Goal: Task Accomplishment & Management: Manage account settings

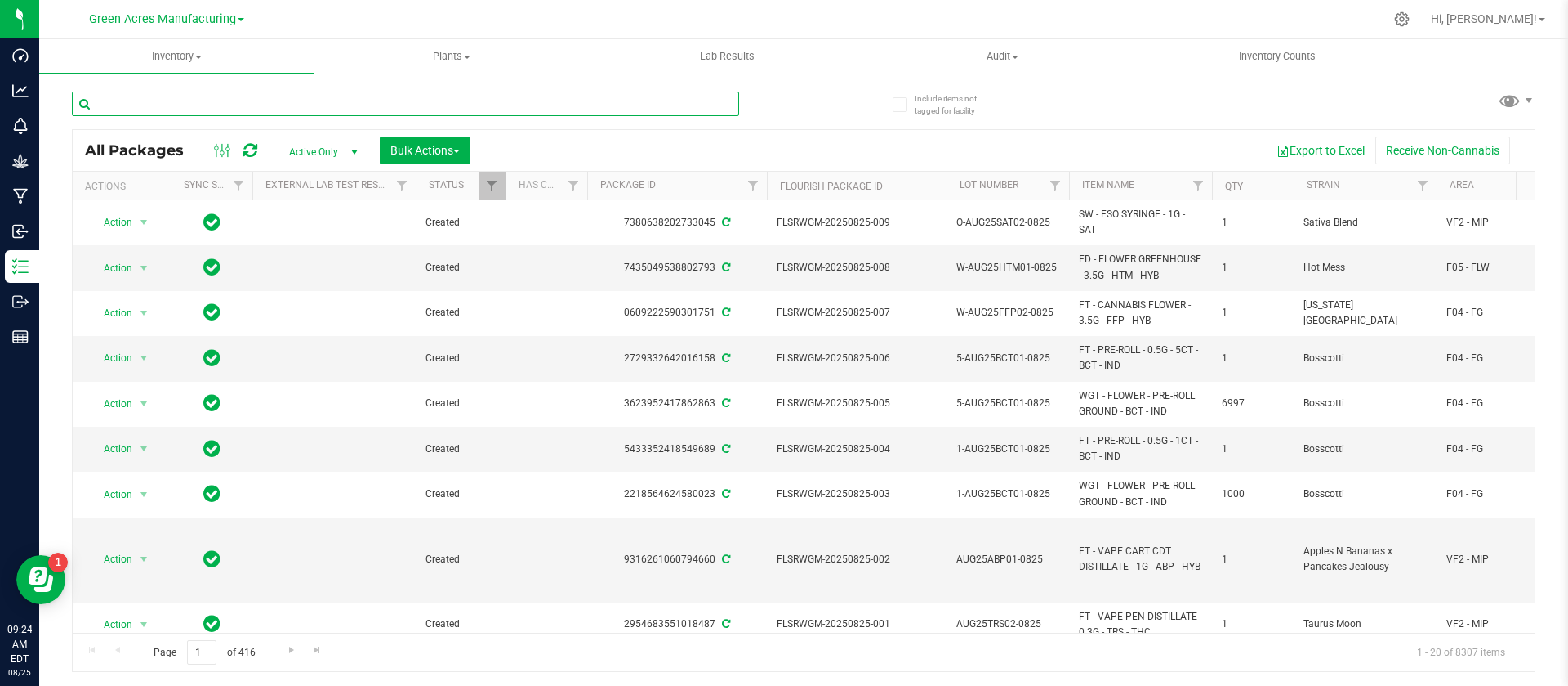
click at [368, 101] on input "text" at bounding box center [405, 103] width 667 height 24
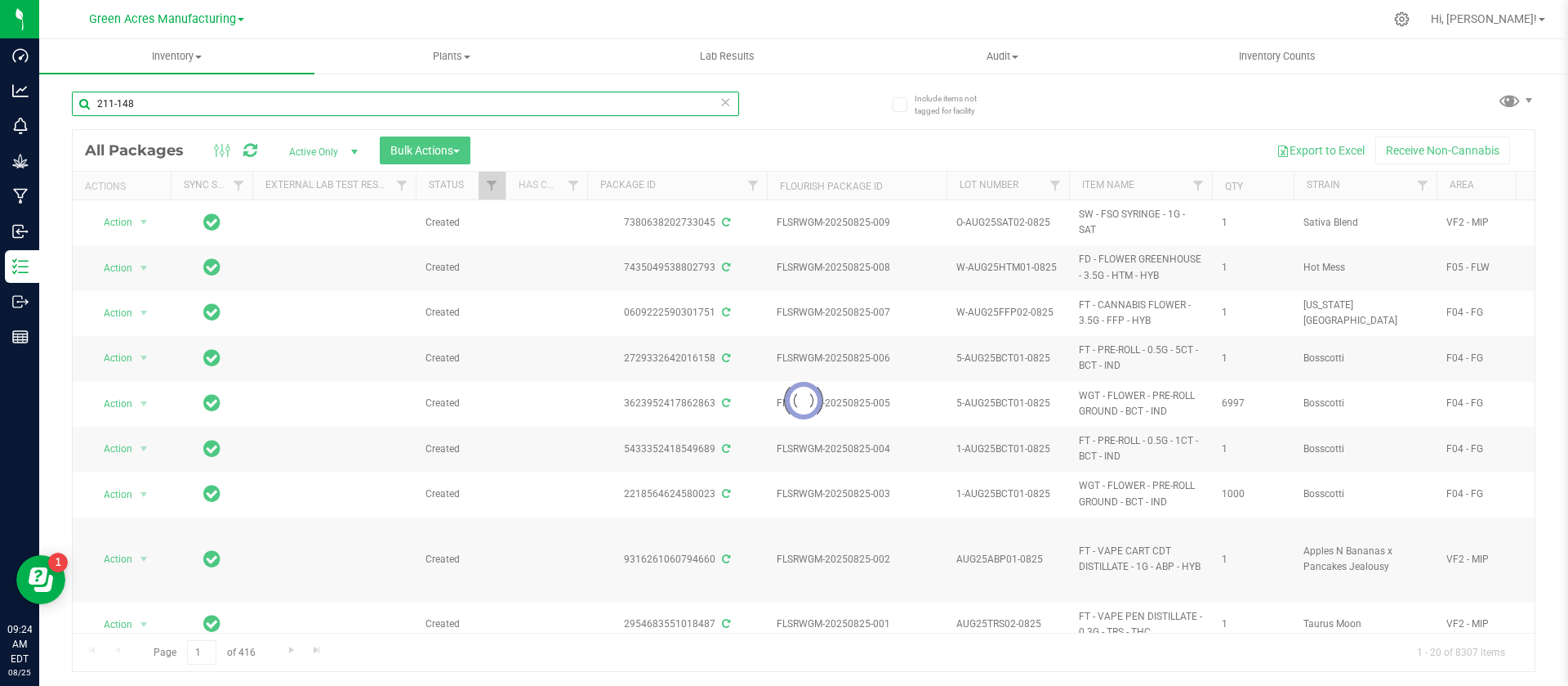
type input "211-148"
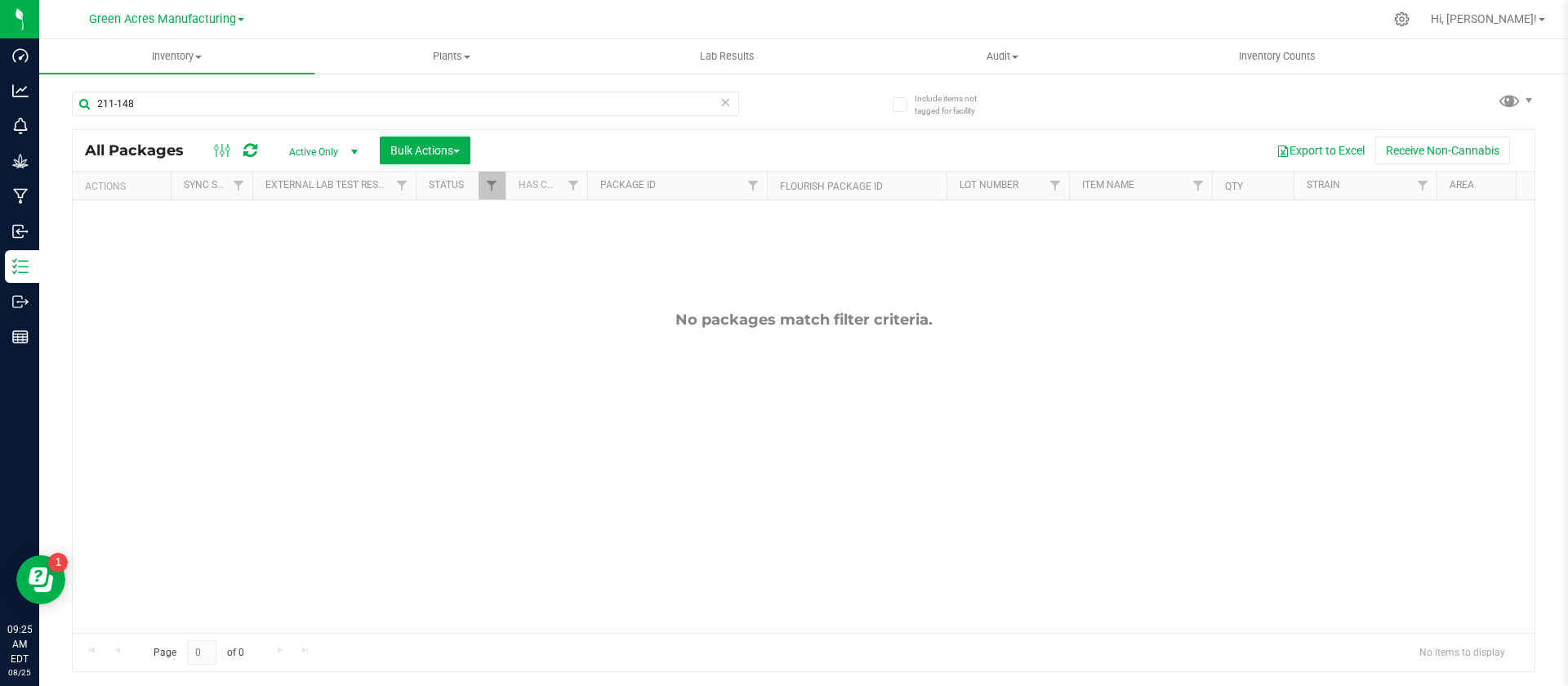
click at [312, 153] on span "Active Only" at bounding box center [320, 152] width 90 height 22
click at [313, 244] on li "All" at bounding box center [320, 251] width 88 height 24
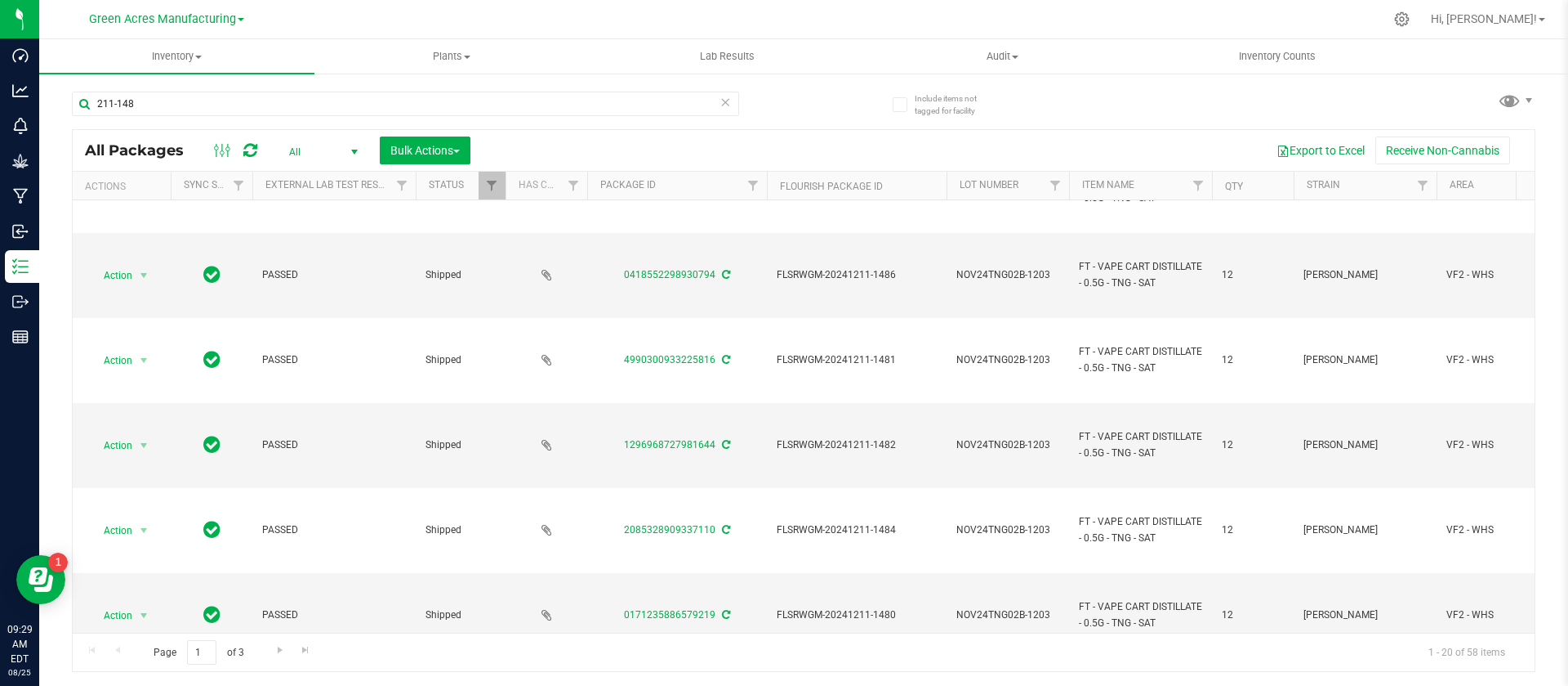
scroll to position [1285, 0]
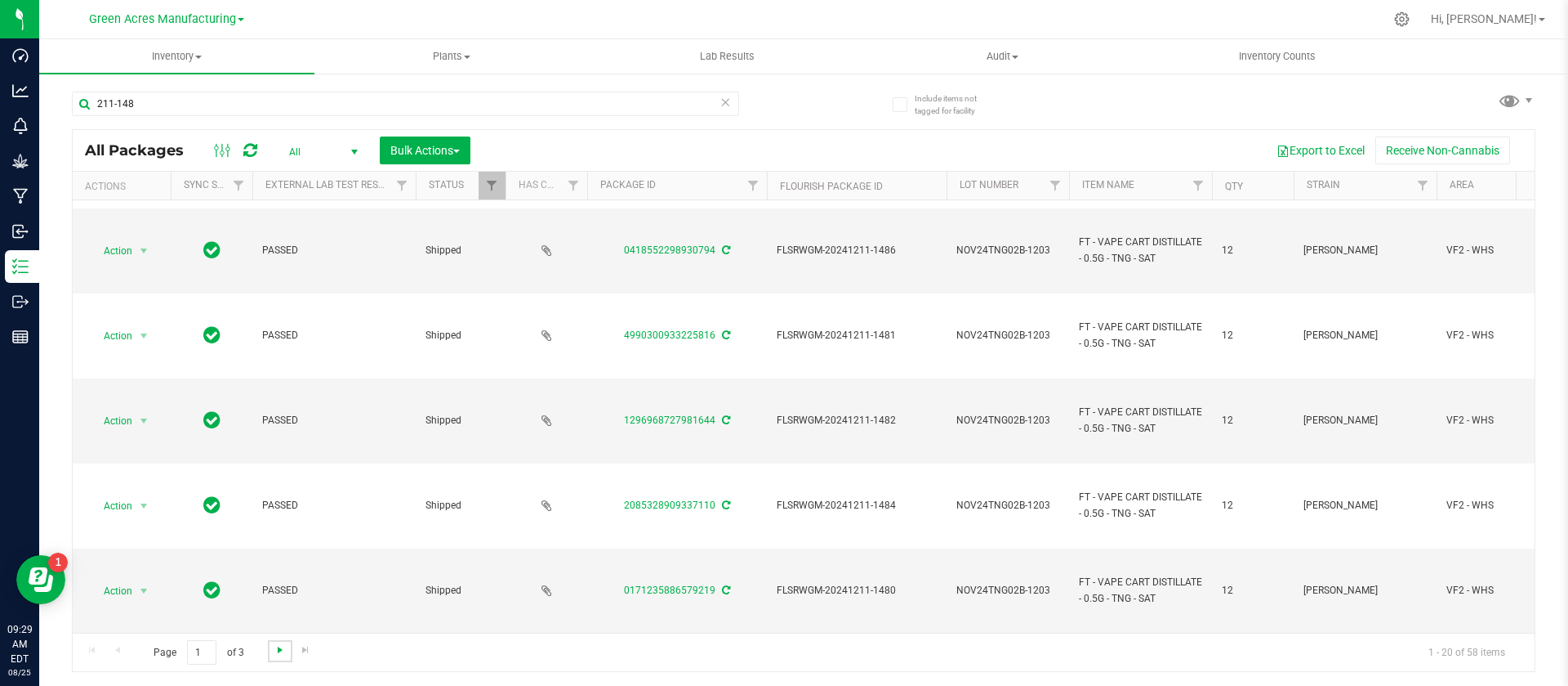
click at [283, 649] on span "Go to the next page" at bounding box center [280, 649] width 13 height 13
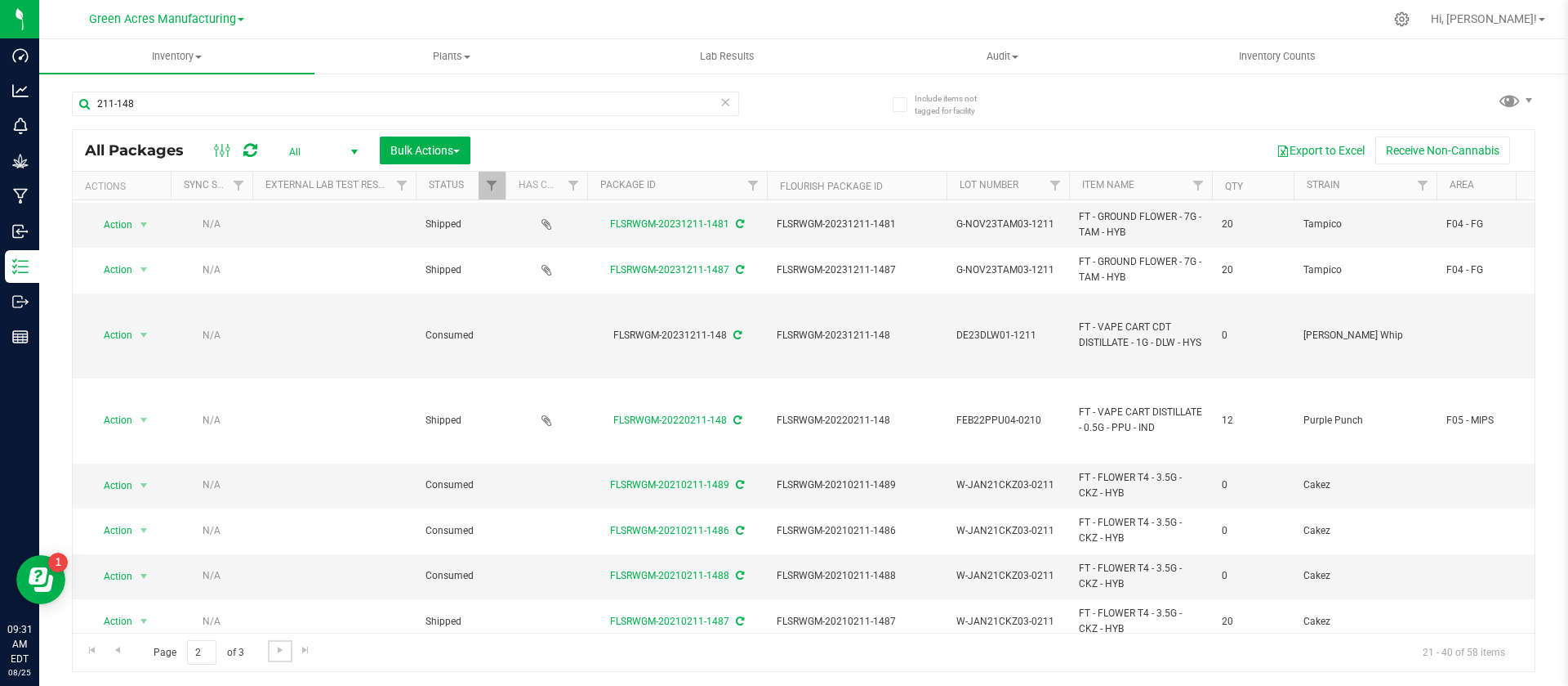
scroll to position [666, 0]
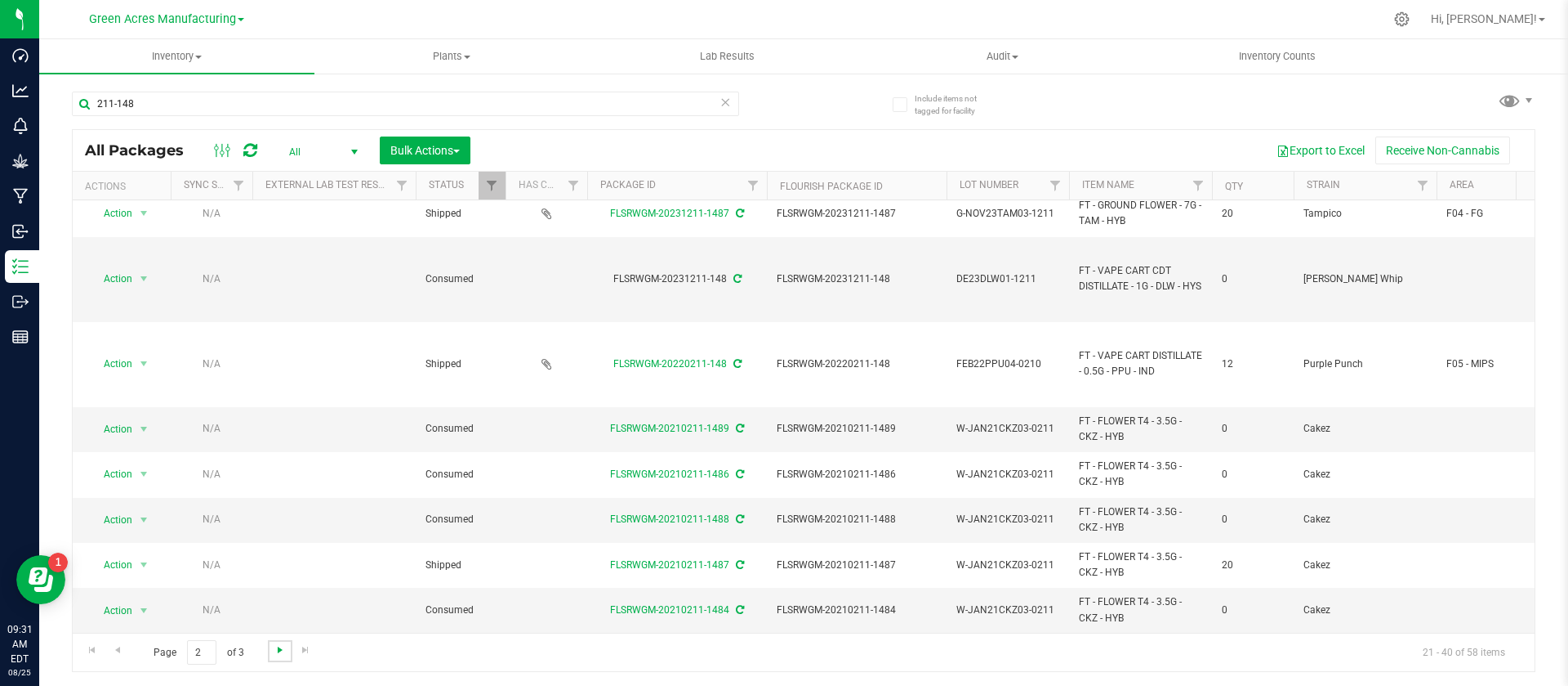
click at [281, 646] on span "Go to the next page" at bounding box center [280, 649] width 13 height 13
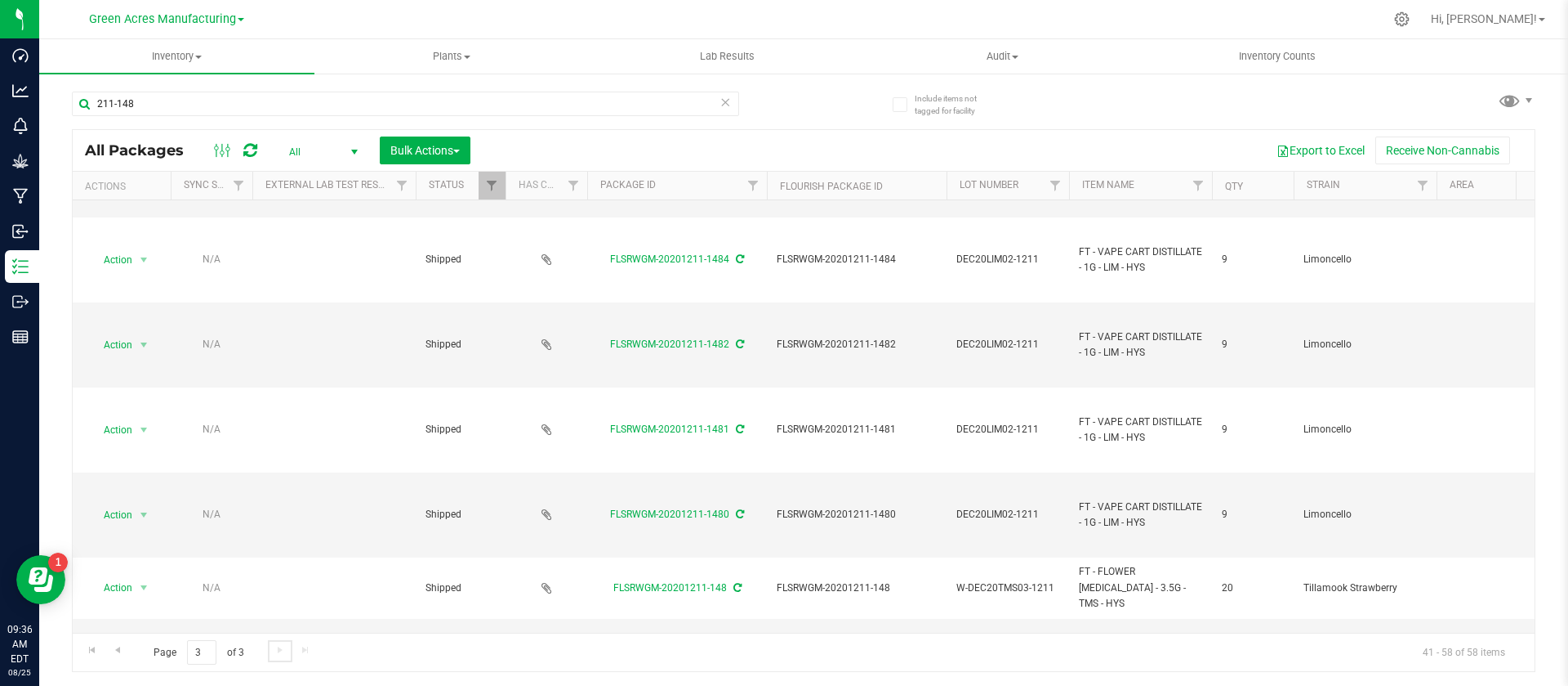
scroll to position [838, 0]
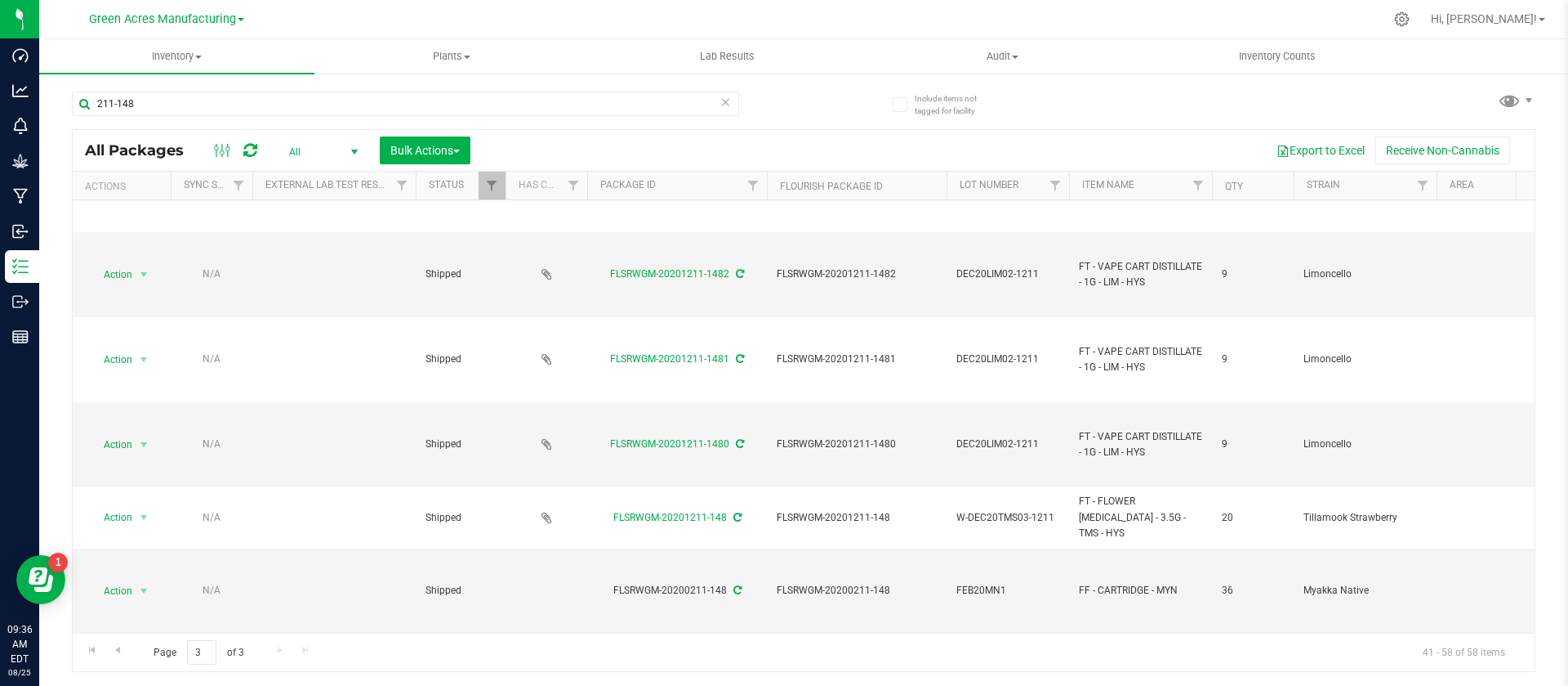
click at [179, 87] on div "211-148" at bounding box center [437, 103] width 731 height 52
click at [162, 104] on input "211-148" at bounding box center [405, 103] width 667 height 24
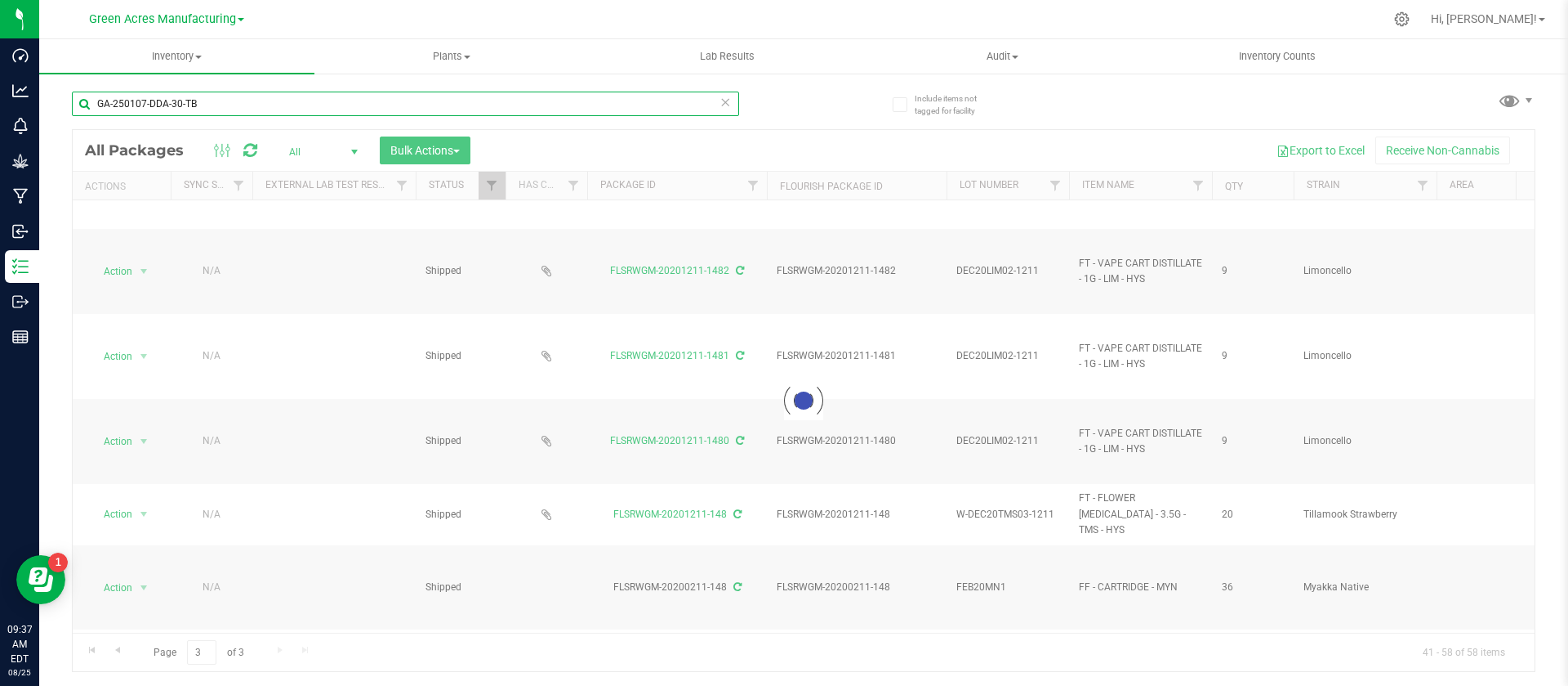
type input "GA-250107-DDA-30-TB"
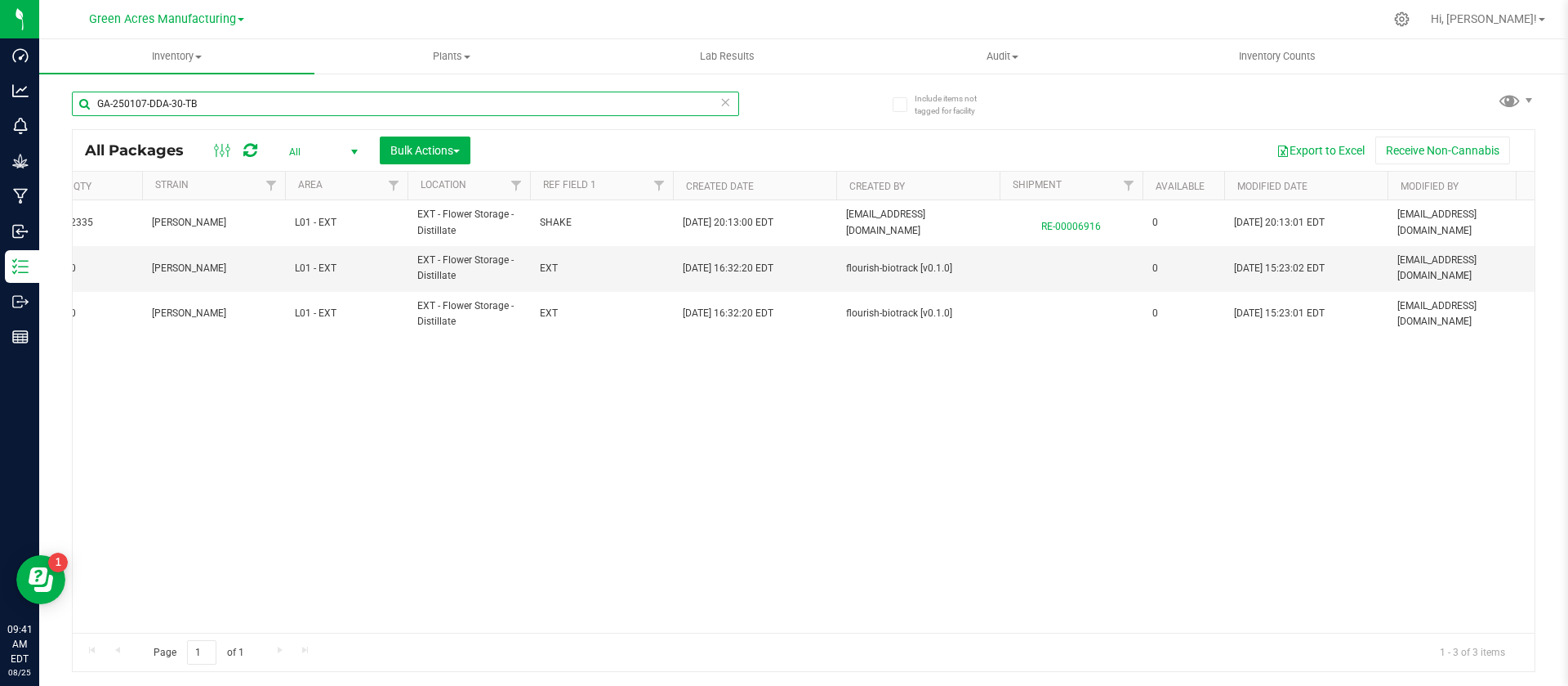
scroll to position [0, 1158]
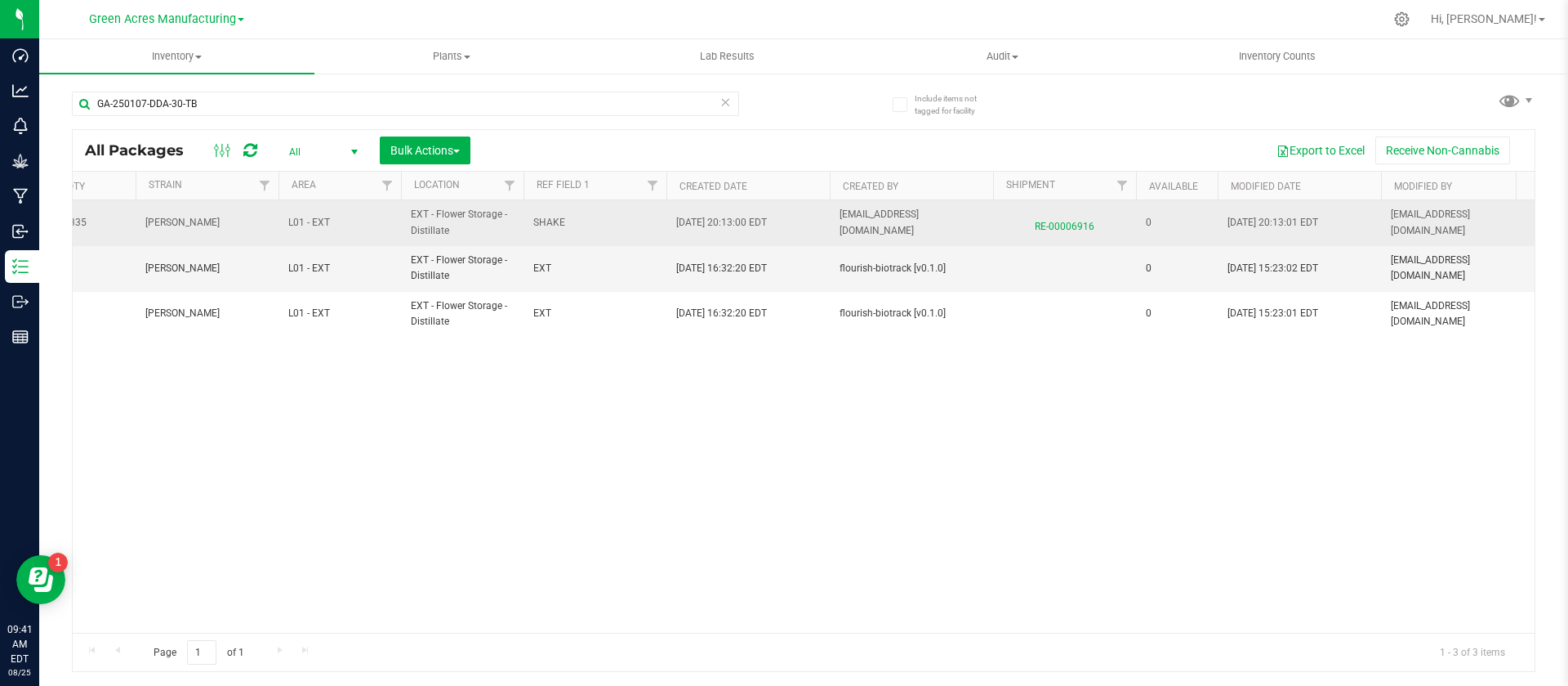
click at [1063, 221] on span "RE-00006916" at bounding box center [1064, 223] width 123 height 23
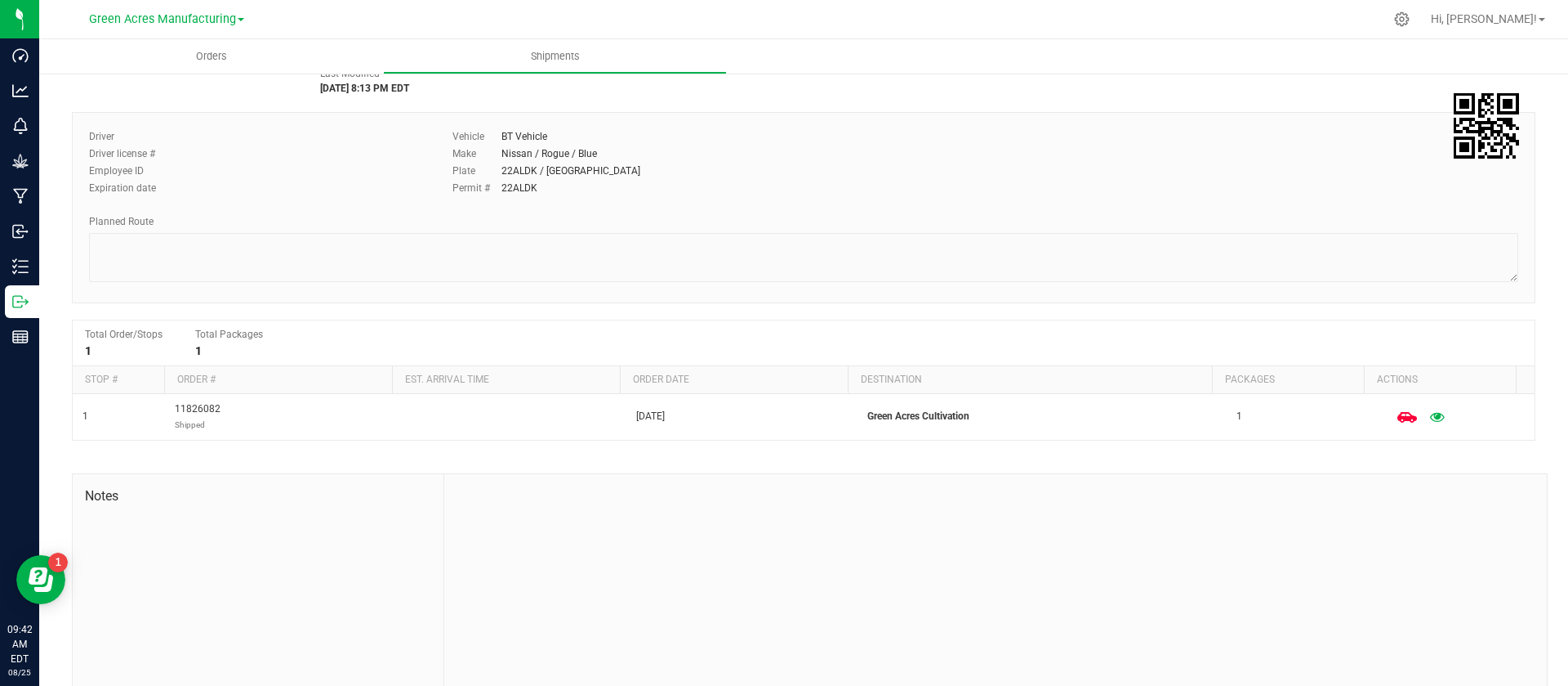
scroll to position [117, 0]
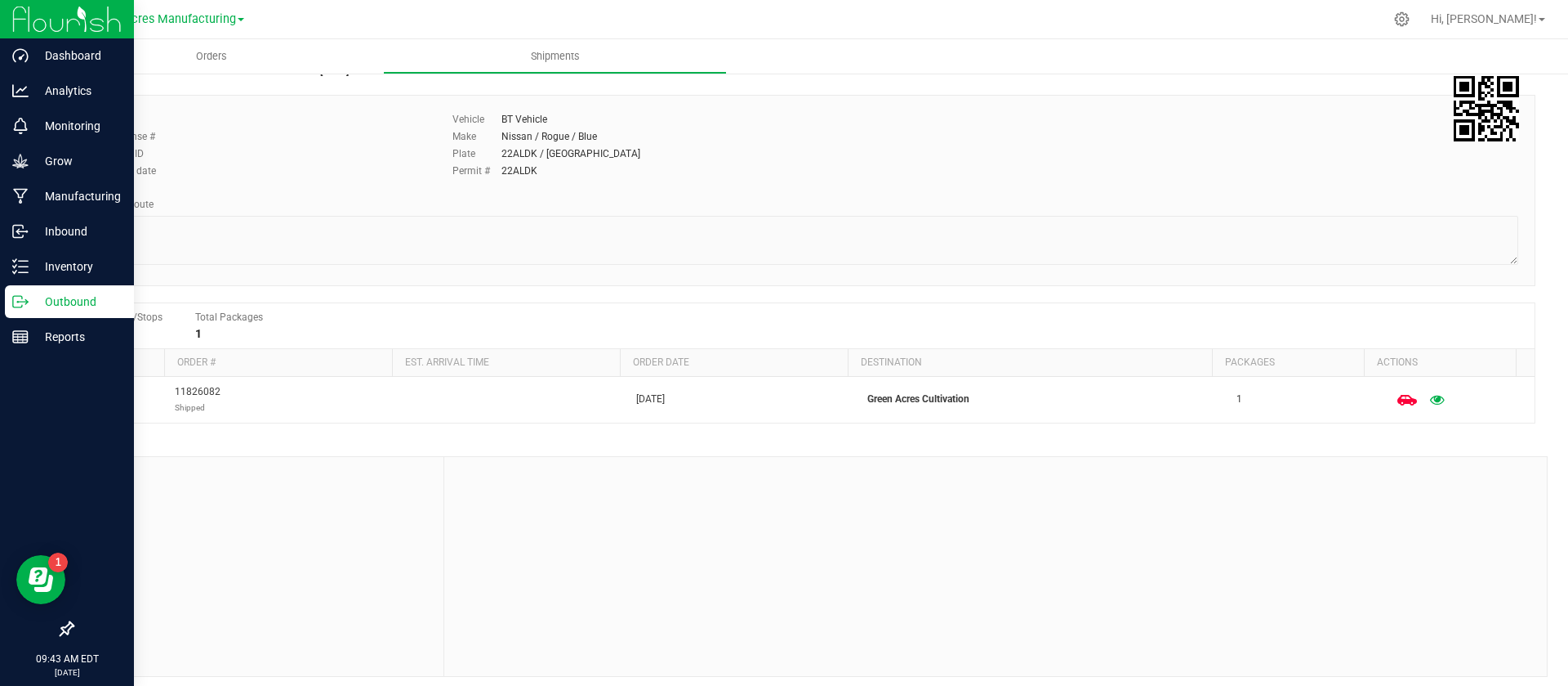
click at [82, 303] on p "Outbound" at bounding box center [77, 302] width 98 height 20
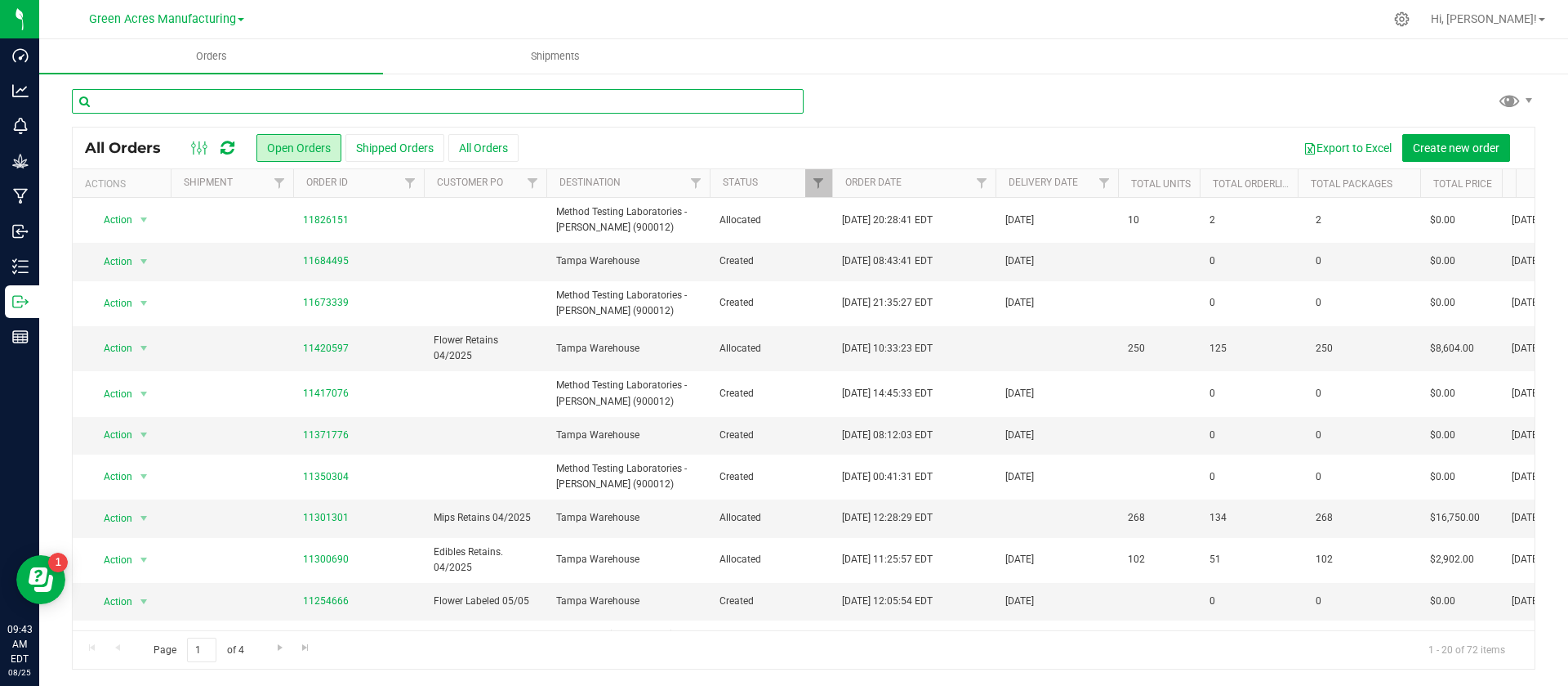
click at [236, 97] on input "text" at bounding box center [437, 101] width 731 height 24
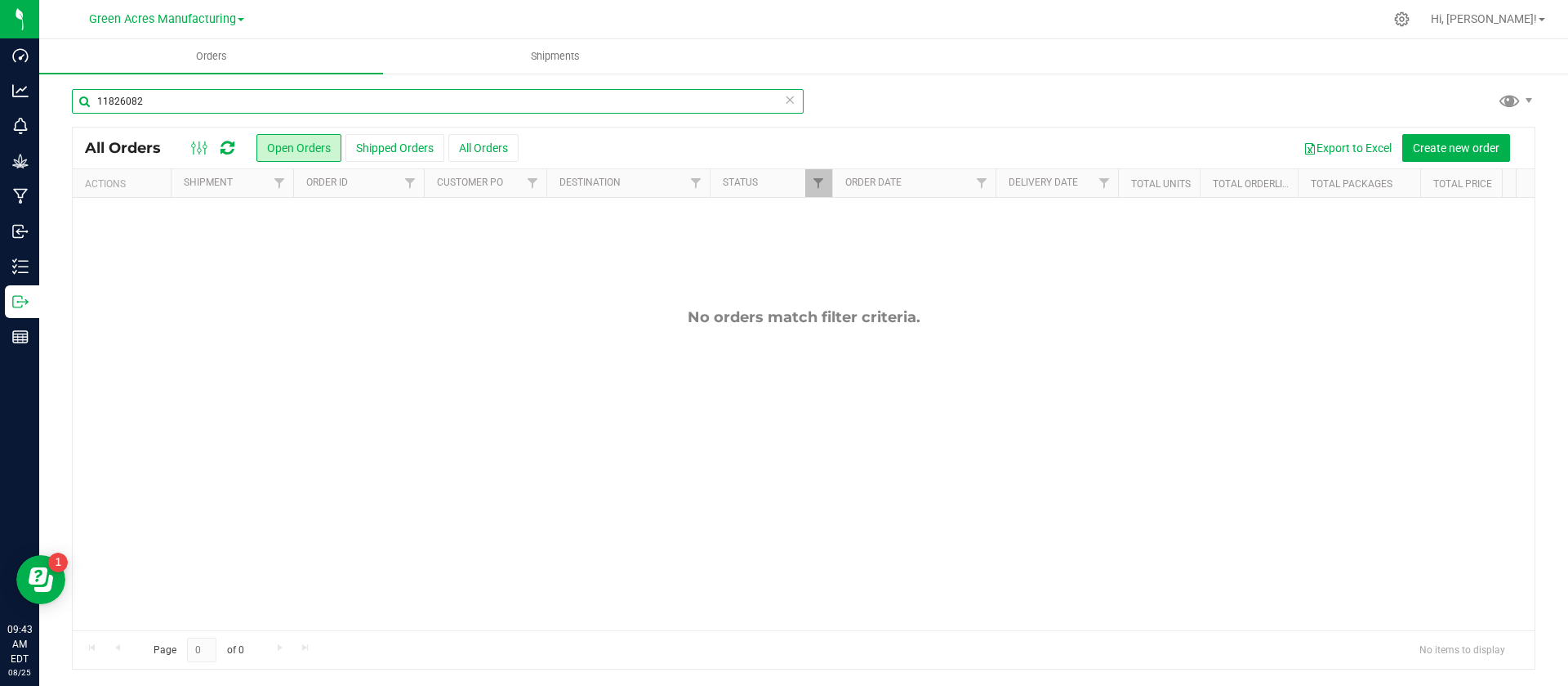
click at [236, 97] on input "11826082" at bounding box center [437, 101] width 731 height 24
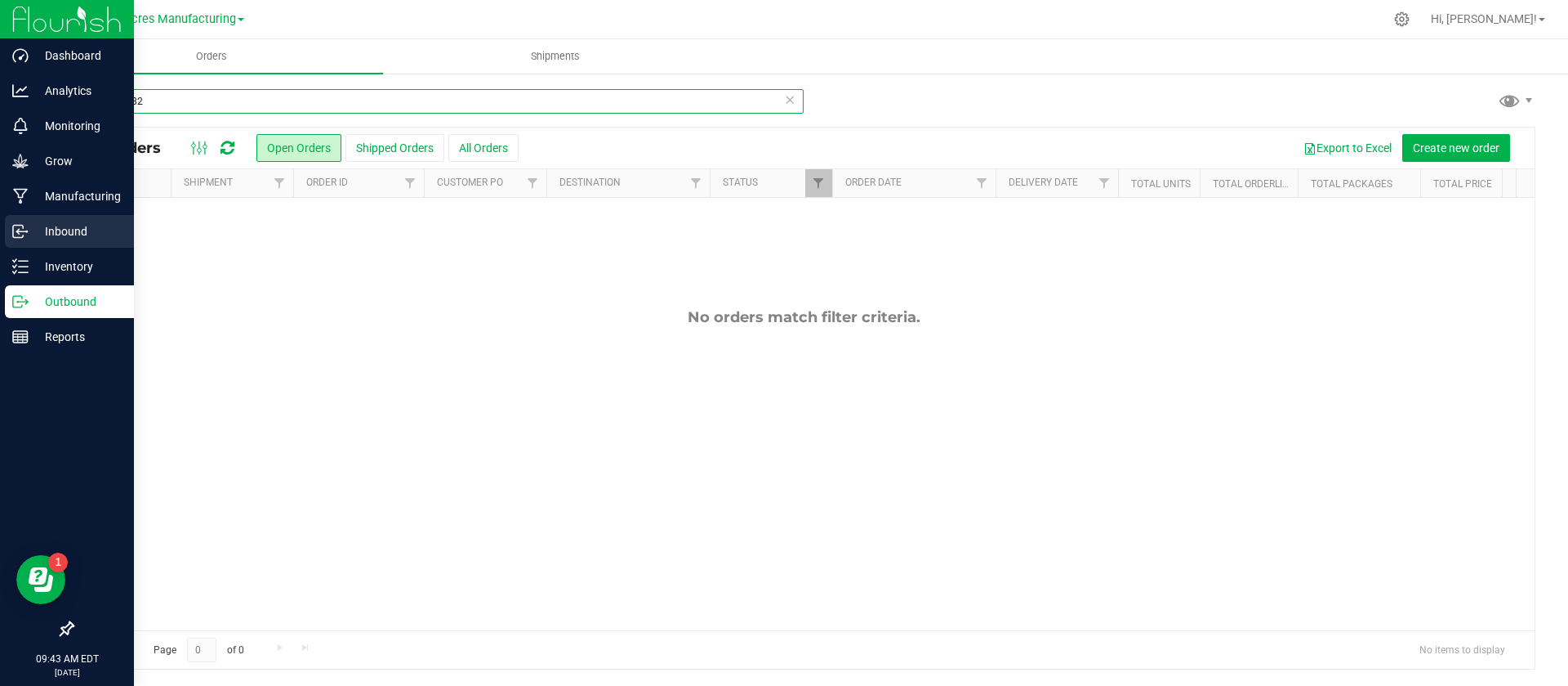
type input "11826082"
click at [43, 220] on div "Inbound" at bounding box center [69, 231] width 129 height 32
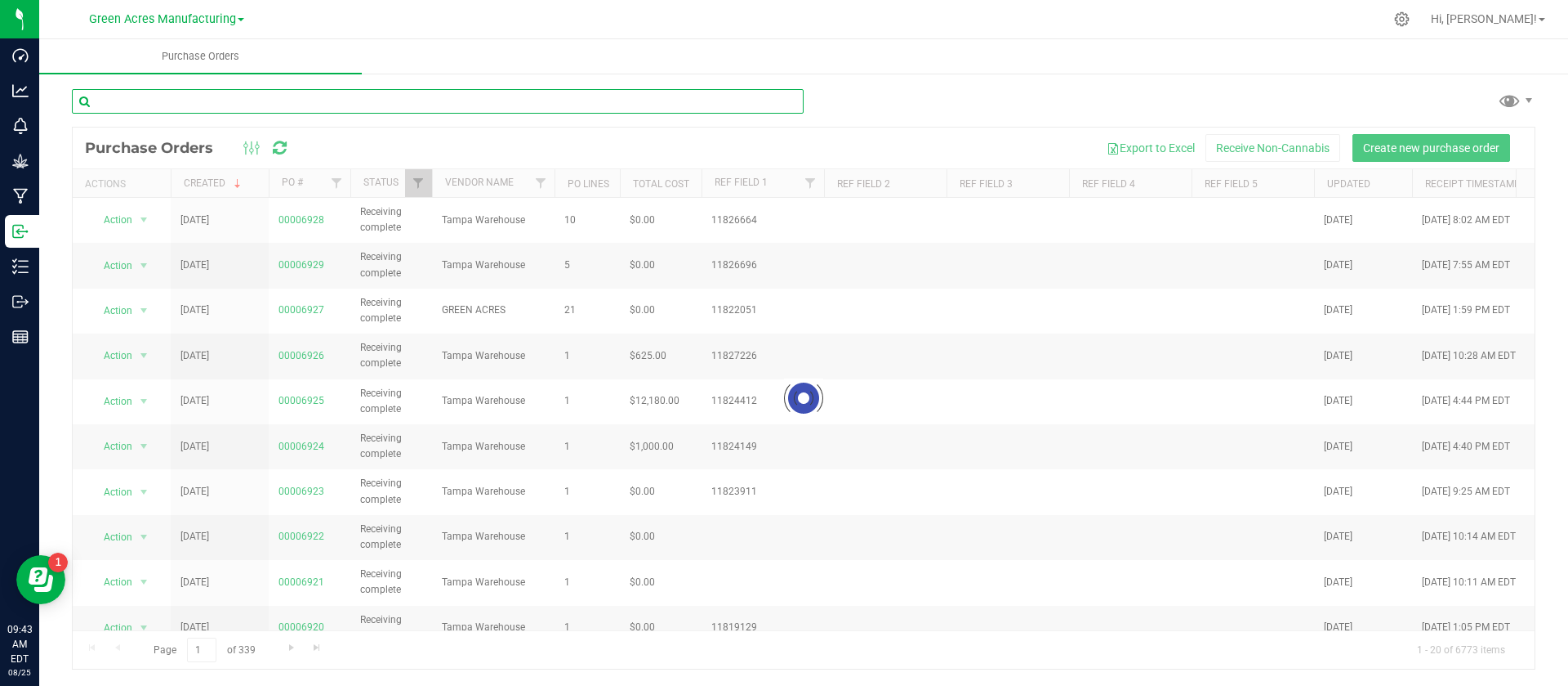
click at [150, 102] on input "text" at bounding box center [437, 101] width 731 height 24
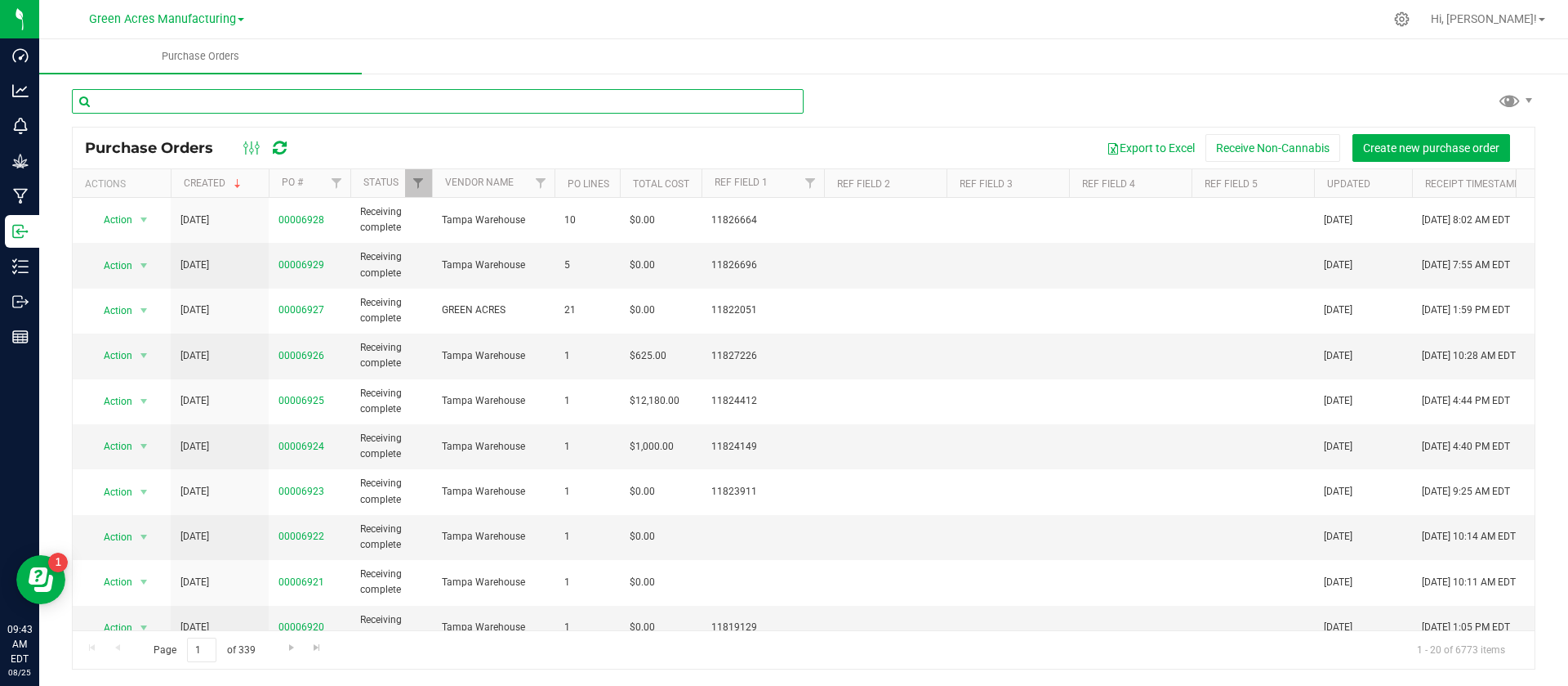
paste input "11826082"
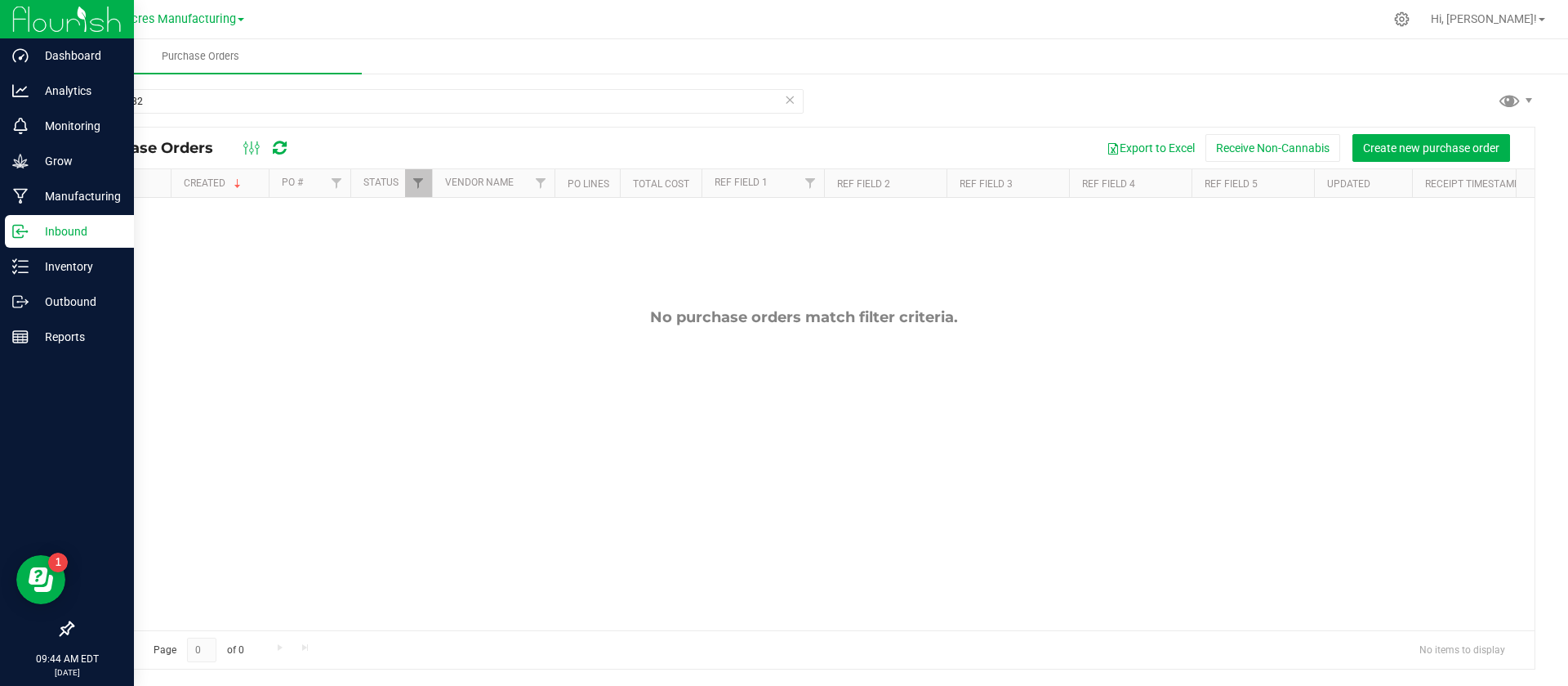
click at [47, 228] on p "Inbound" at bounding box center [77, 232] width 98 height 20
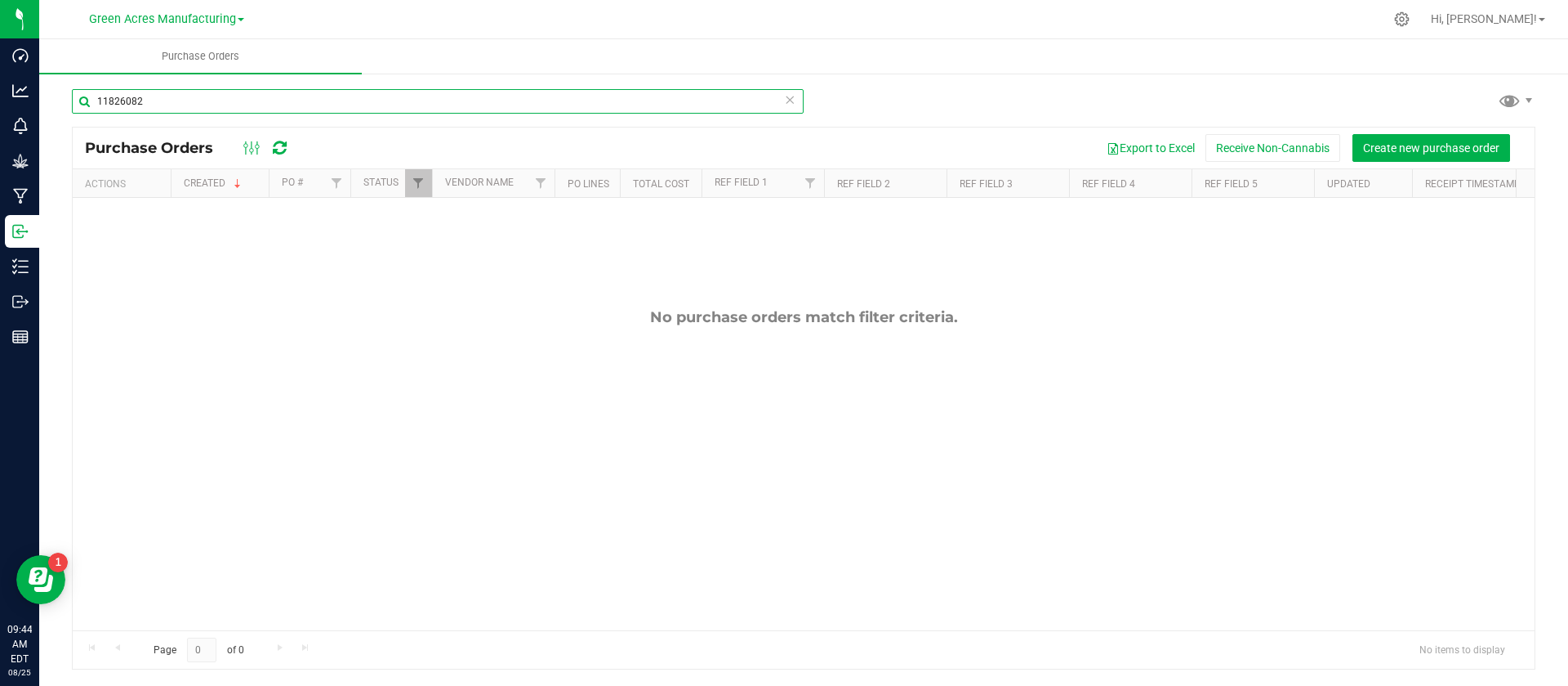
click at [236, 97] on input "11826082" at bounding box center [437, 101] width 731 height 24
type input "6916"
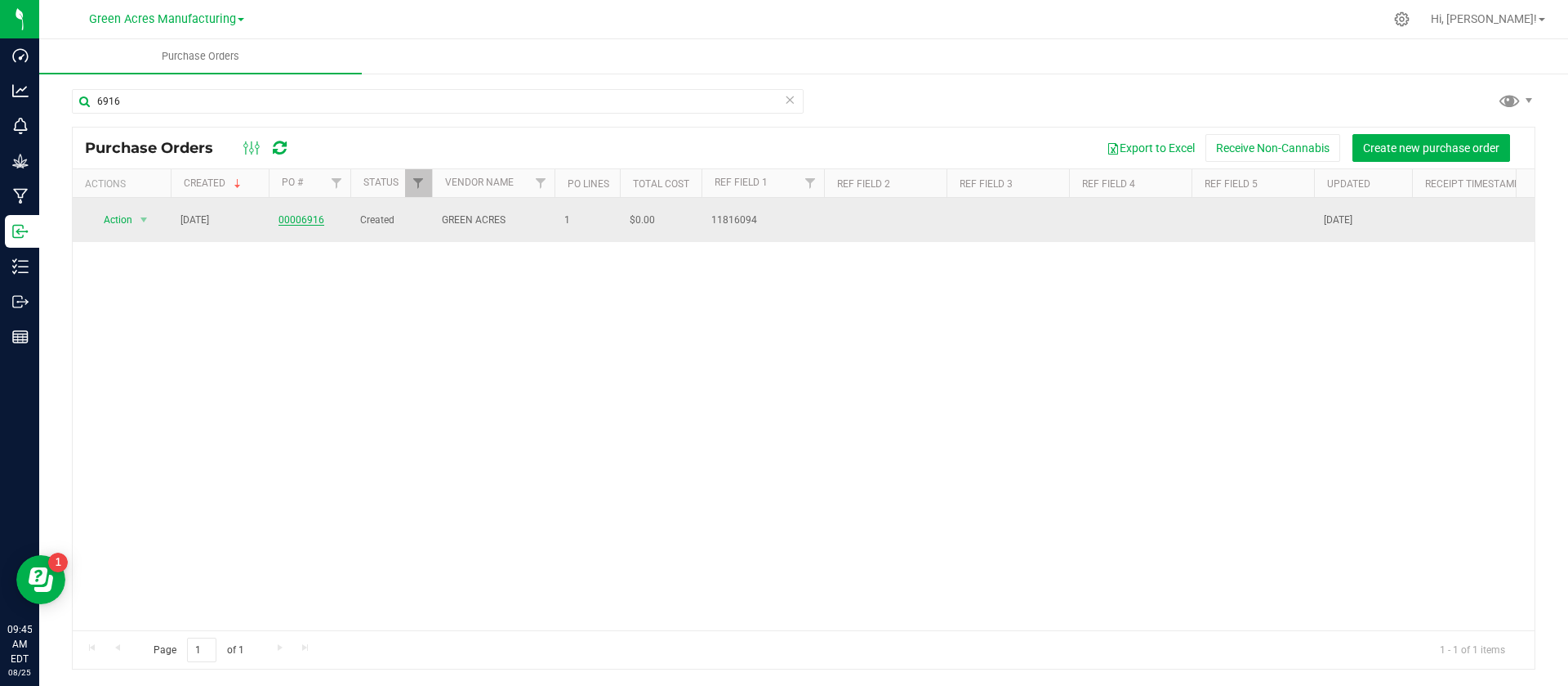
click at [290, 215] on link "00006916" at bounding box center [301, 219] width 46 height 12
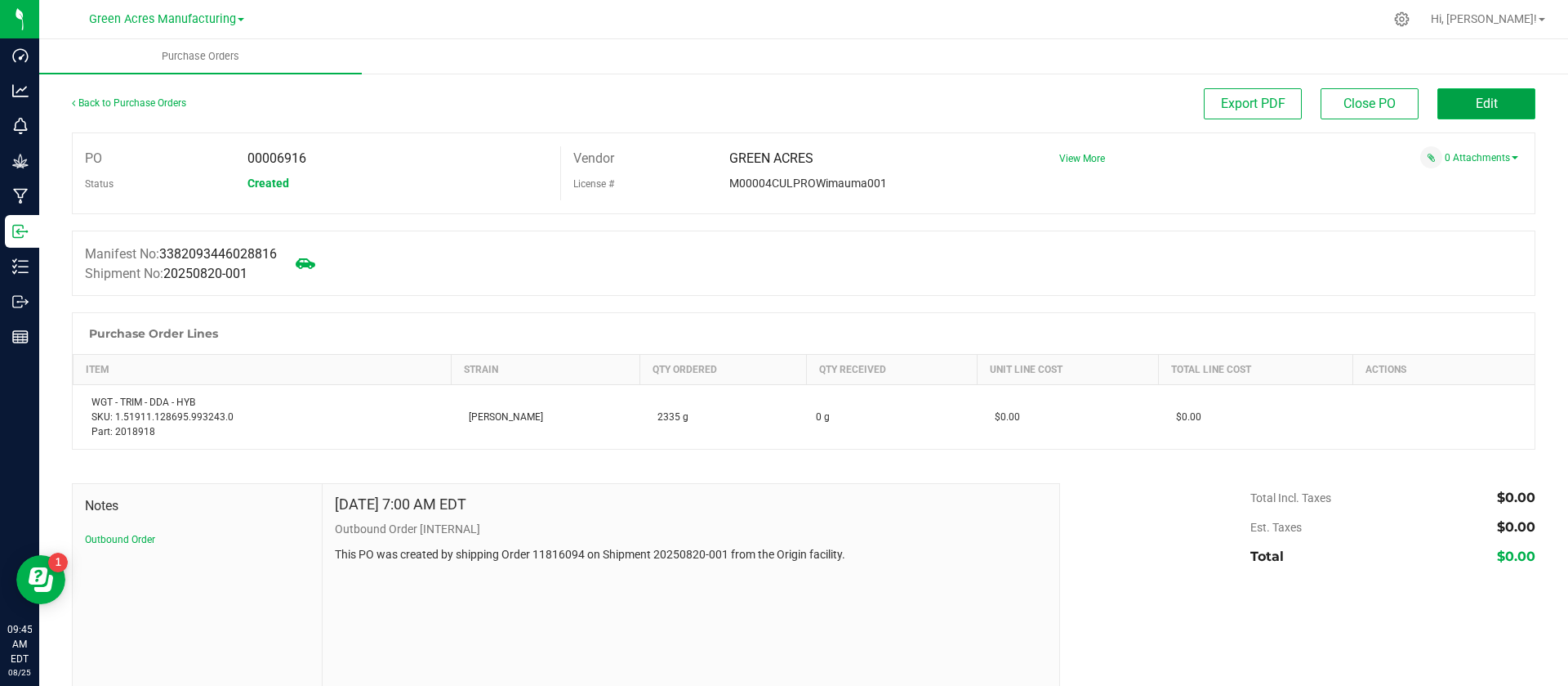
click at [1476, 102] on span "Edit" at bounding box center [1486, 102] width 22 height 15
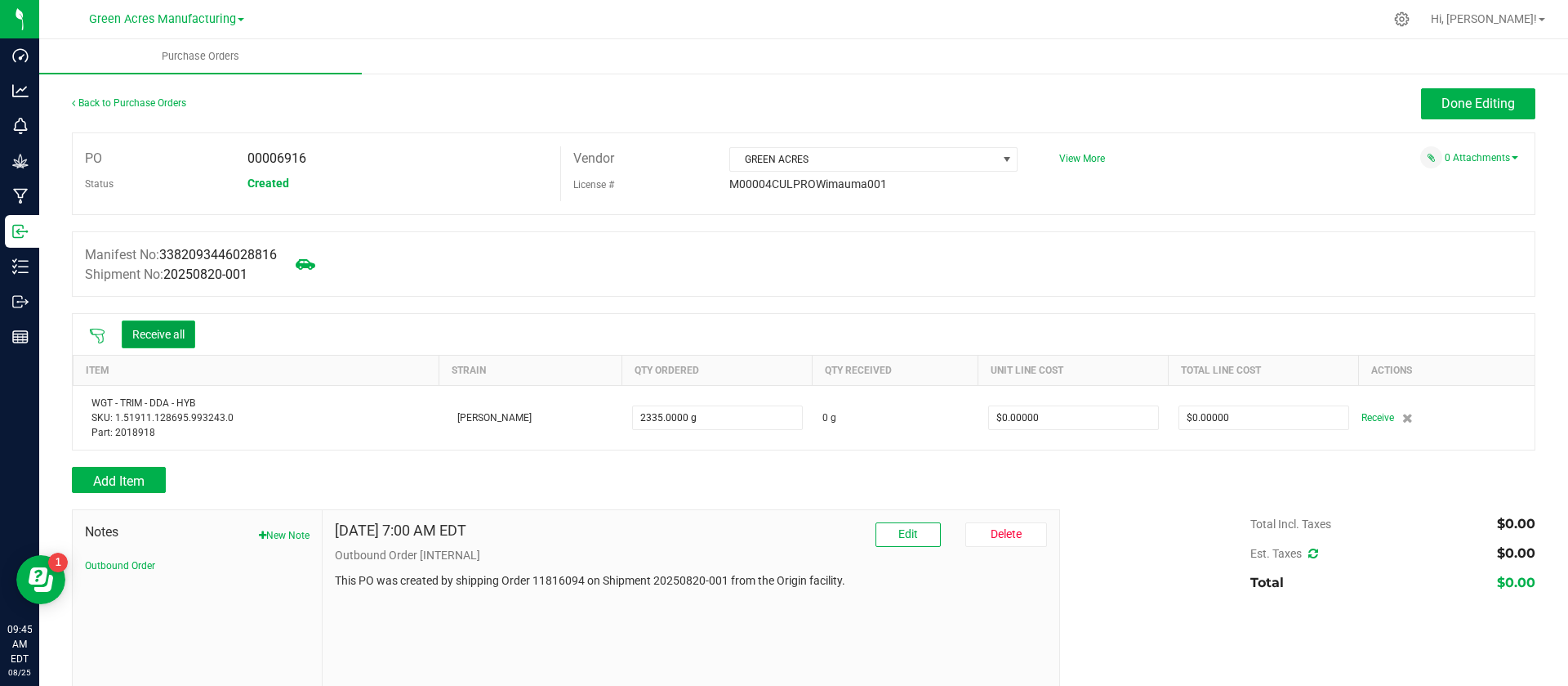
click at [169, 332] on button "Receive all" at bounding box center [159, 334] width 74 height 28
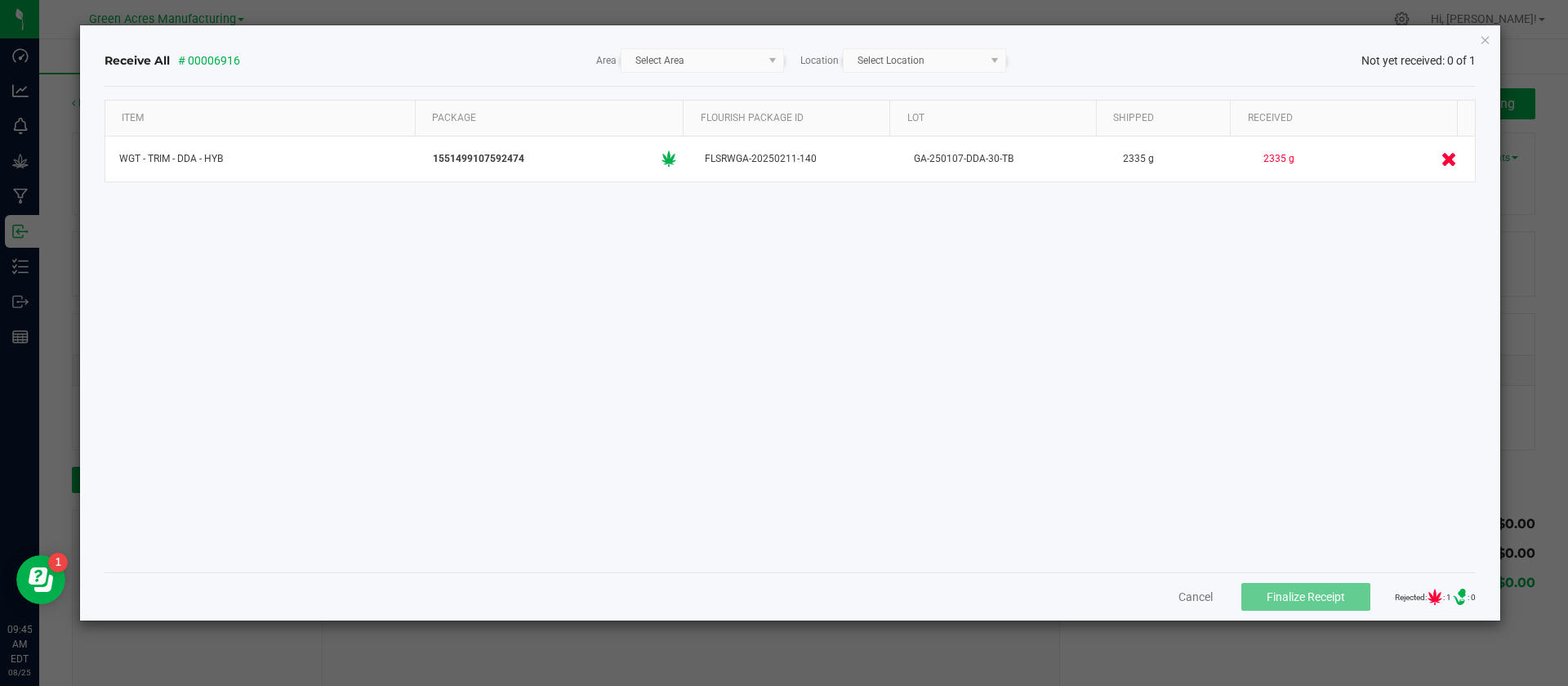
click at [765, 66] on kendo-dropdownlist "Select Area" at bounding box center [703, 60] width 163 height 24
click at [843, 65] on kendo-dropdownlist "Select Location" at bounding box center [924, 60] width 163 height 24
click at [922, 58] on kendo-dropdownlist "Select Location" at bounding box center [924, 60] width 163 height 24
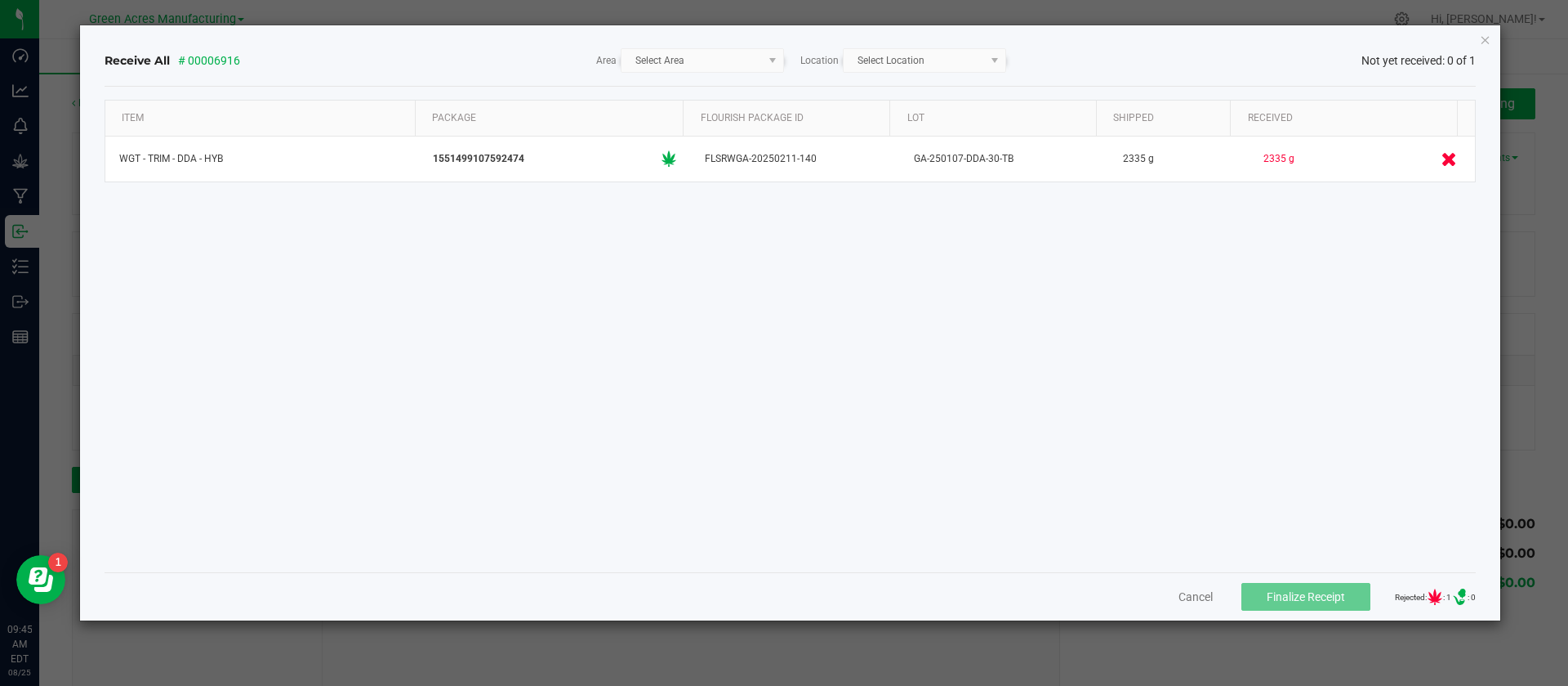
click at [764, 59] on kendo-dropdownlist "Select Area" at bounding box center [703, 60] width 163 height 24
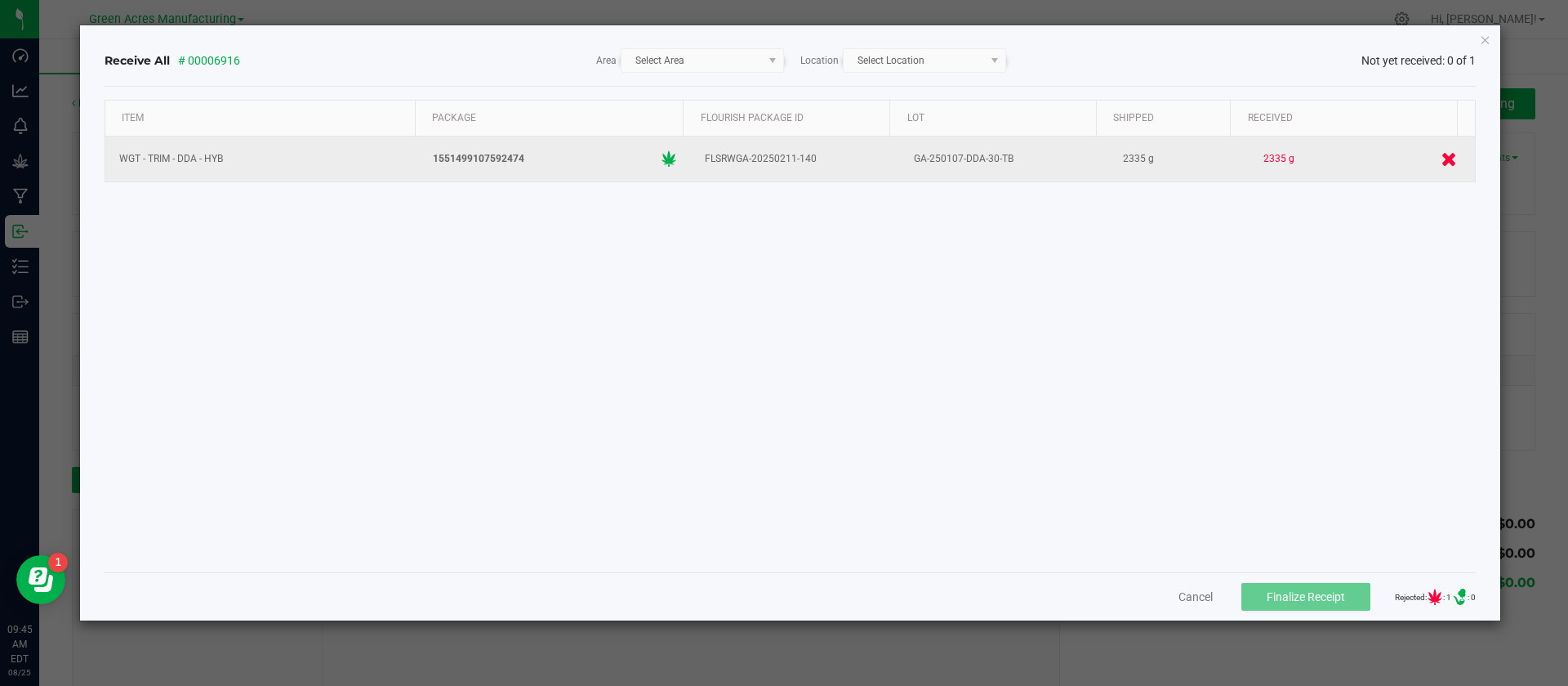
click at [760, 155] on div "FLSRWGA-20250211-140" at bounding box center [795, 159] width 189 height 23
copy div "FLSRWGA-20250211-140"
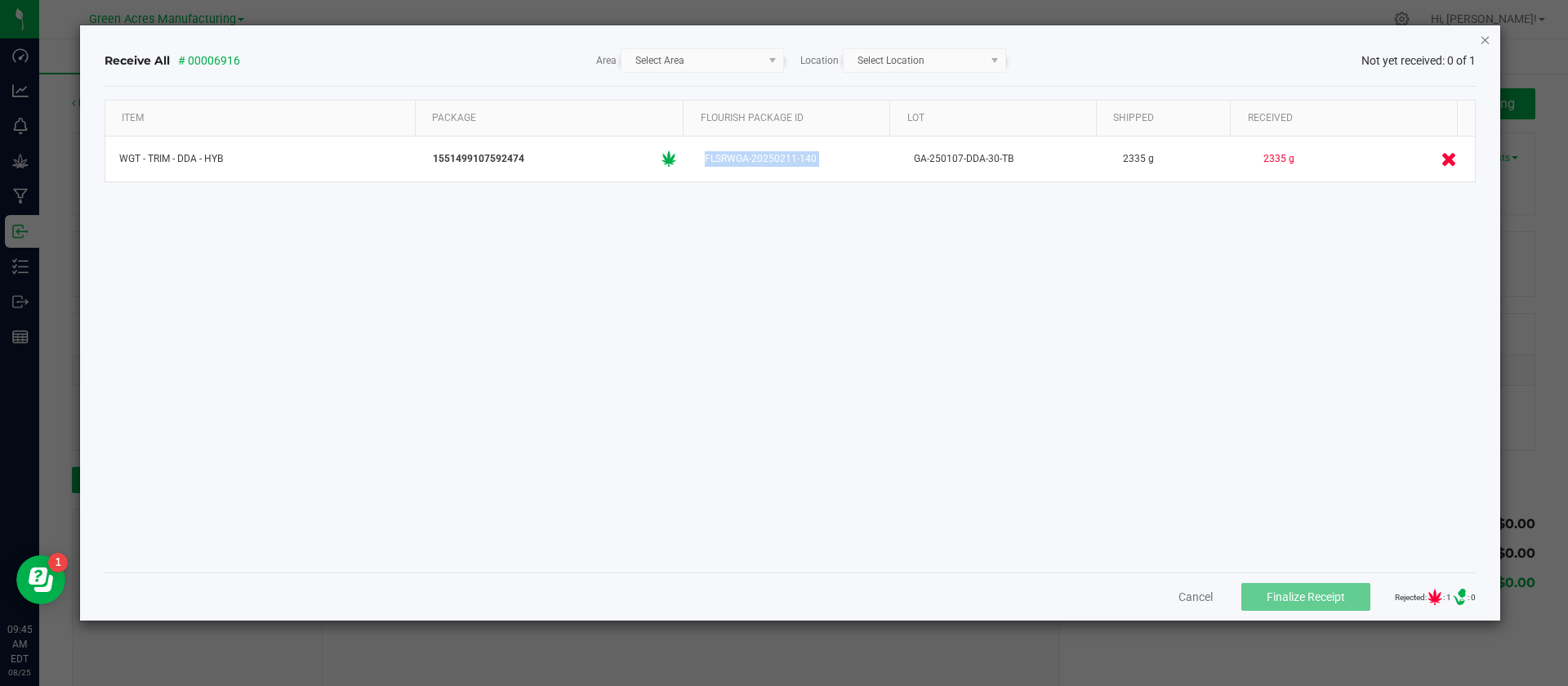
click at [1483, 40] on icon "Close" at bounding box center [1485, 40] width 12 height 20
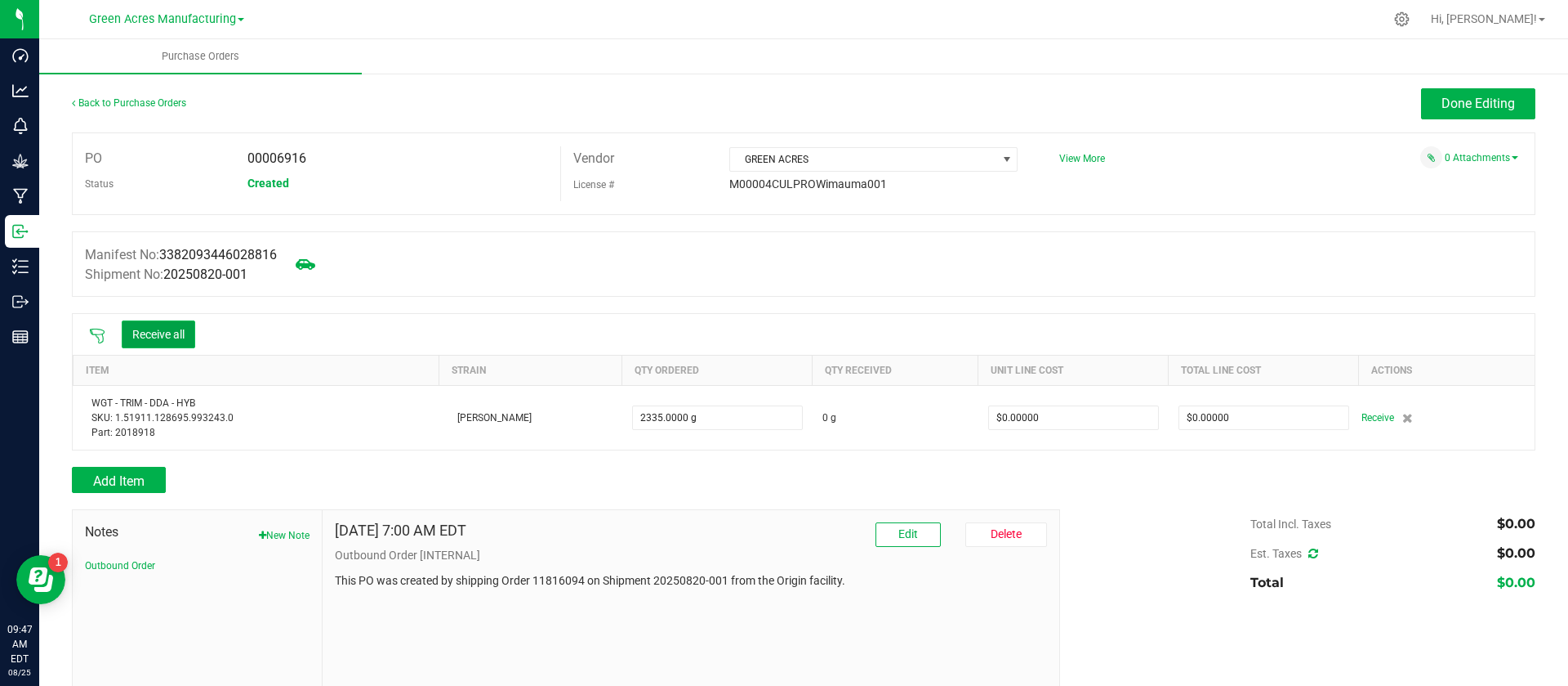
click at [162, 330] on button "Receive all" at bounding box center [159, 334] width 74 height 28
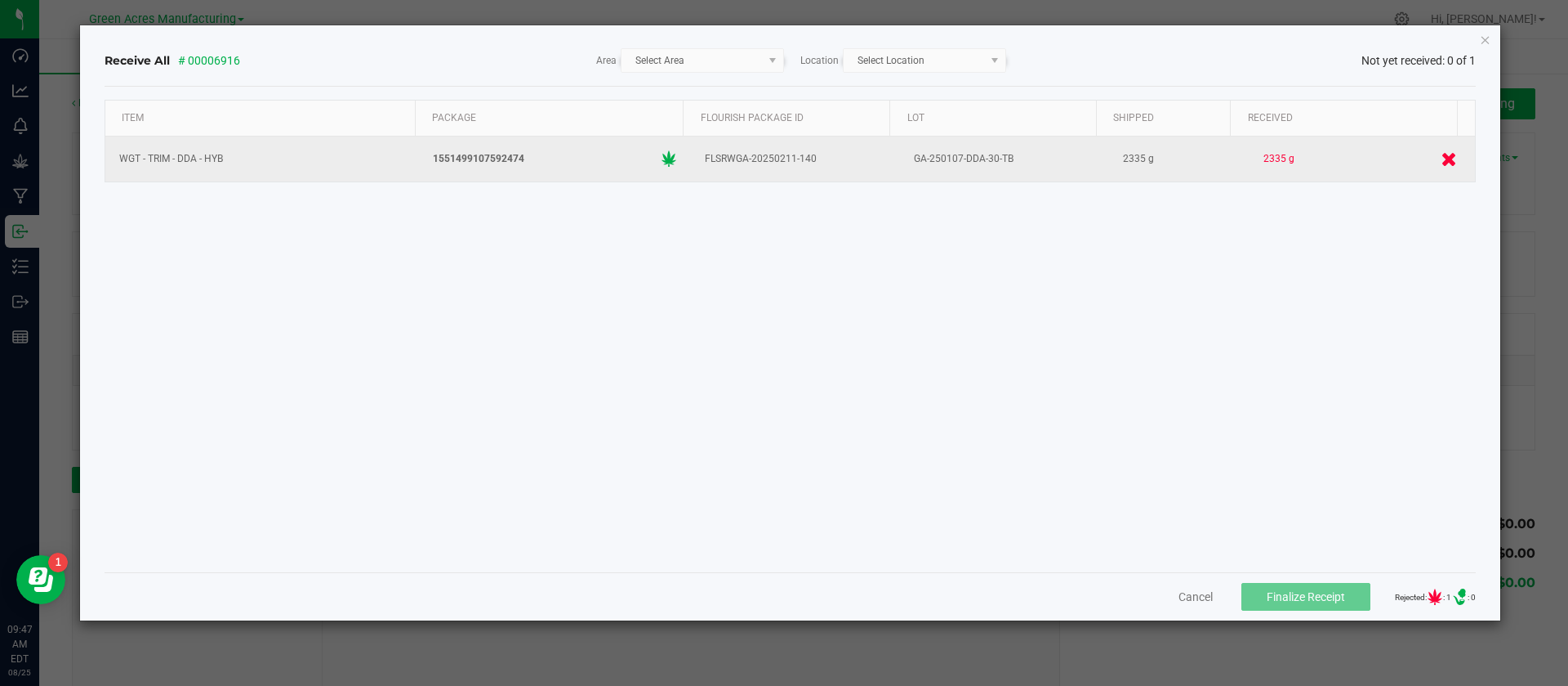
click at [1441, 156] on icon at bounding box center [1449, 158] width 15 height 14
click at [1347, 157] on div "2335 g" at bounding box center [1361, 158] width 211 height 31
click at [1441, 157] on icon at bounding box center [1449, 158] width 15 height 14
click at [1441, 151] on icon at bounding box center [1449, 158] width 15 height 14
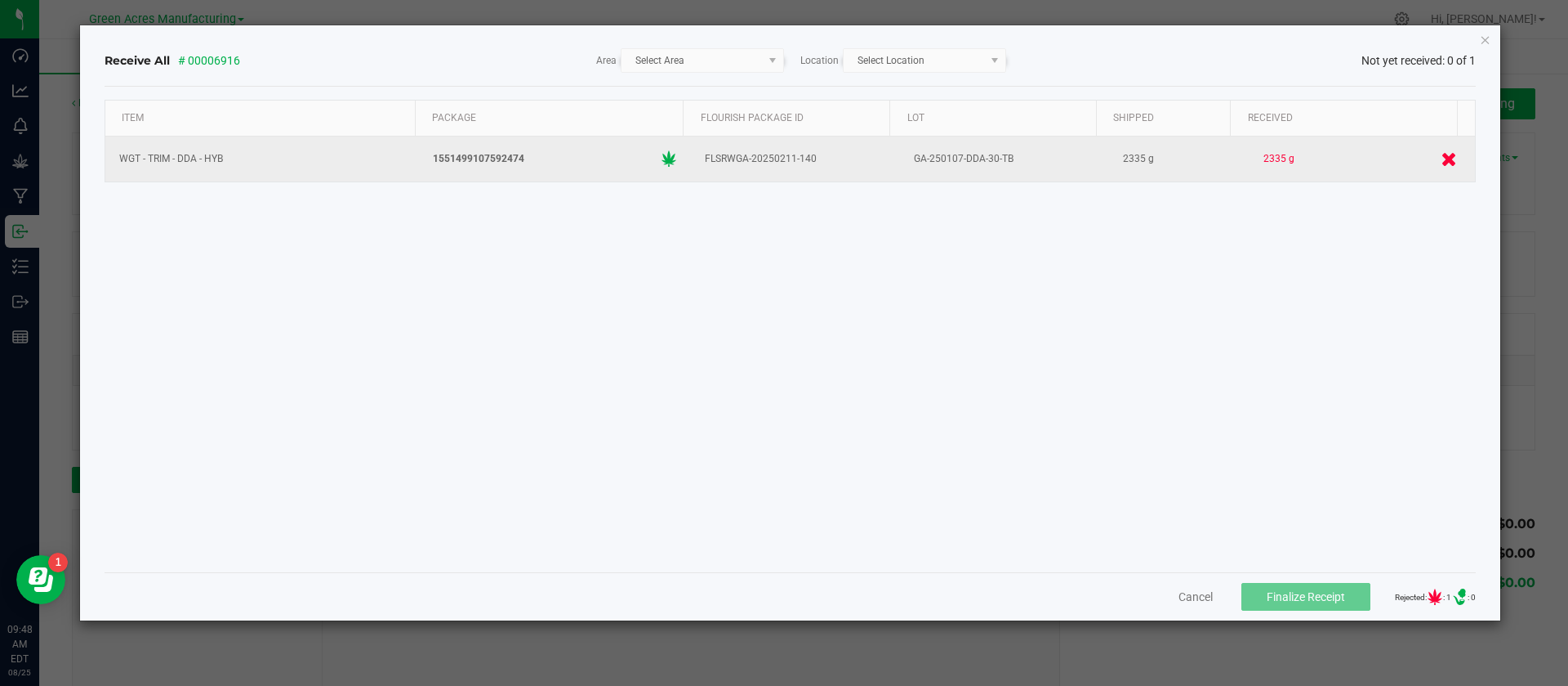
click at [1441, 151] on icon at bounding box center [1449, 158] width 15 height 14
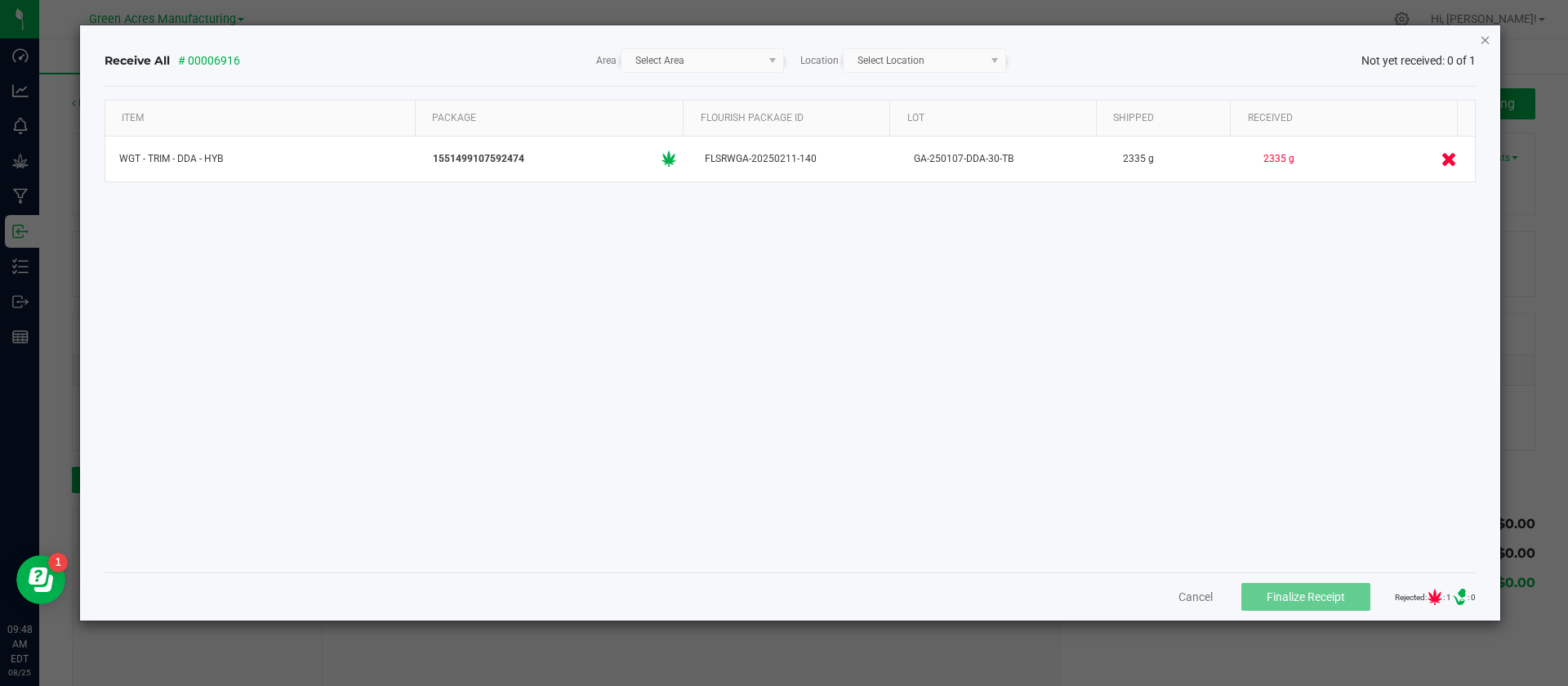
click at [1487, 32] on icon "Close" at bounding box center [1485, 40] width 12 height 20
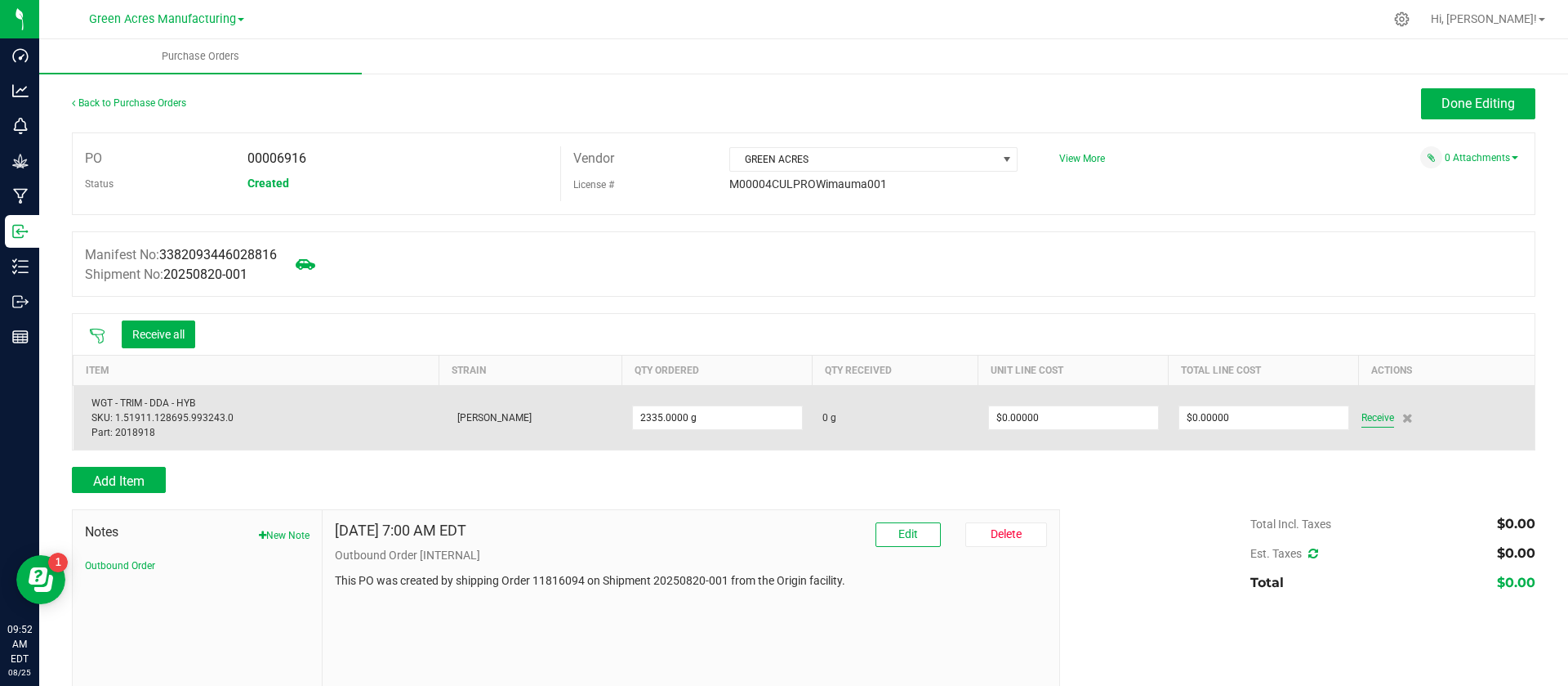
click at [1362, 414] on span "Receive" at bounding box center [1378, 418] width 32 height 20
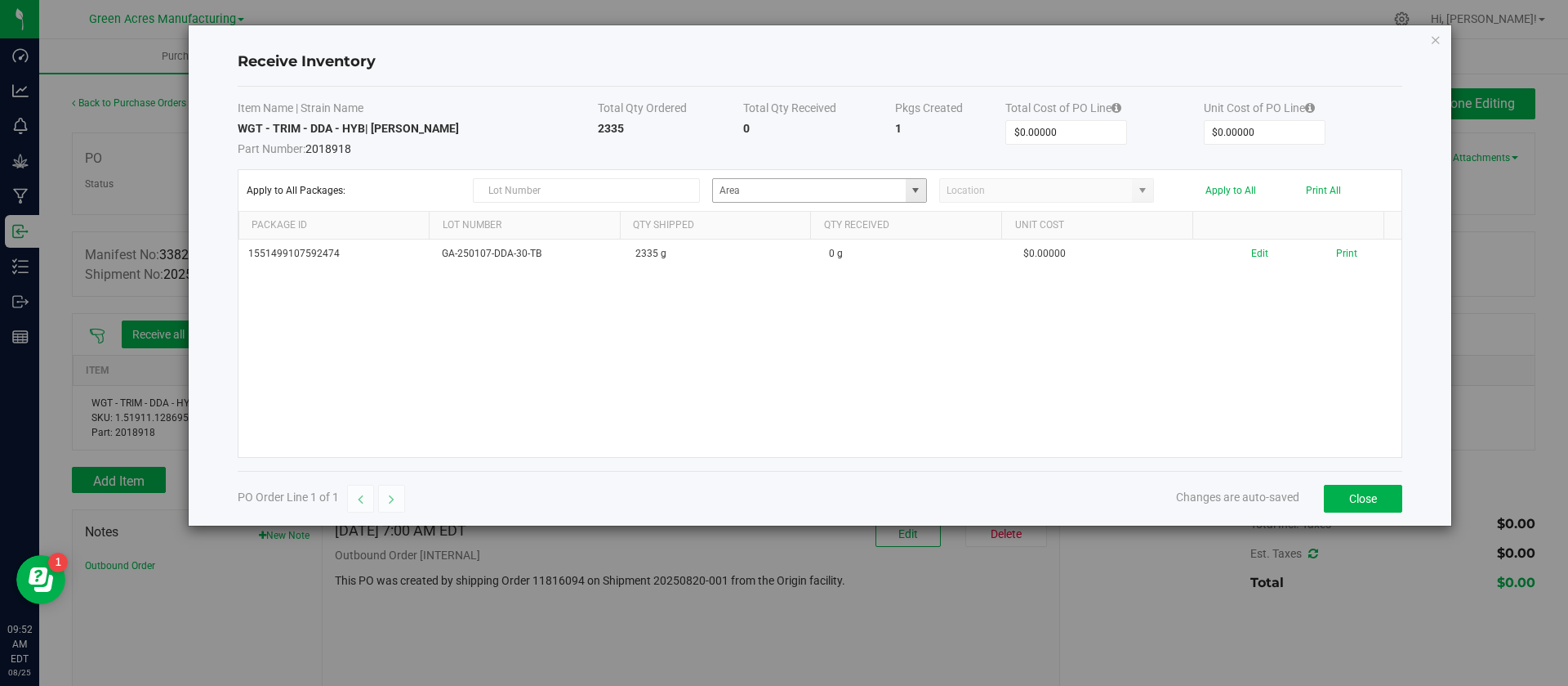
click at [917, 191] on span at bounding box center [915, 190] width 13 height 13
click at [810, 277] on li "L01 - EXT Inventory" at bounding box center [819, 269] width 214 height 28
type input "L01 - EXT"
click at [1145, 186] on span at bounding box center [1143, 190] width 13 height 13
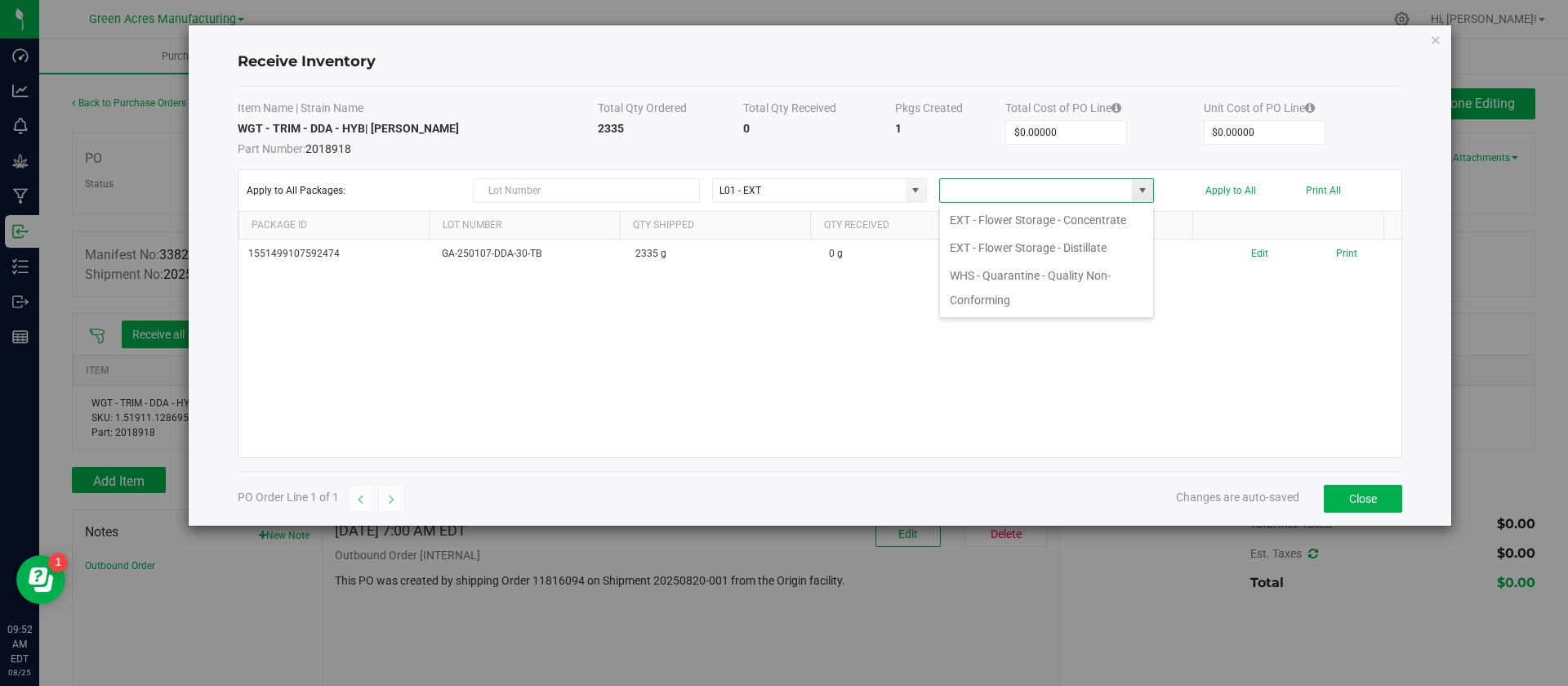
scroll to position [24, 215]
click at [1100, 241] on li "EXT - Flower Storage - Distillate" at bounding box center [1047, 247] width 214 height 28
type input "EXT - Flower Storage - Distillate"
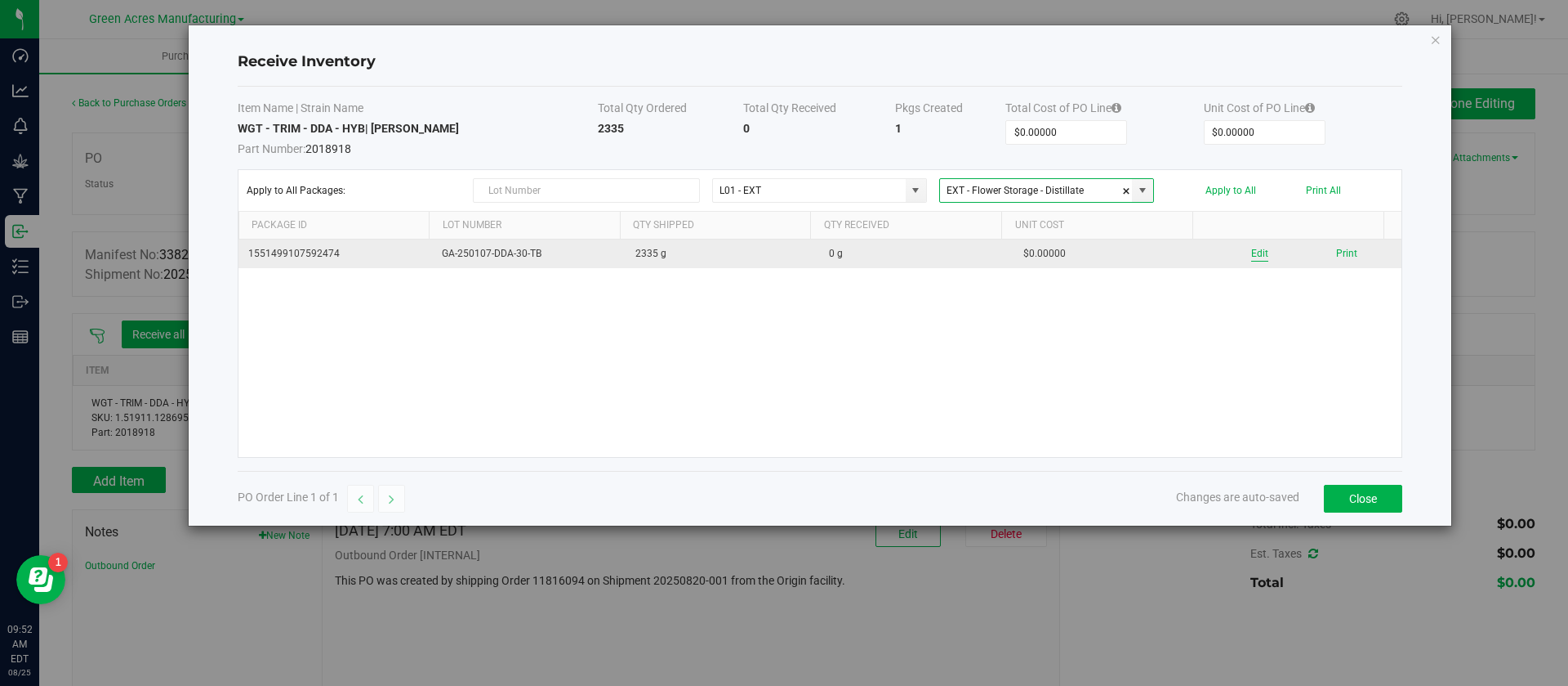
click at [1251, 253] on button "Edit" at bounding box center [1259, 253] width 17 height 15
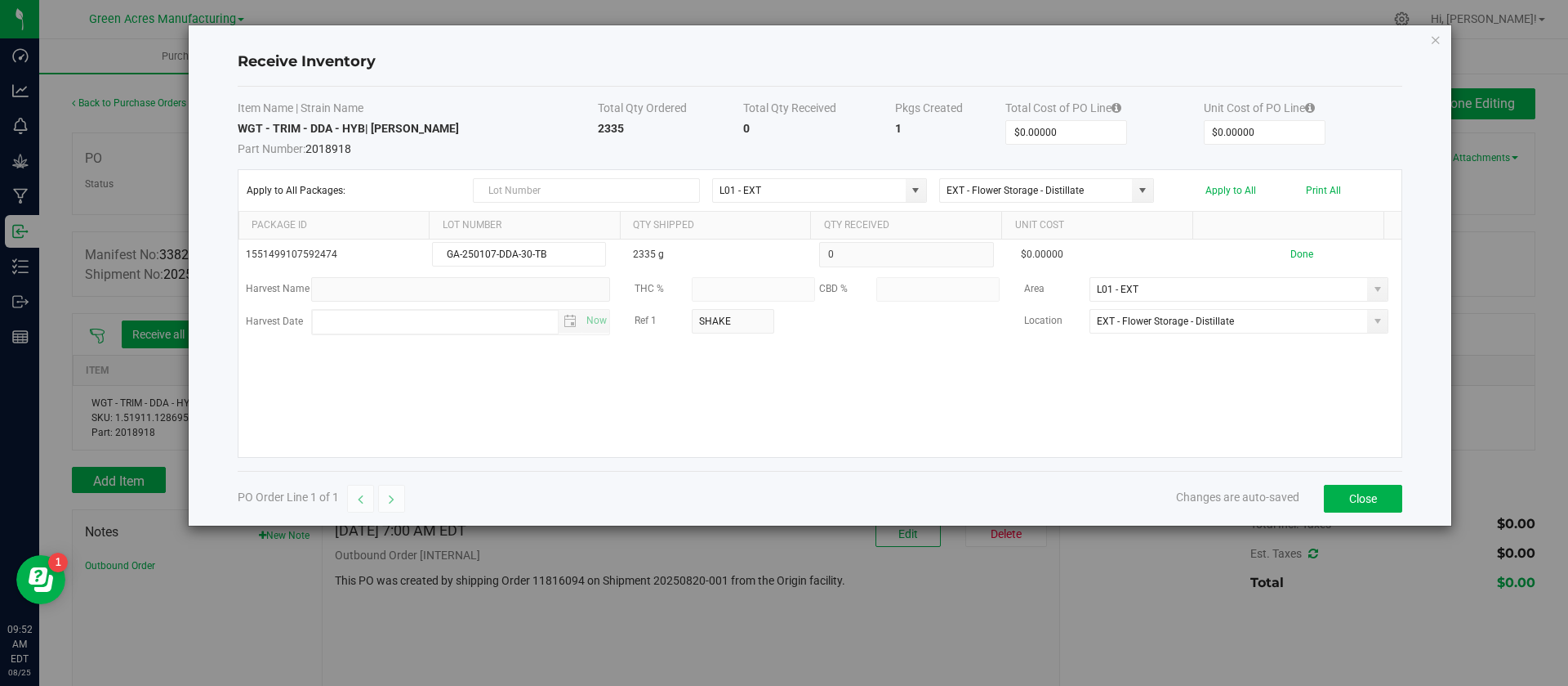
scroll to position [0, 0]
click at [1212, 192] on button "Apply to All" at bounding box center [1231, 190] width 50 height 12
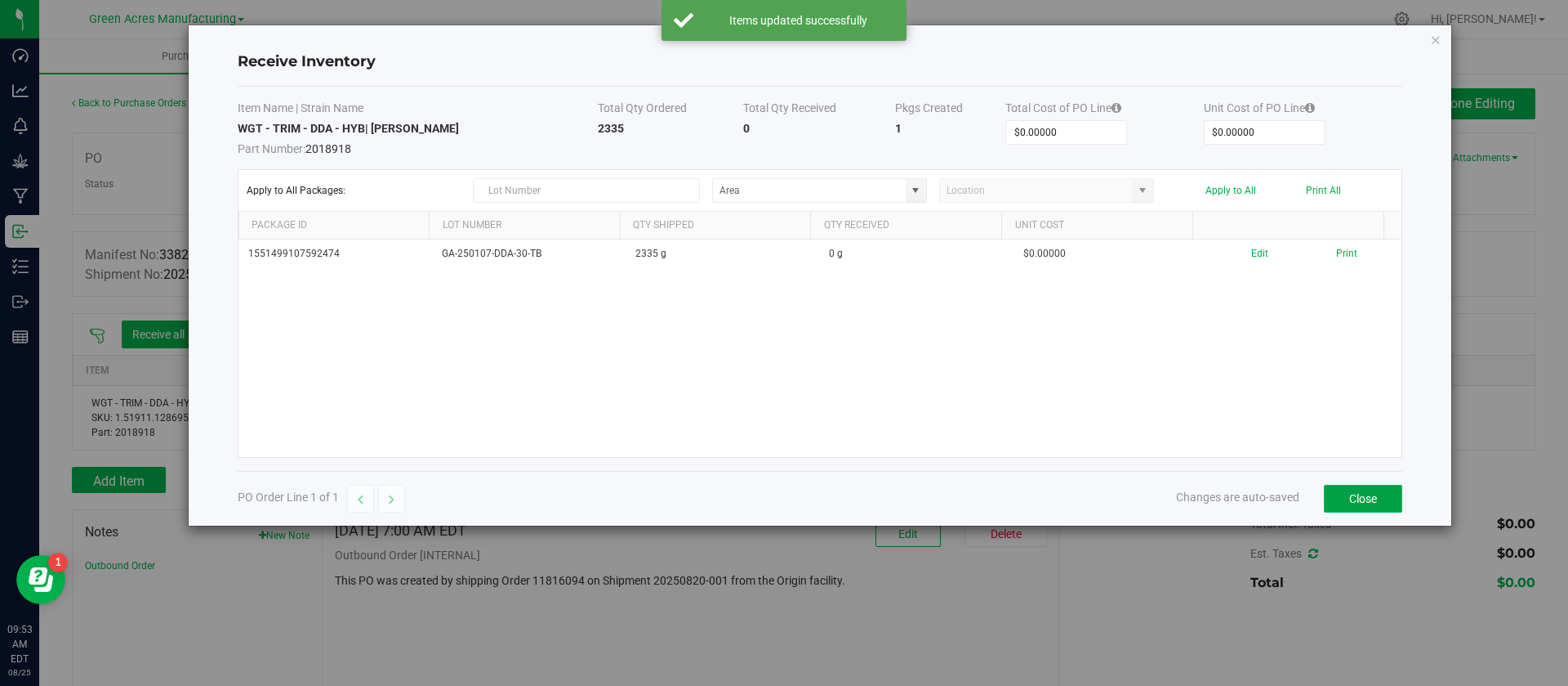
click at [1379, 501] on button "Close" at bounding box center [1362, 498] width 78 height 28
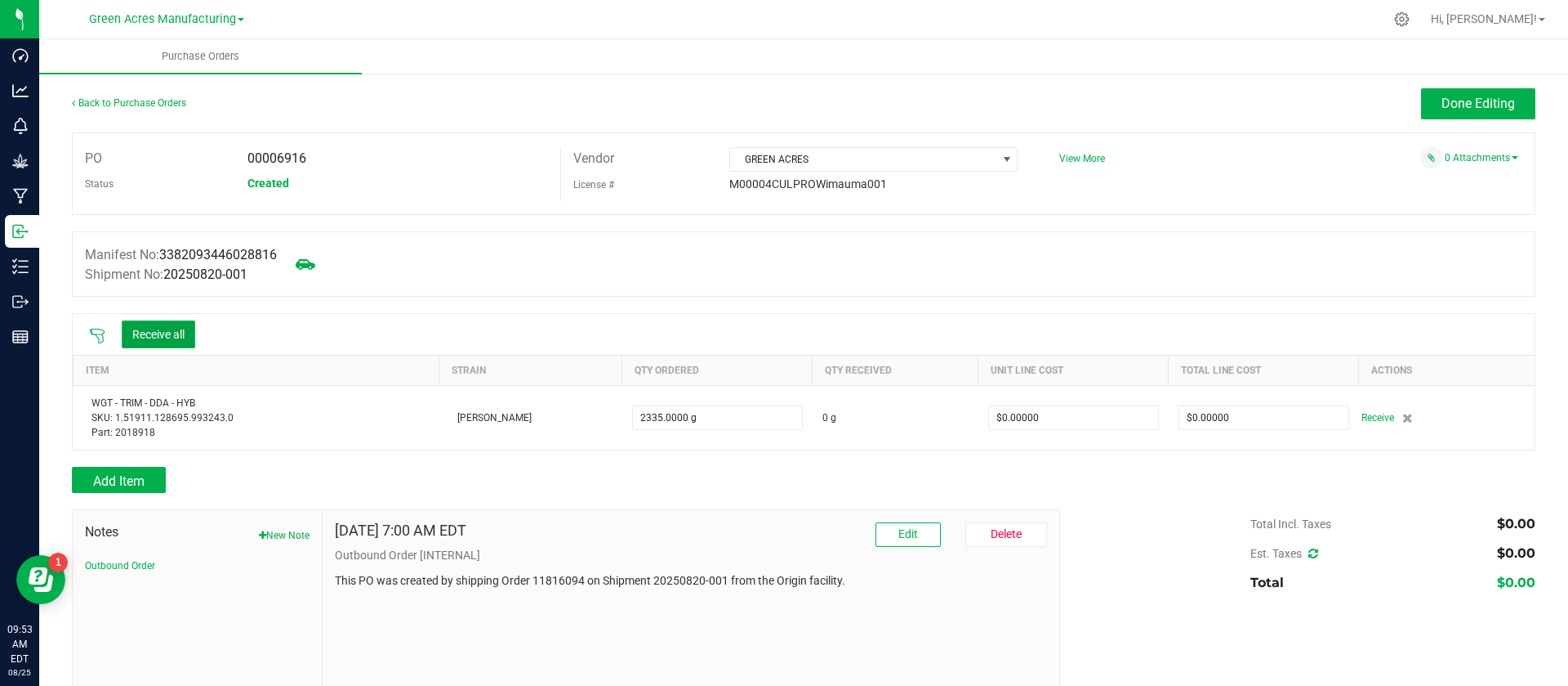
click at [159, 339] on button "Receive all" at bounding box center [159, 334] width 74 height 28
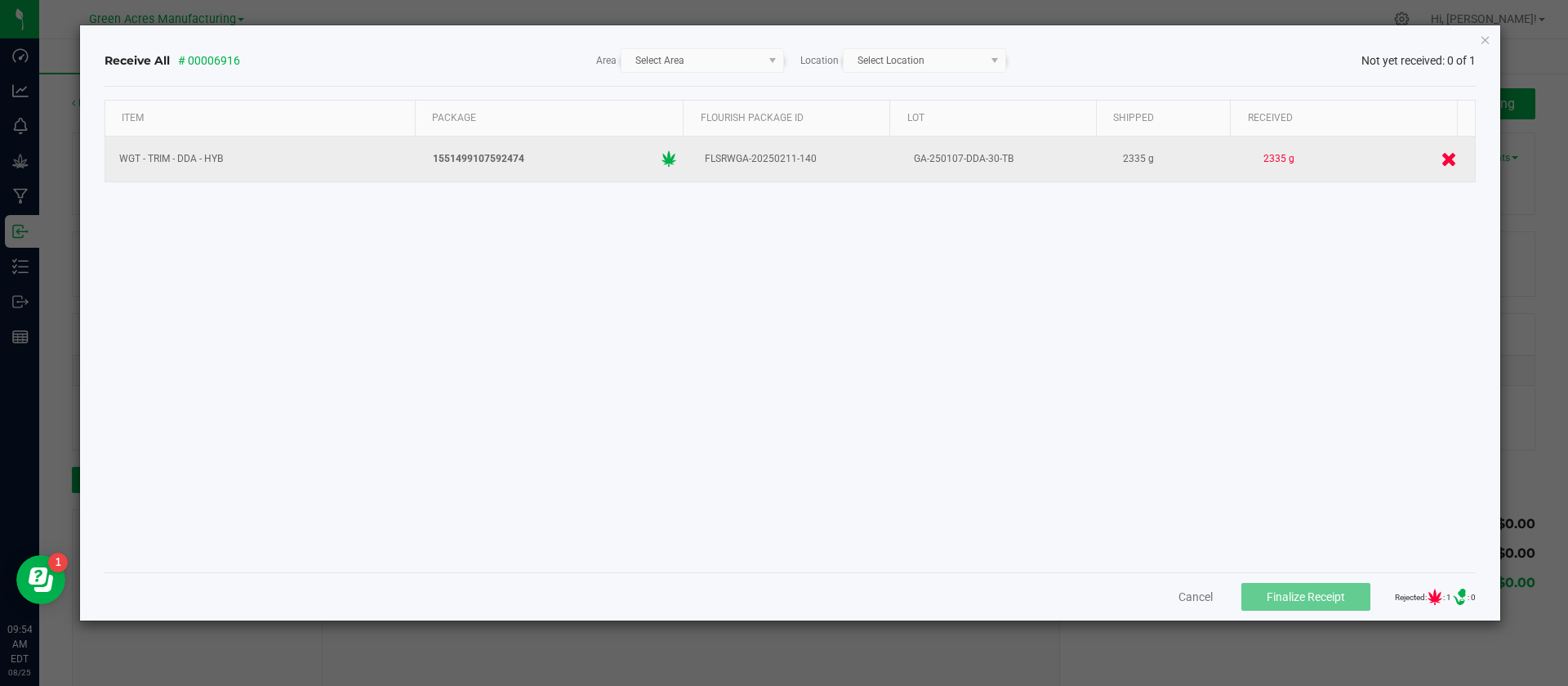
click at [1441, 159] on icon at bounding box center [1449, 158] width 15 height 14
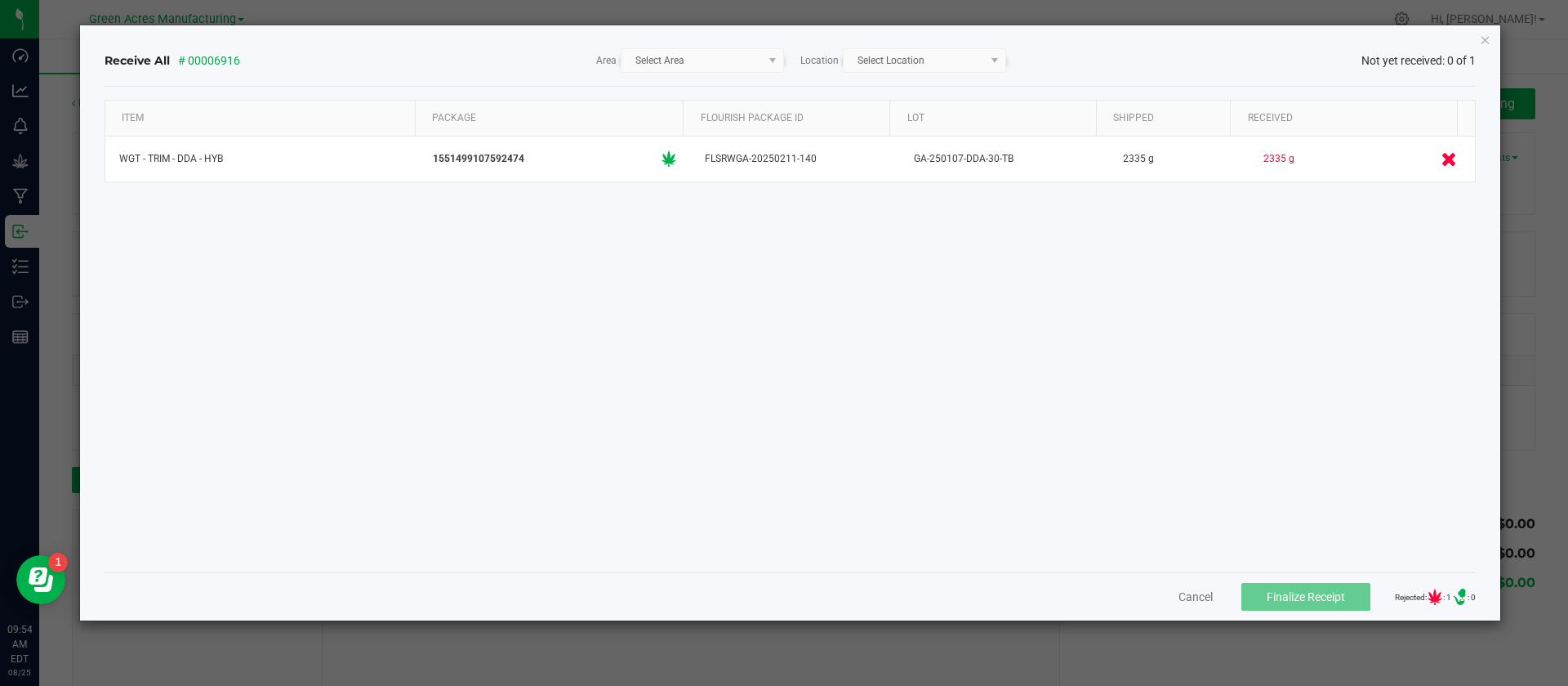
click at [1433, 588] on icon ".st0{ }" at bounding box center [1459, 596] width 52 height 16
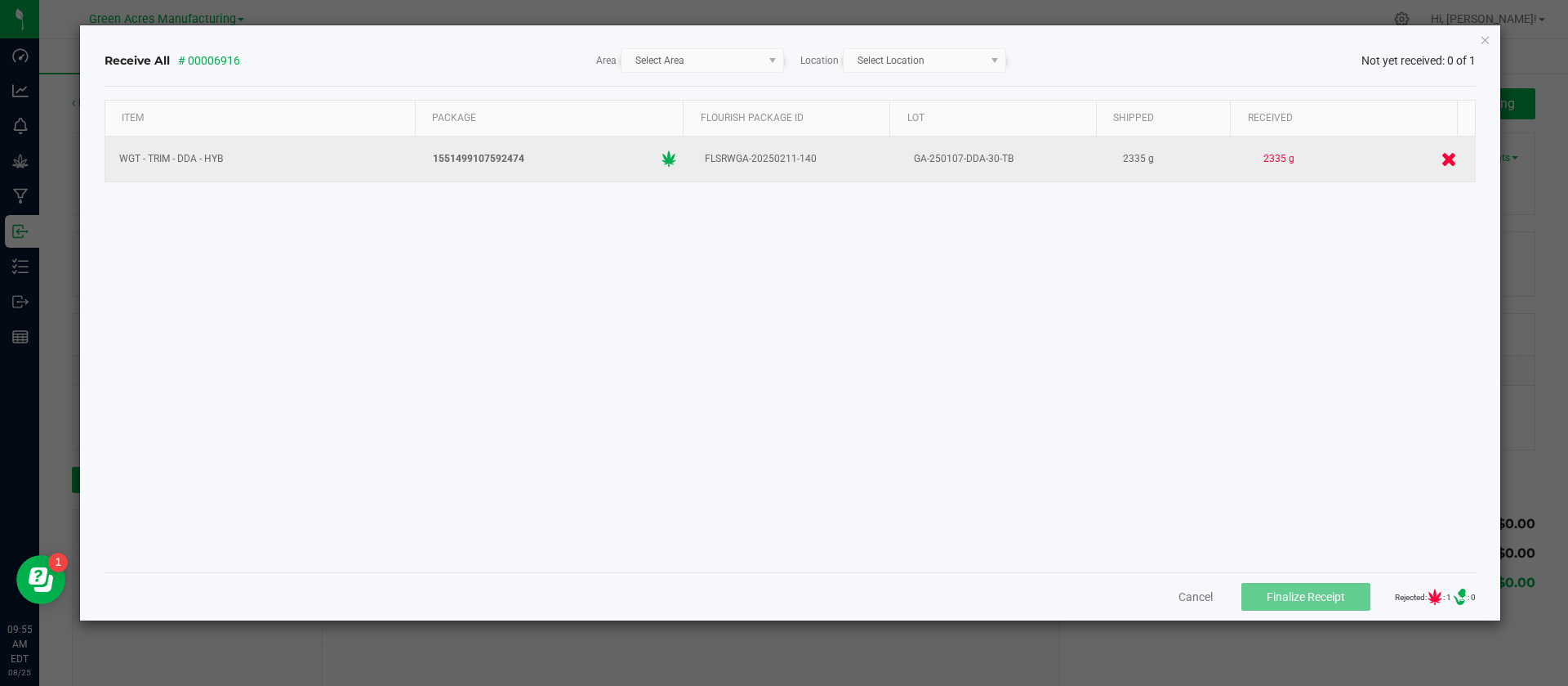
click at [1441, 163] on icon at bounding box center [1449, 158] width 15 height 14
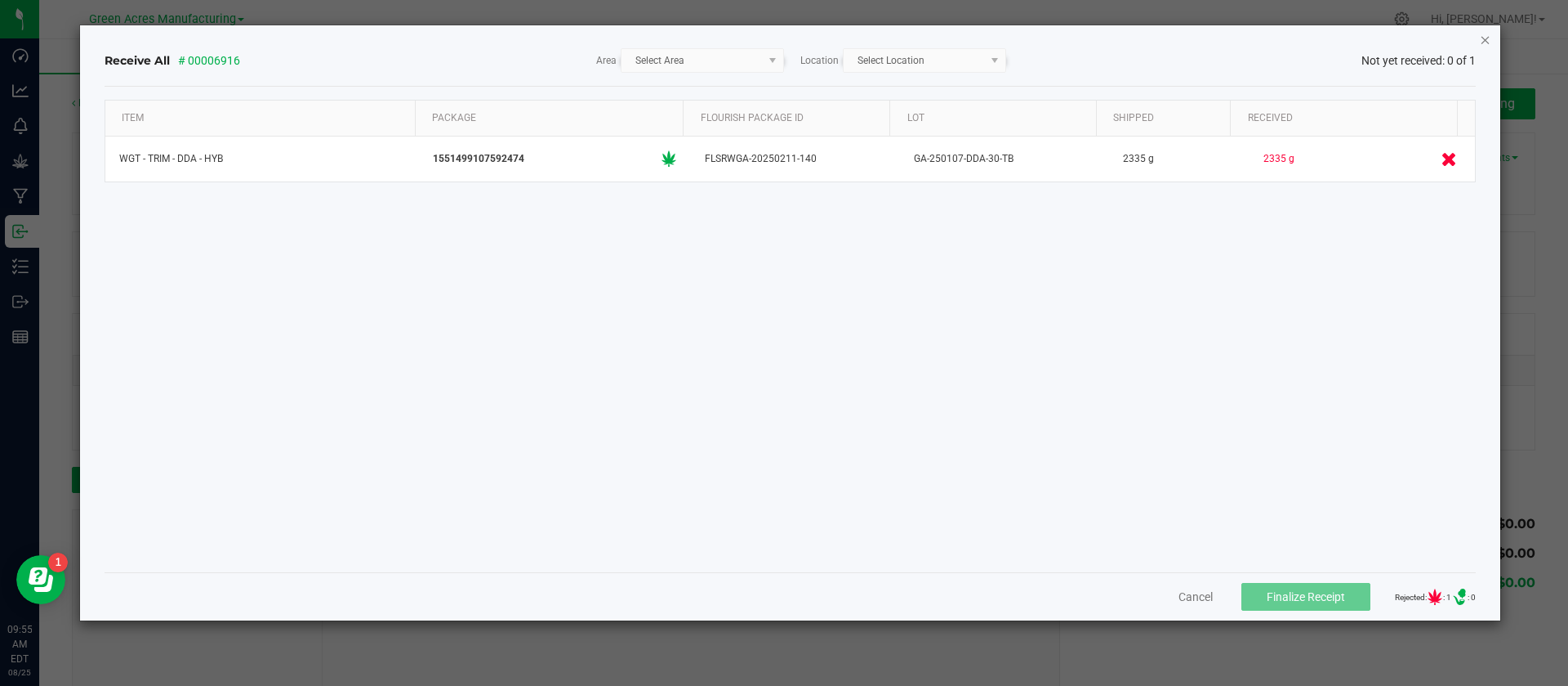
click at [1489, 37] on icon "Close" at bounding box center [1485, 40] width 12 height 20
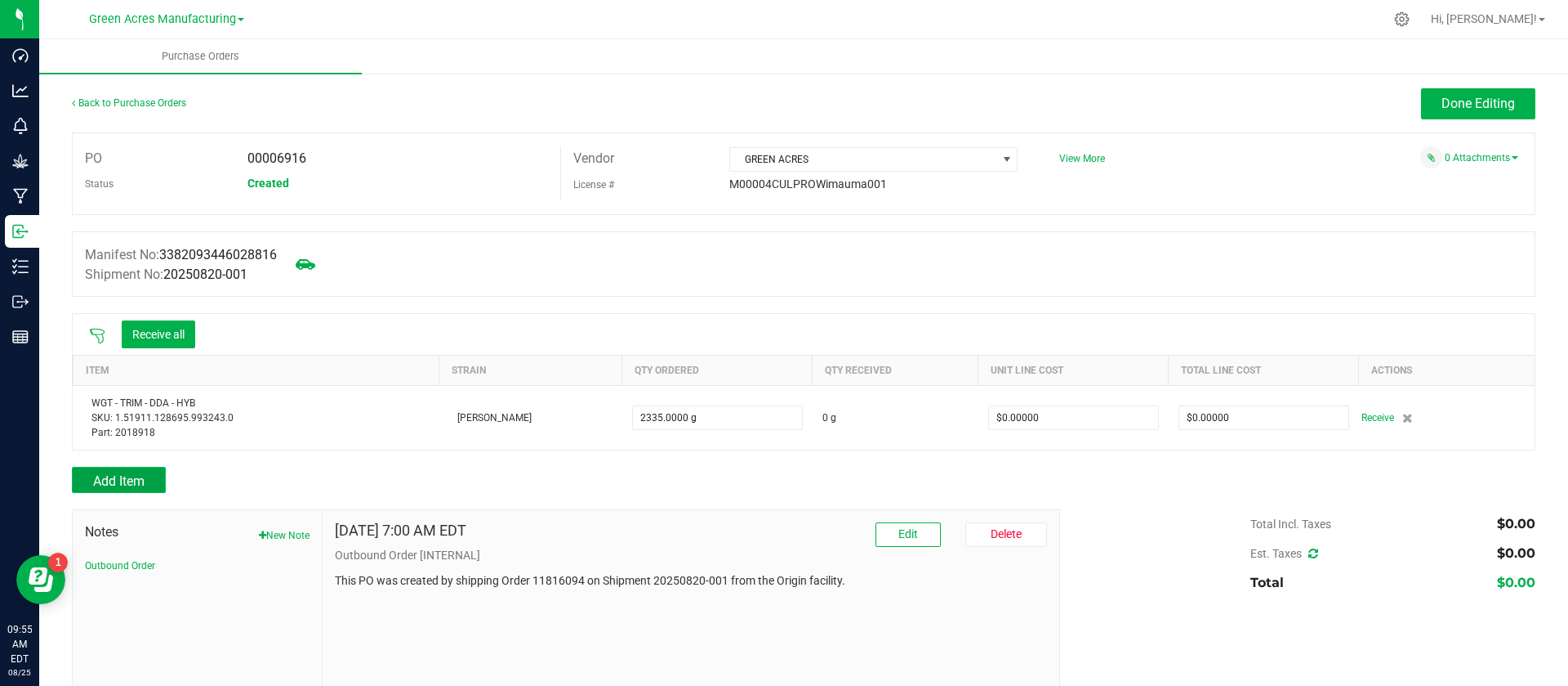
click at [106, 477] on span "Add Item" at bounding box center [118, 480] width 51 height 15
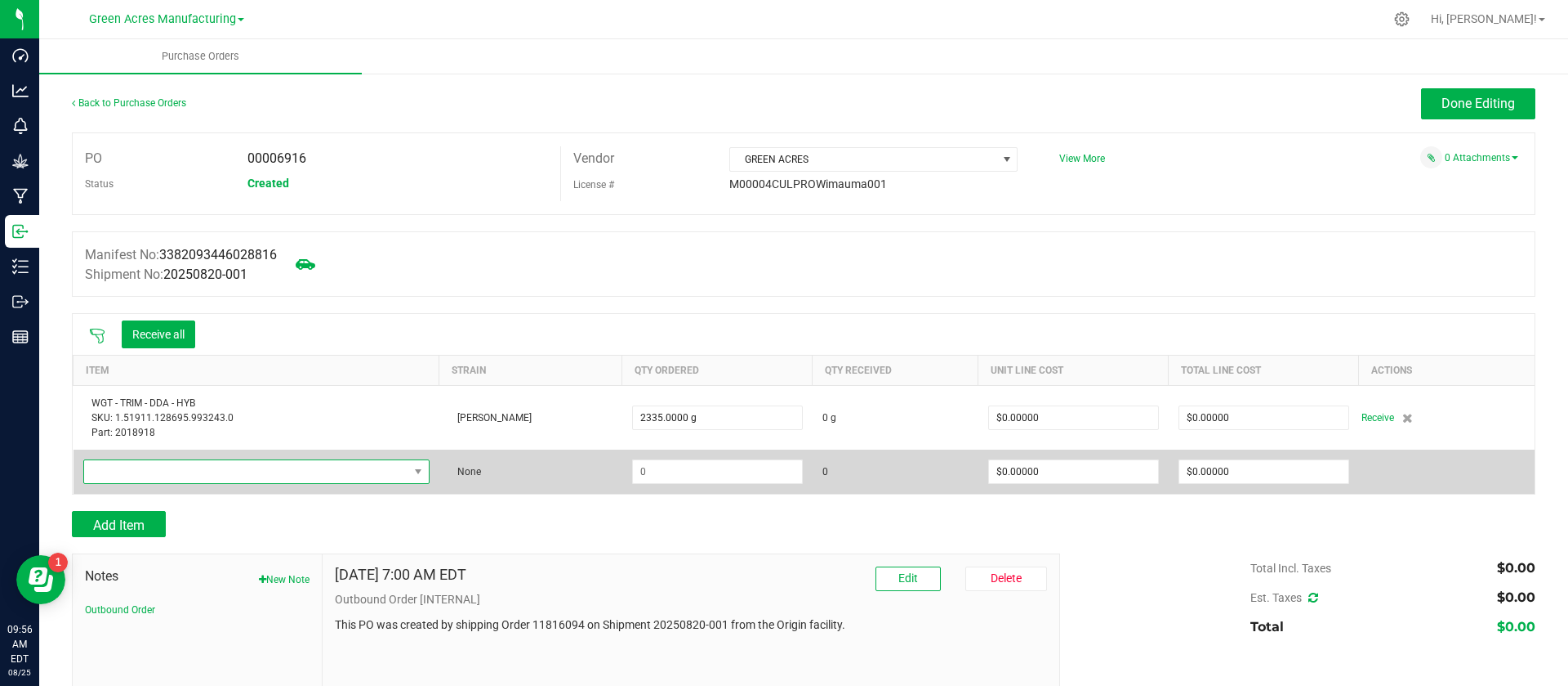
click at [292, 463] on span "NO DATA FOUND" at bounding box center [246, 471] width 324 height 22
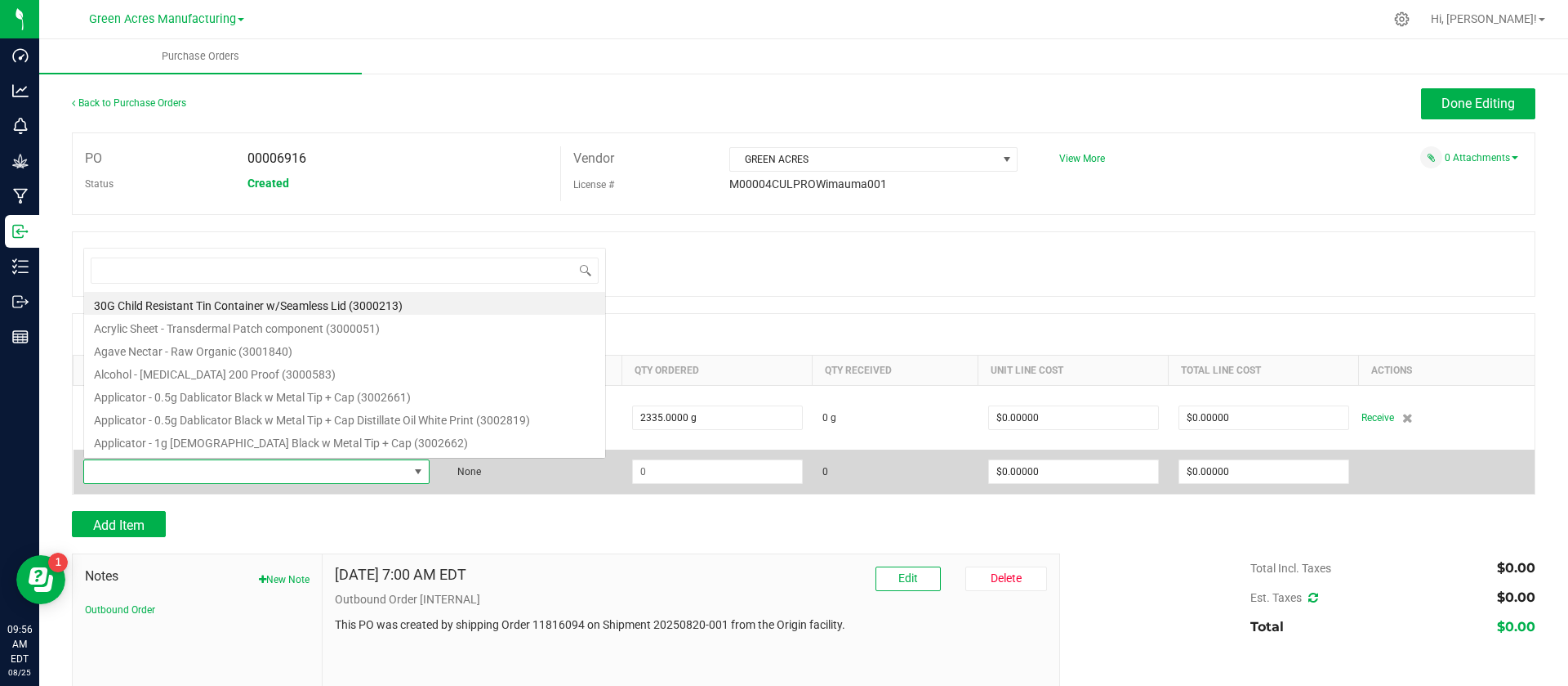
scroll to position [24, 337]
type input "WGT - TRIM - DDA - HYB"
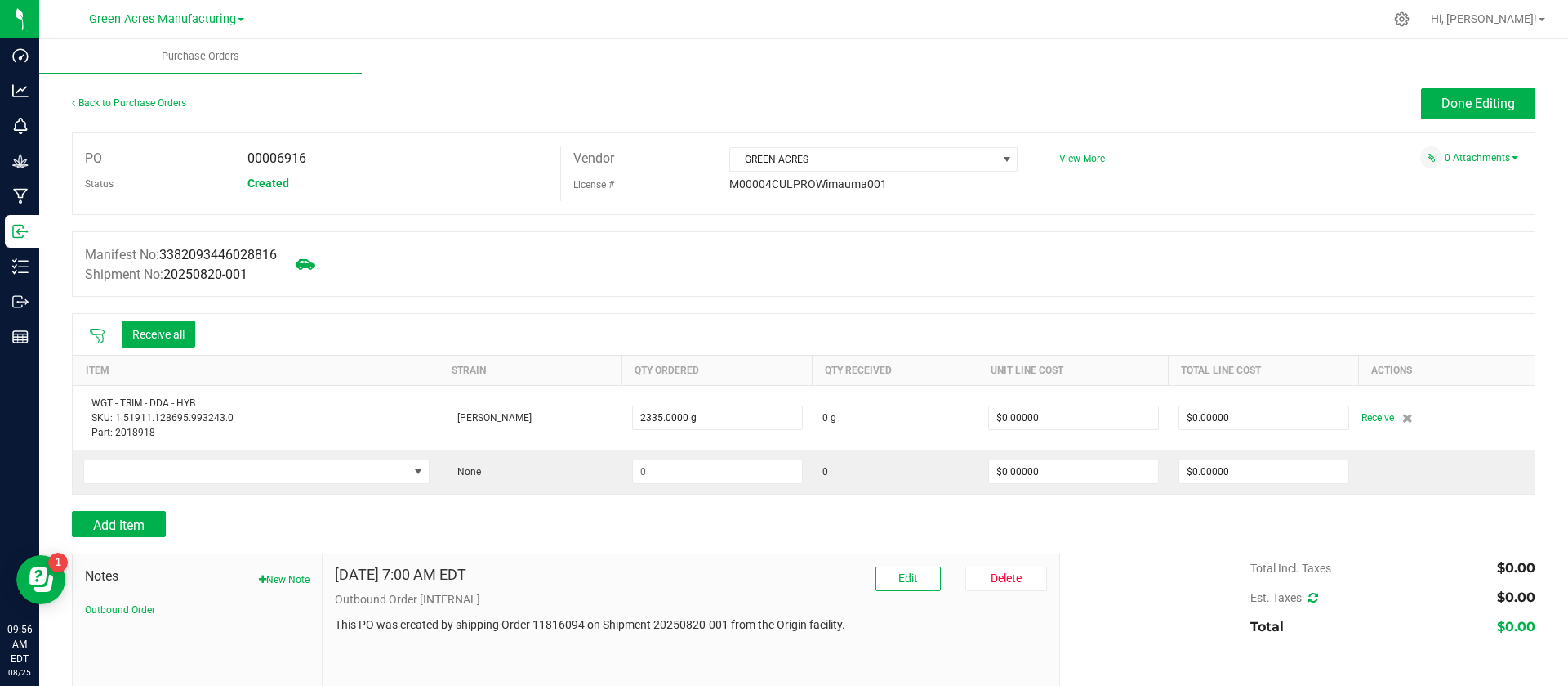
click at [355, 326] on div "Receive all" at bounding box center [803, 334] width 1462 height 41
click at [1421, 112] on button "Done Editing" at bounding box center [1477, 103] width 114 height 31
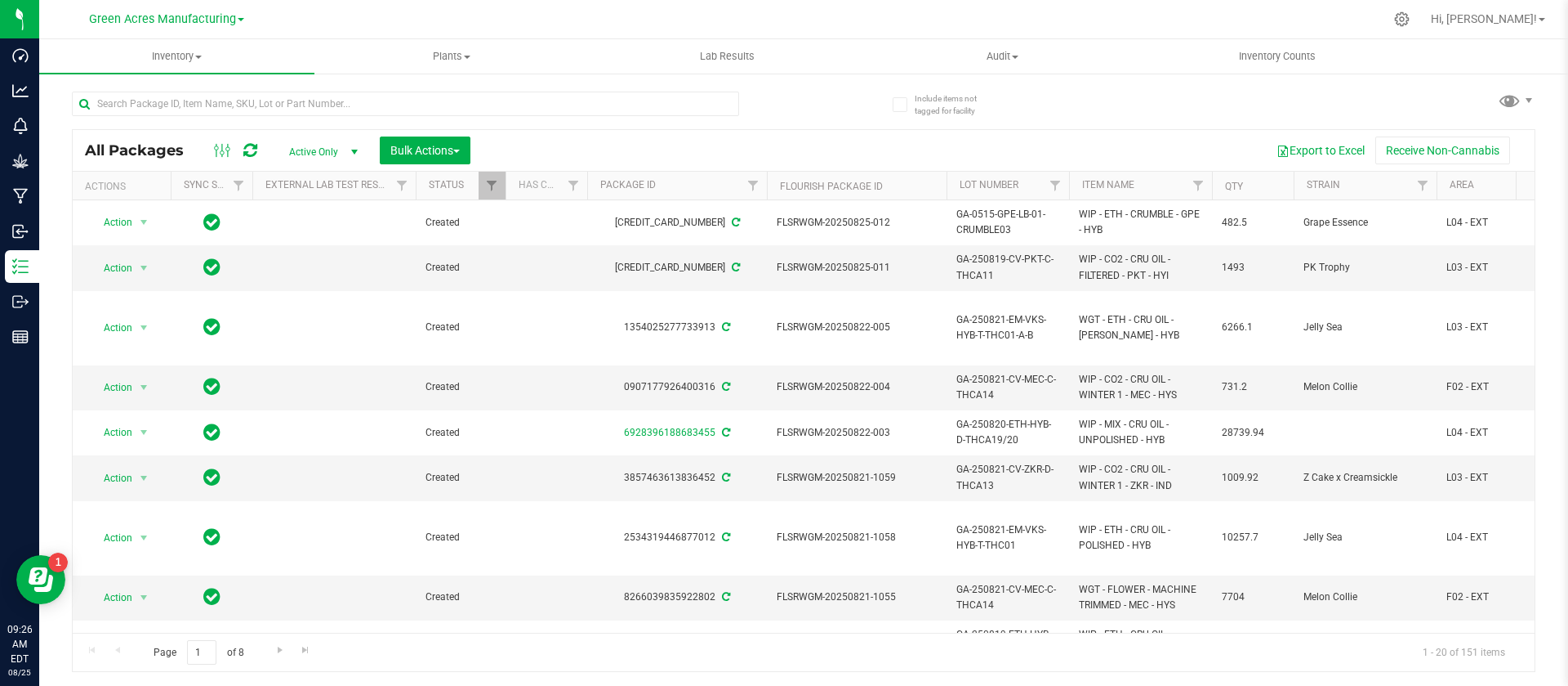
scroll to position [0, 717]
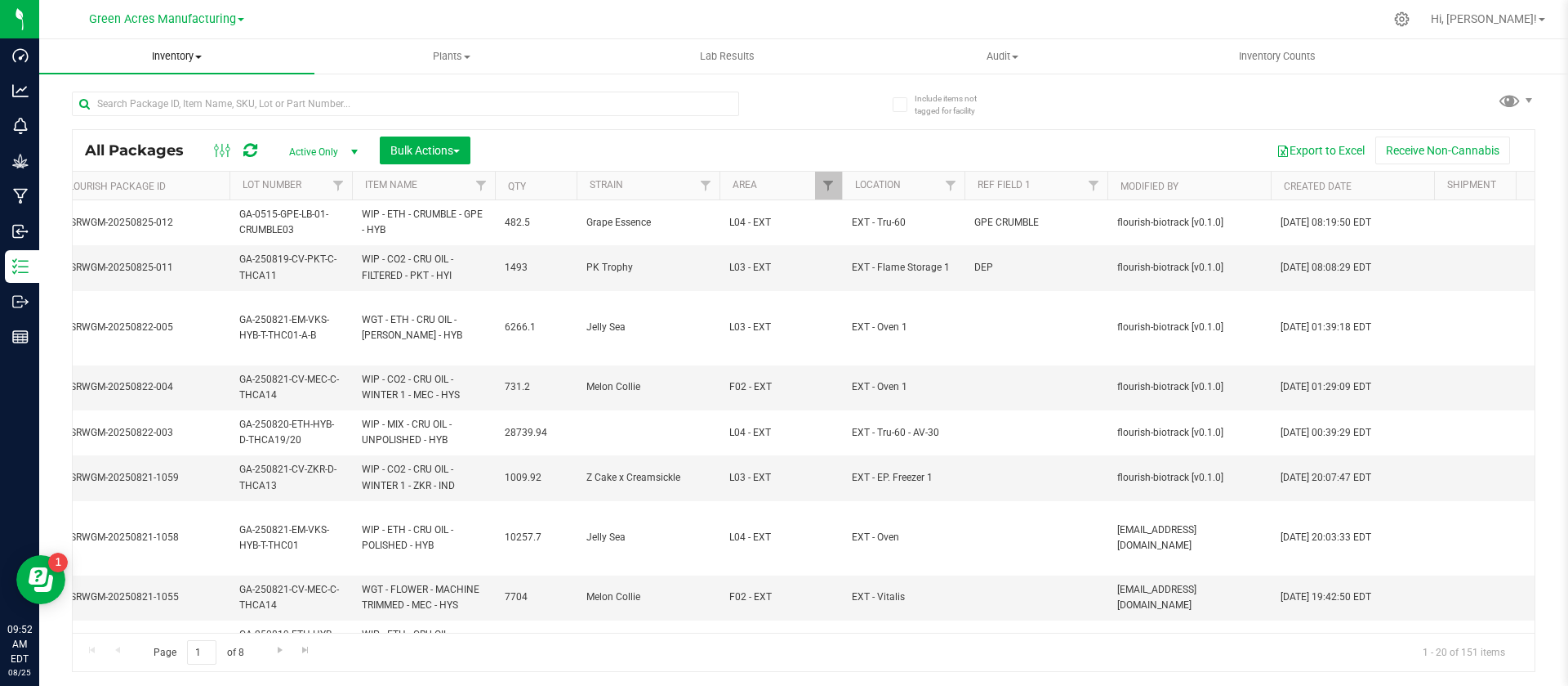
click at [167, 59] on span "Inventory" at bounding box center [177, 57] width 276 height 14
click at [95, 105] on span "All packages" at bounding box center [95, 98] width 112 height 13
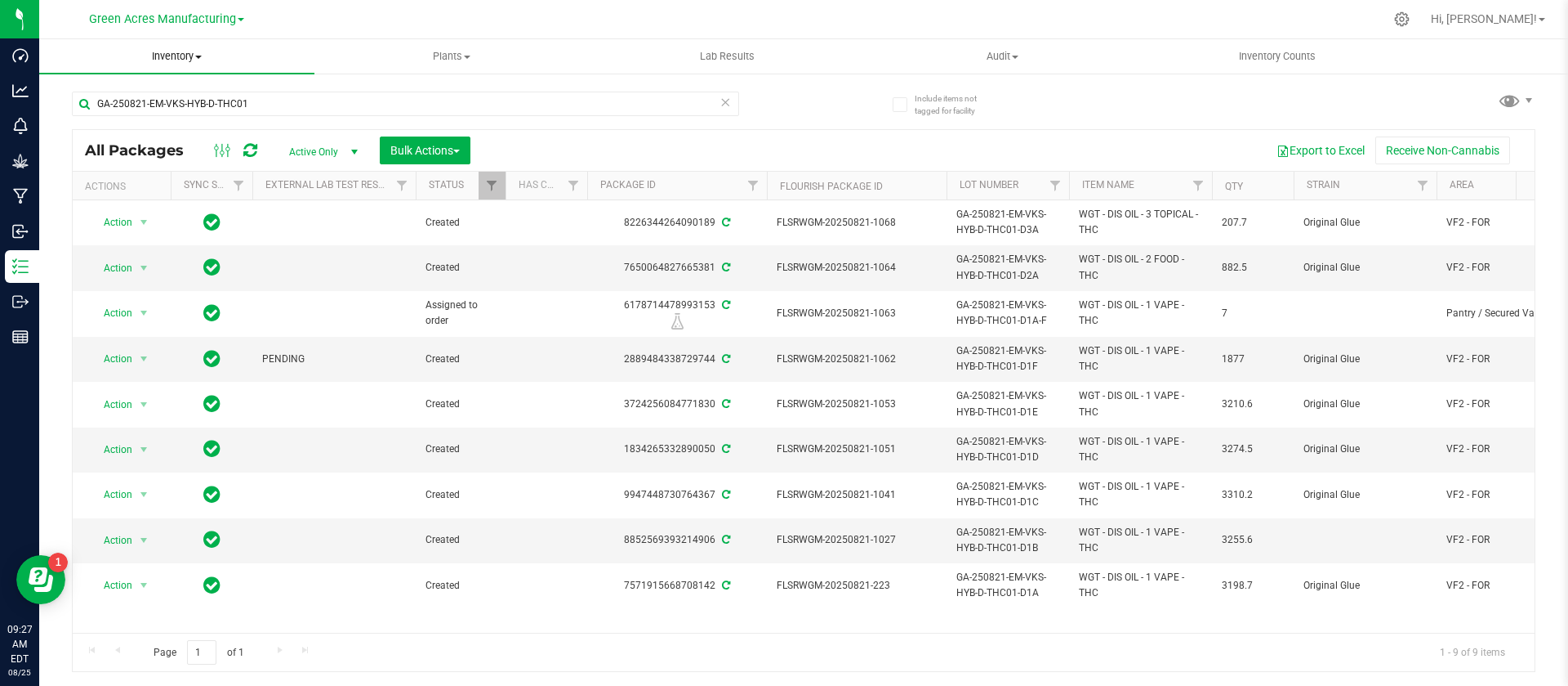
click at [162, 52] on span "Inventory" at bounding box center [177, 57] width 276 height 14
click at [95, 101] on span "All packages" at bounding box center [95, 98] width 112 height 13
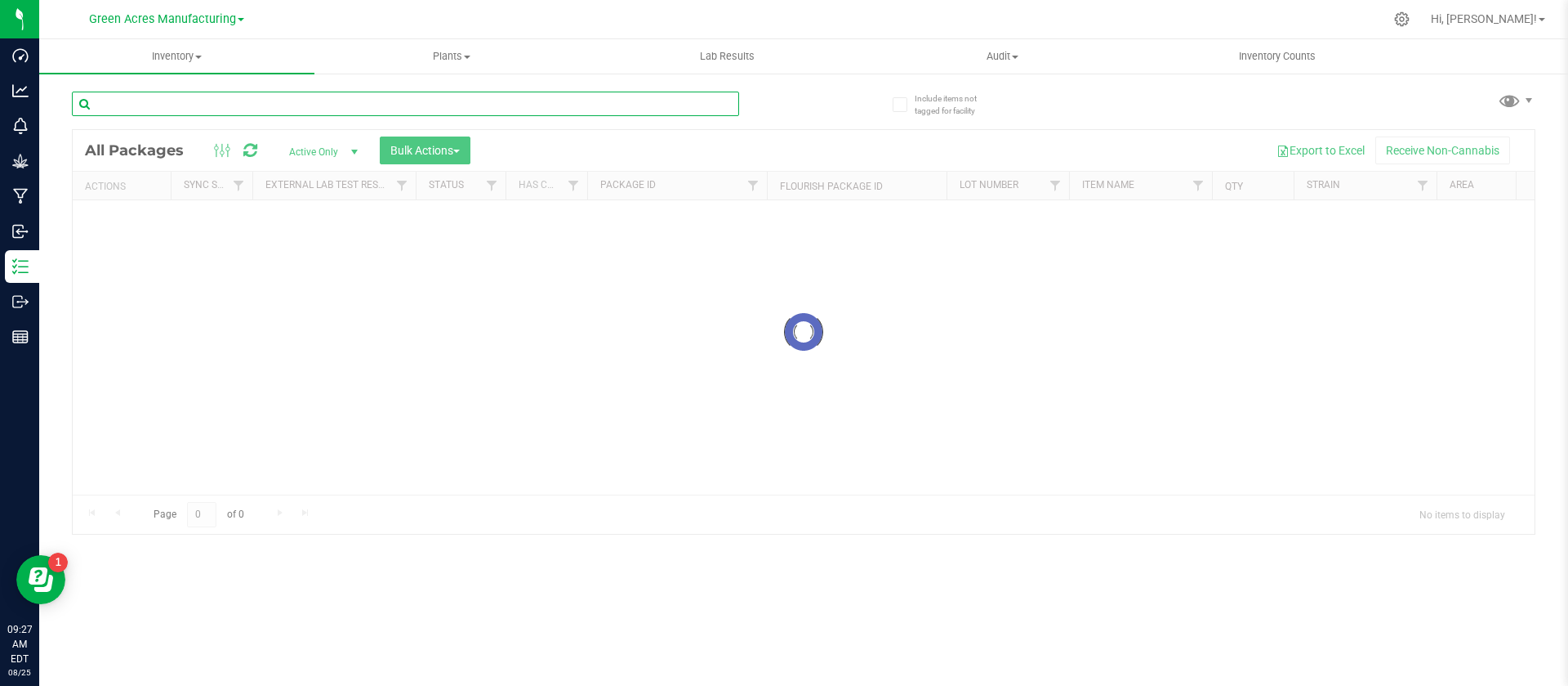
click at [95, 101] on input "text" at bounding box center [405, 103] width 667 height 24
type input "821-002"
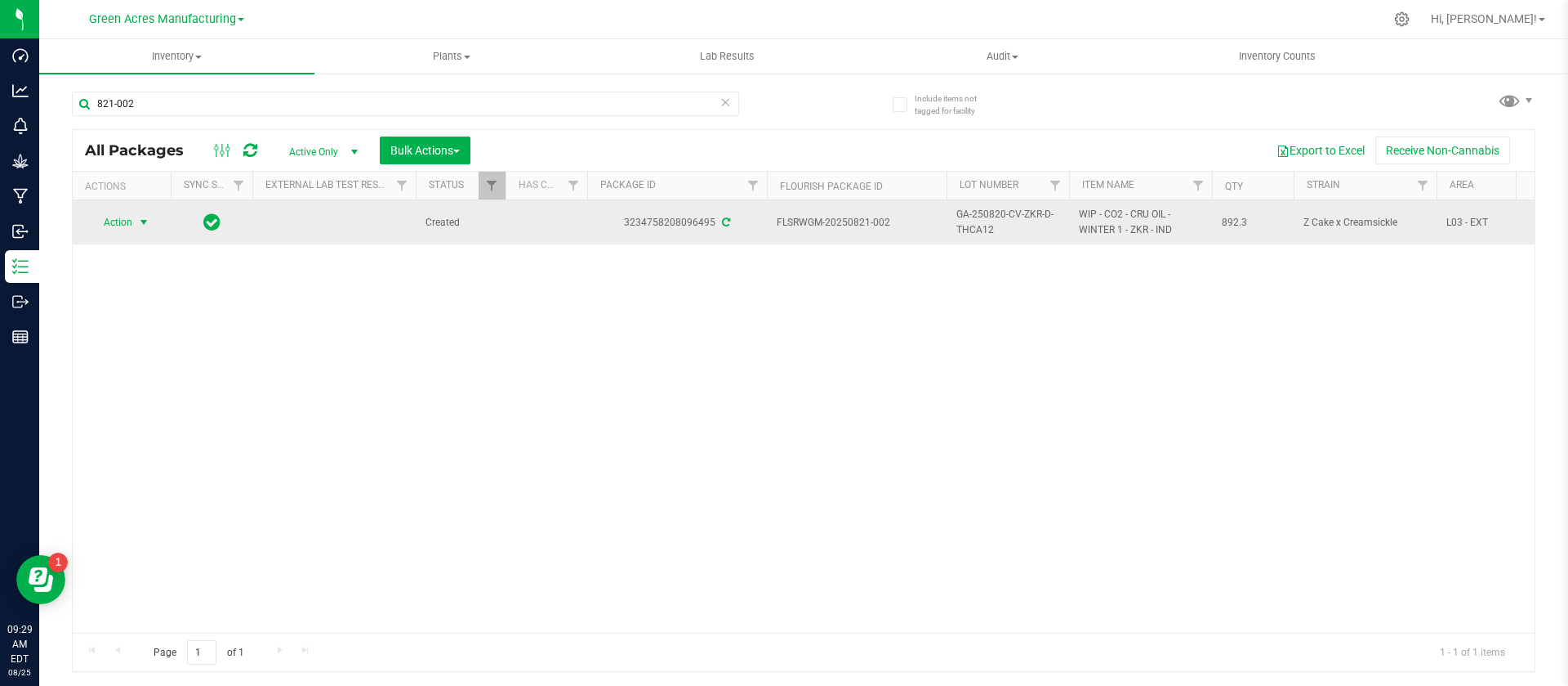
click at [112, 222] on span "Action" at bounding box center [110, 222] width 44 height 22
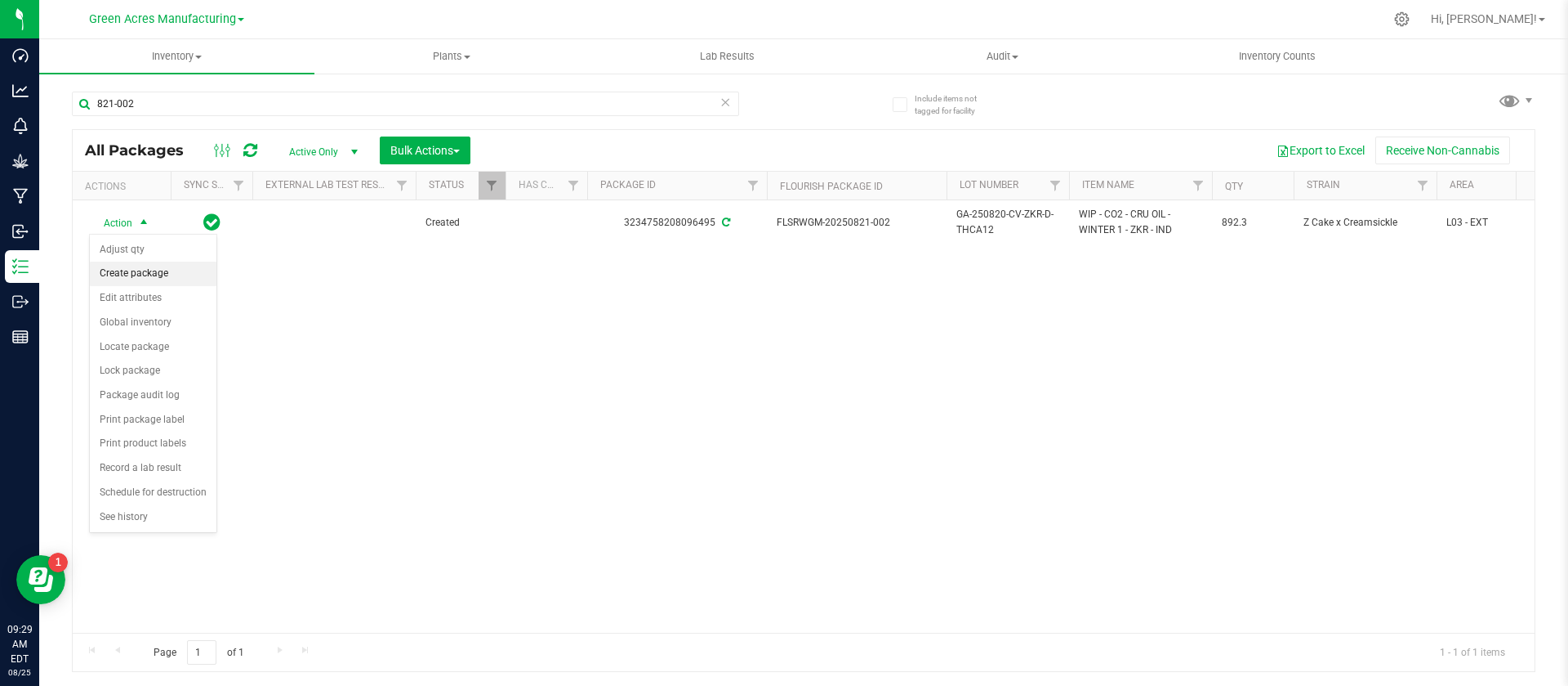
click at [124, 268] on li "Create package" at bounding box center [153, 273] width 127 height 24
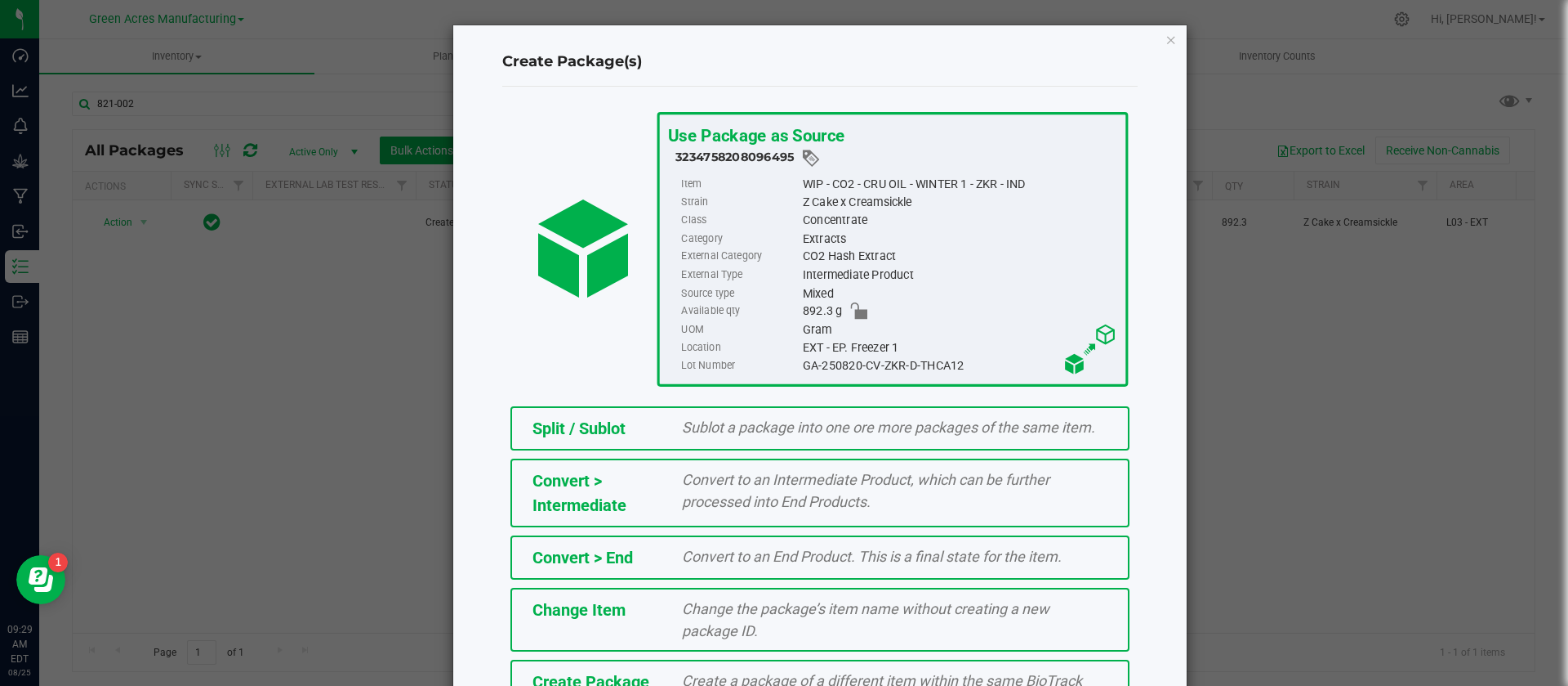
scroll to position [111, 0]
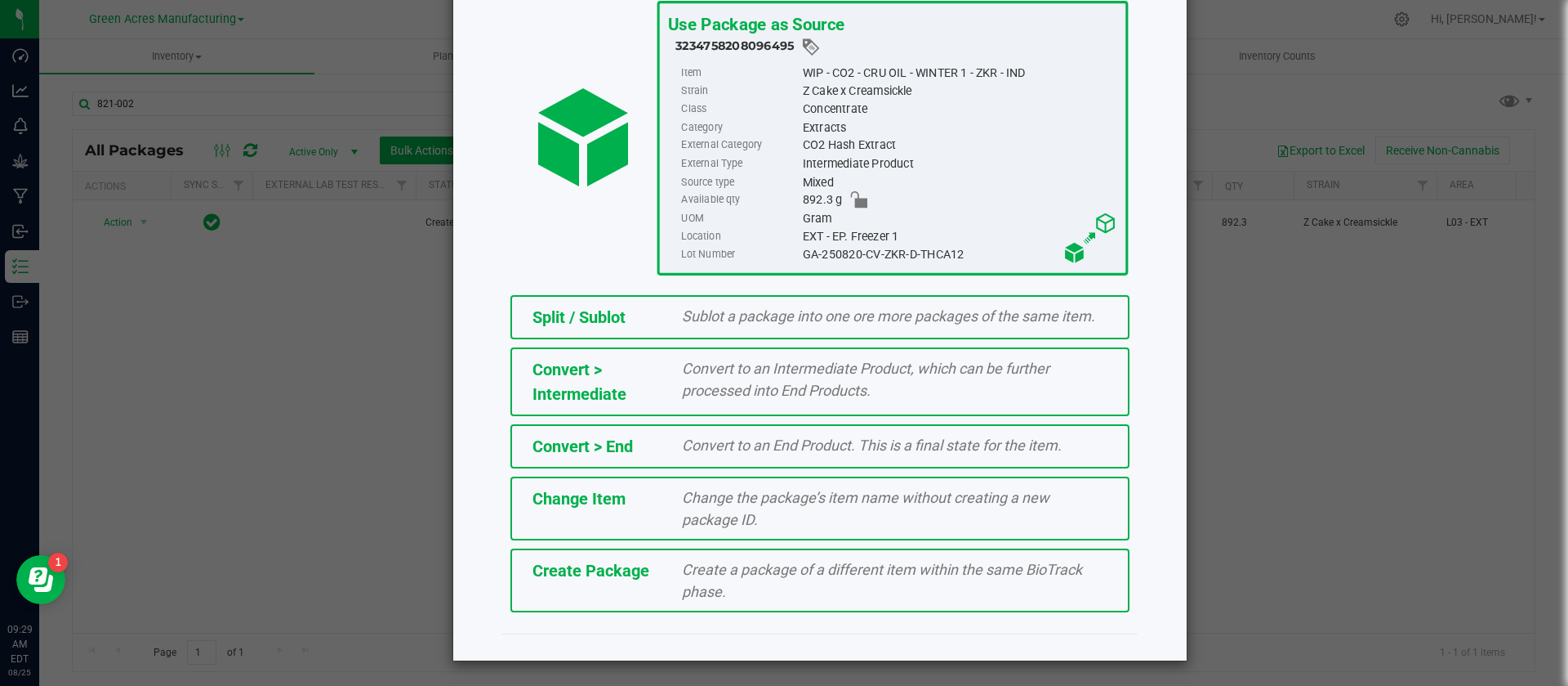
click at [747, 596] on div "Create a package of a different item within the same BioTrack phase." at bounding box center [894, 580] width 450 height 44
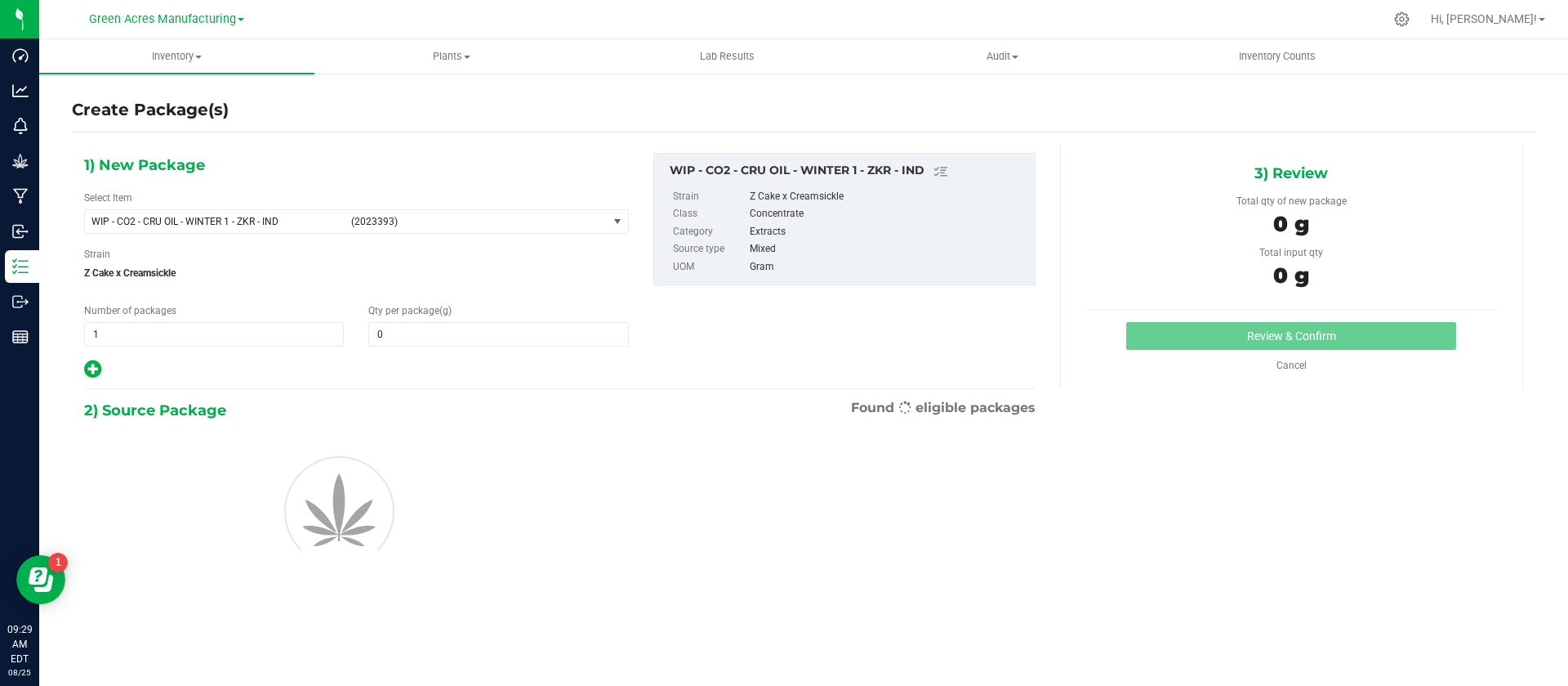
type input "0.0000"
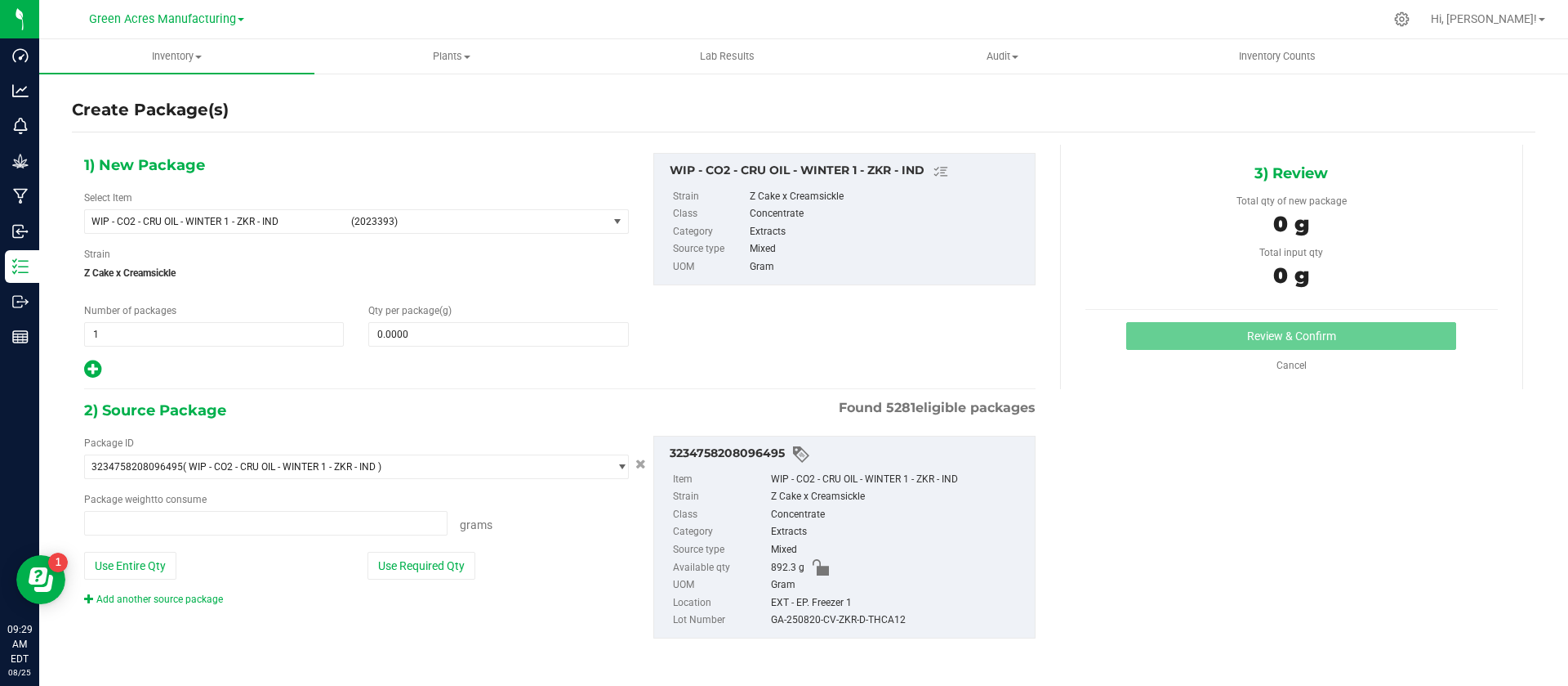
type input "0.0000 g"
click at [448, 232] on span "WIP - CO2 - CRU OIL - WINTER 1 - ZKR - IND (2023393)" at bounding box center [346, 221] width 522 height 22
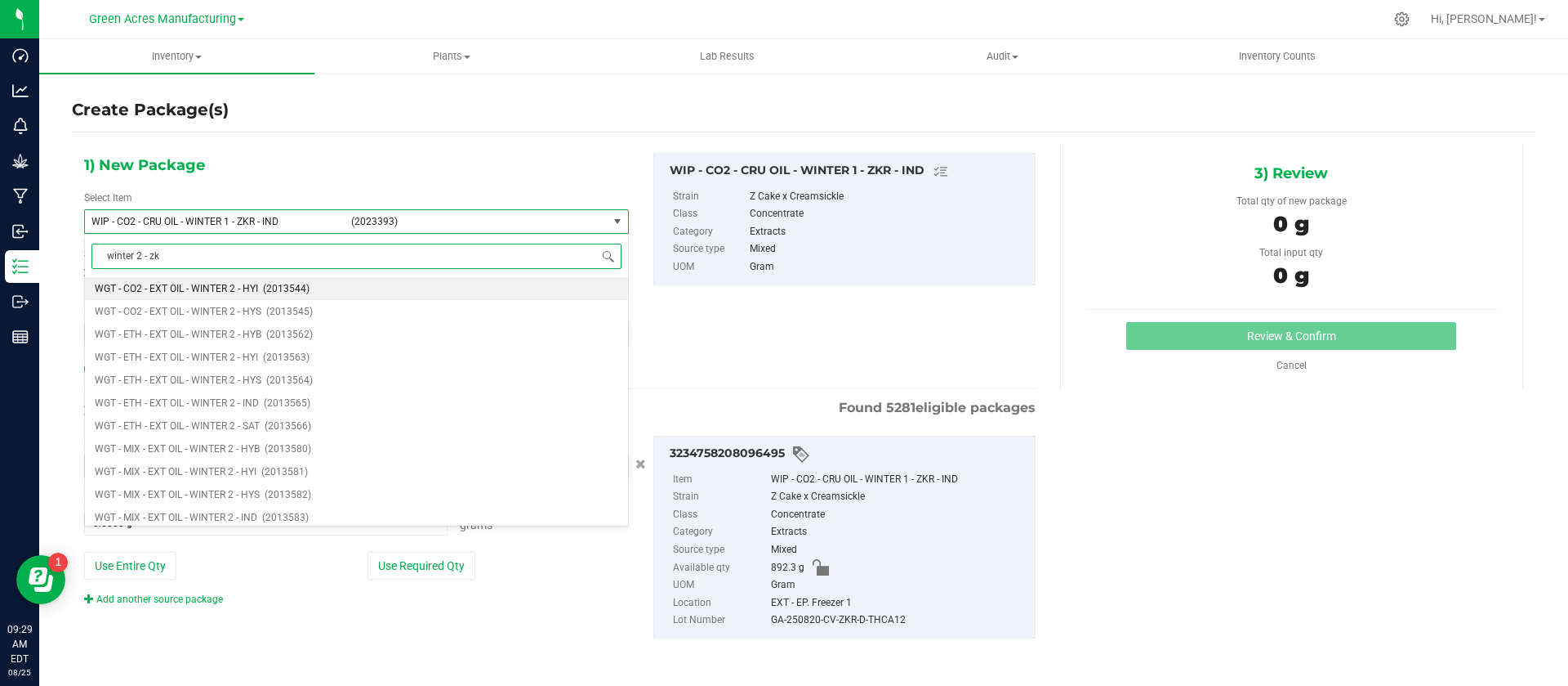
type input "winter 2 - zkr"
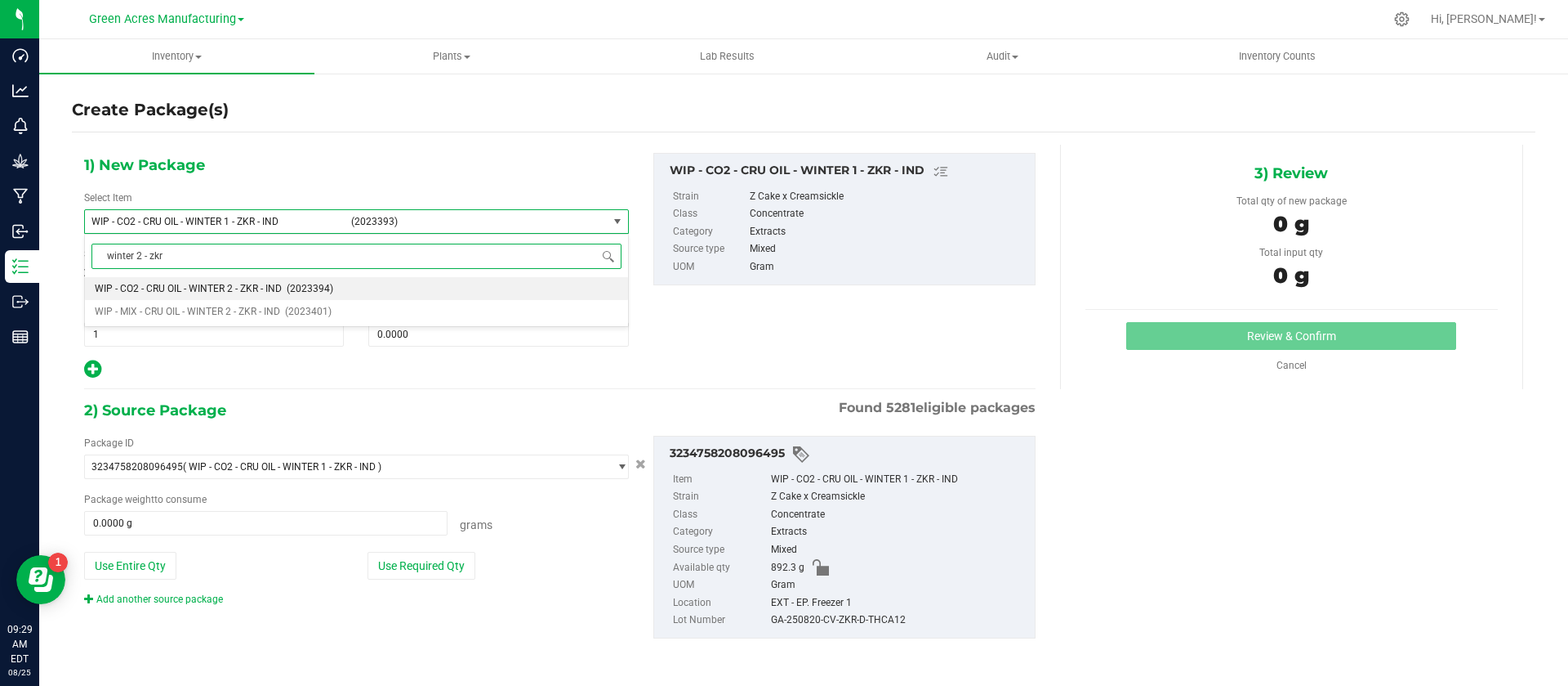
click at [282, 283] on span "WIP - CO2 - CRU OIL - WINTER 2 - ZKR - IND" at bounding box center [188, 288] width 187 height 12
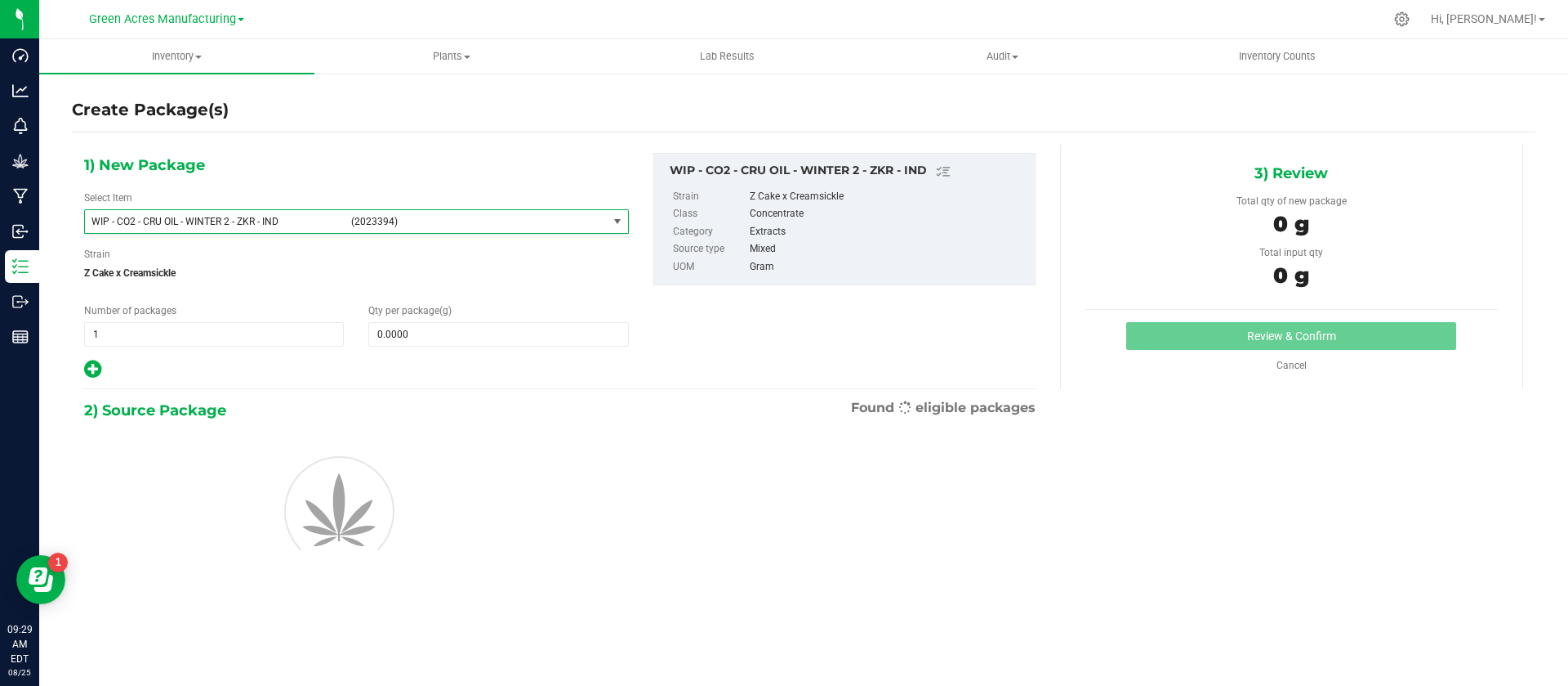
type input "0.0000"
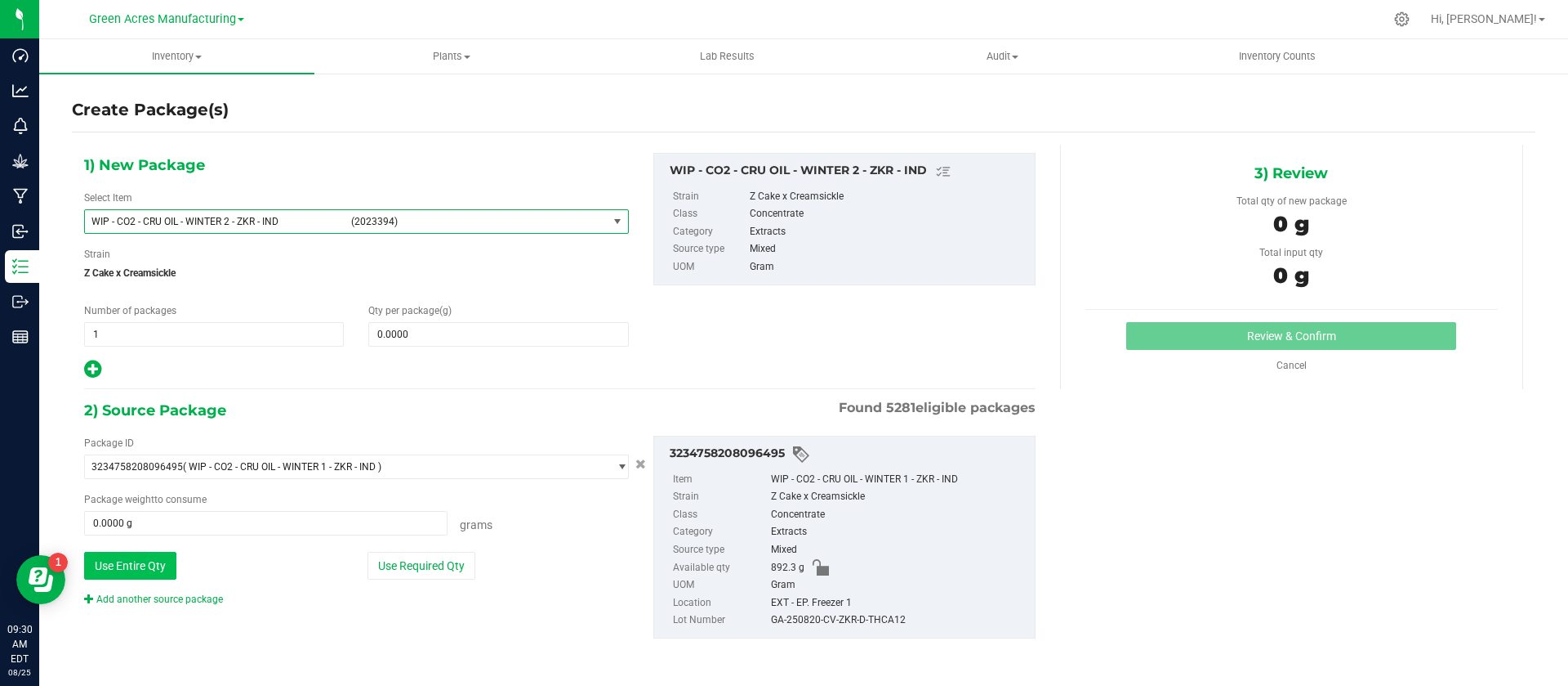
click at [150, 566] on button "Use Entire Qty" at bounding box center [130, 565] width 92 height 28
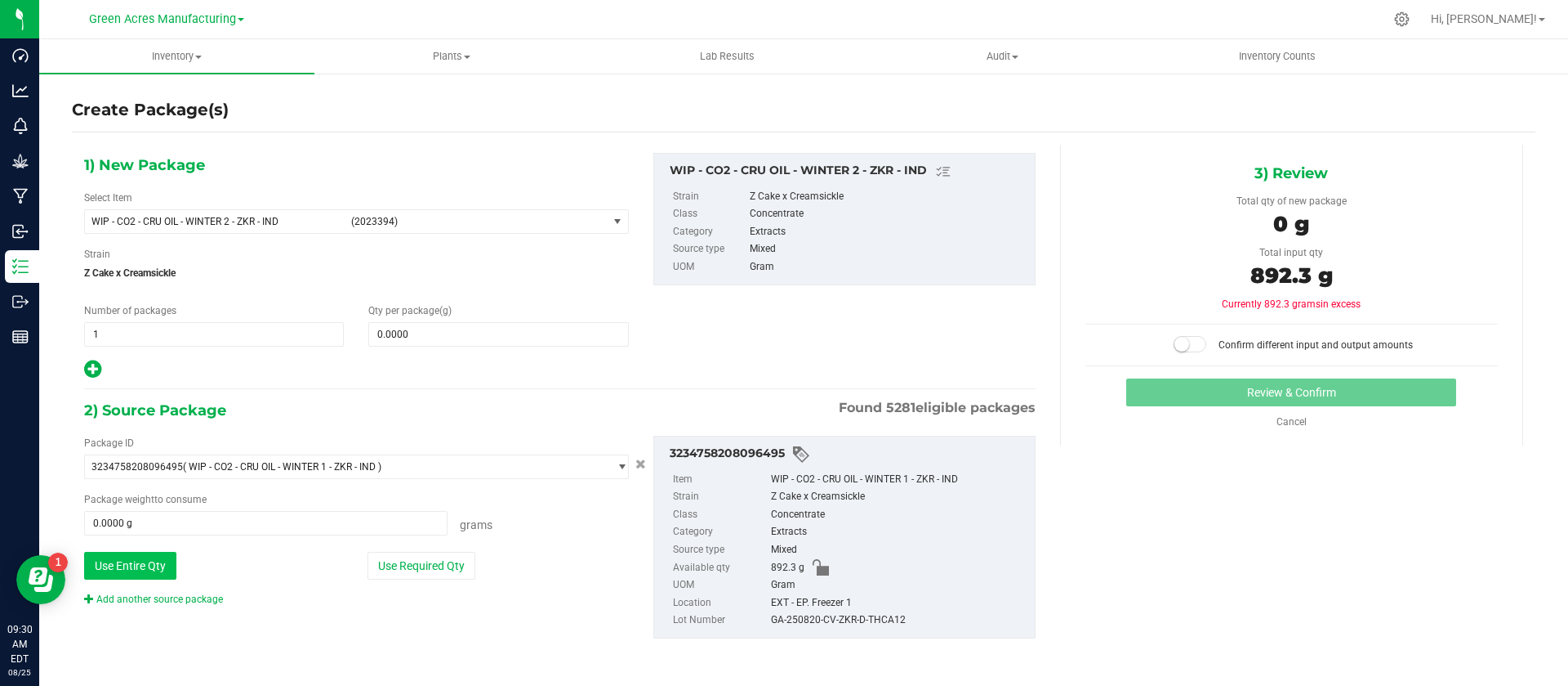
type input "892.3000 g"
click at [414, 341] on span at bounding box center [497, 334] width 259 height 24
type input "9"
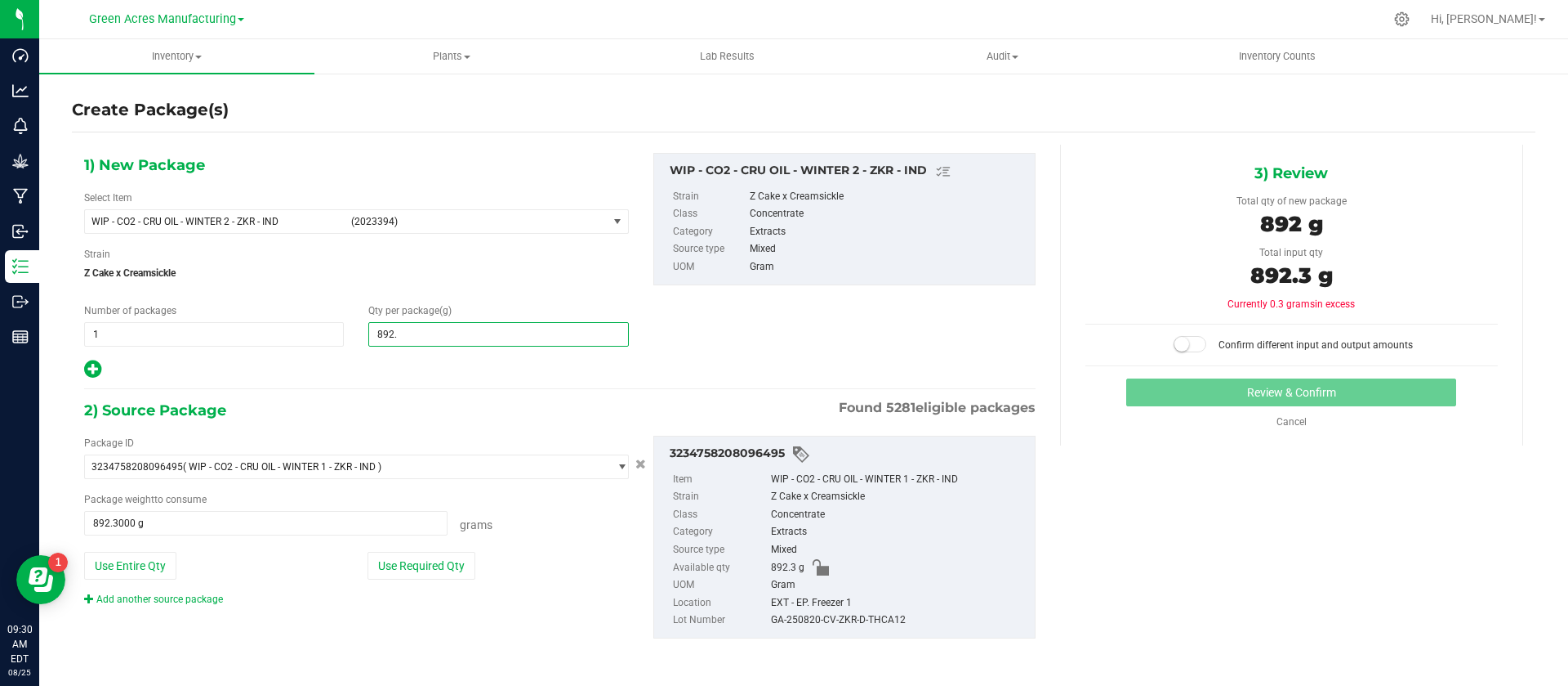
type input "892.3"
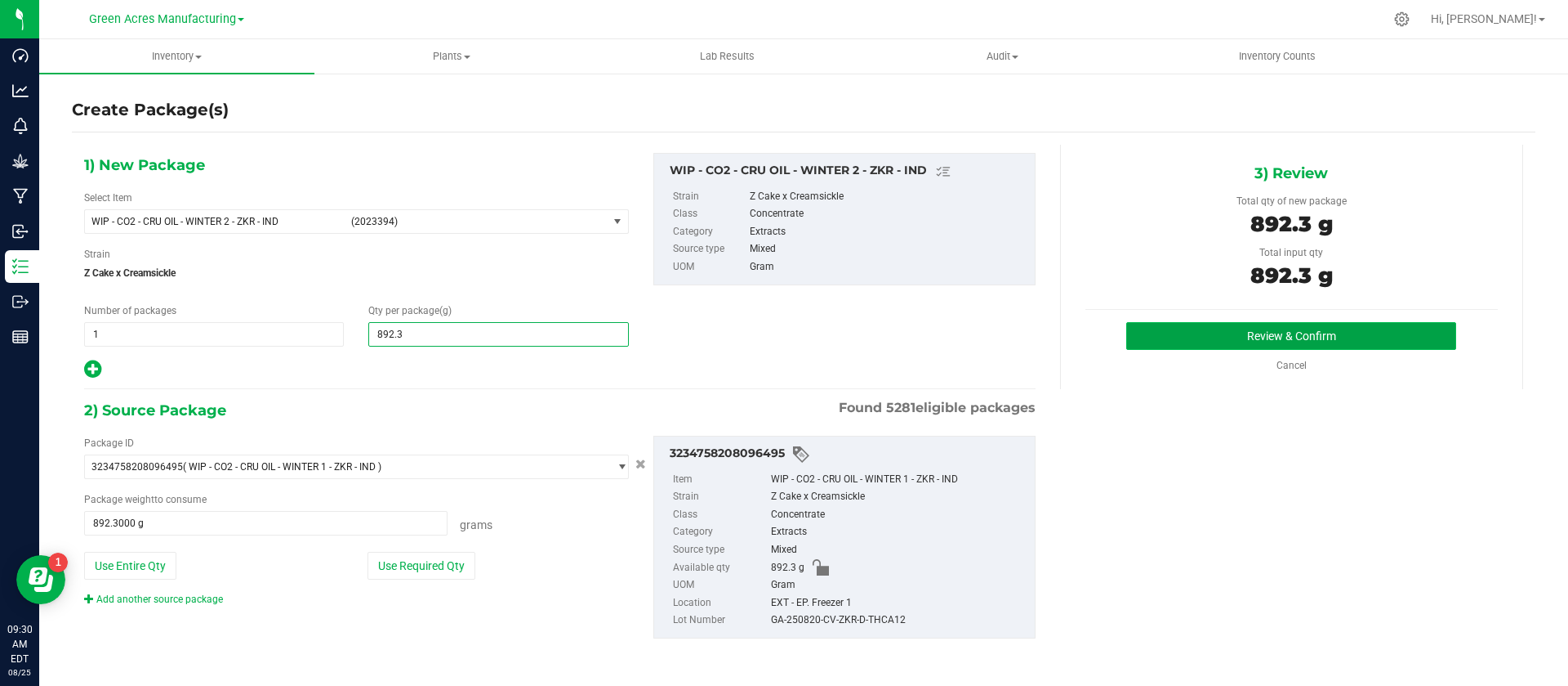
type input "892.3000"
click at [1177, 336] on button "Review & Confirm" at bounding box center [1292, 336] width 330 height 28
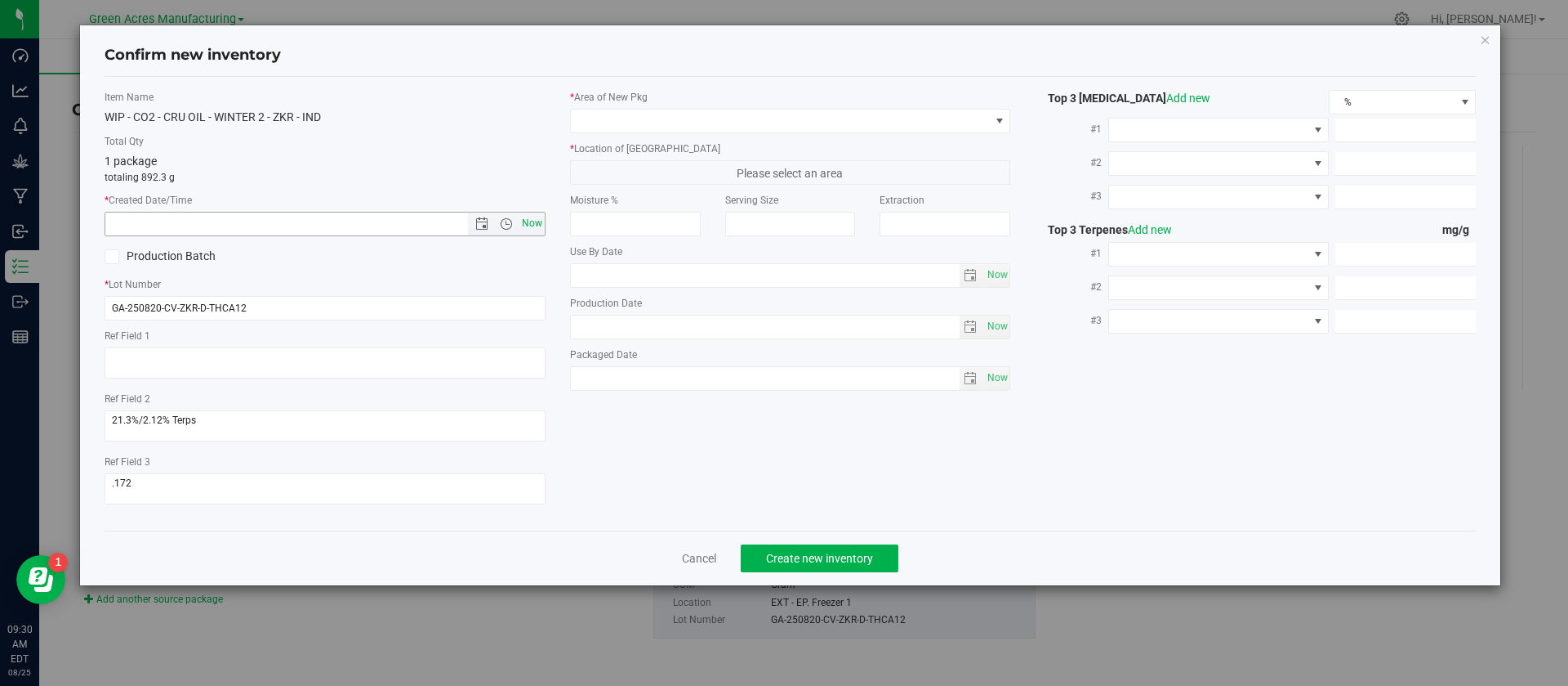
click at [528, 218] on span "Now" at bounding box center [531, 224] width 28 height 23
type input "[DATE] 9:30 AM"
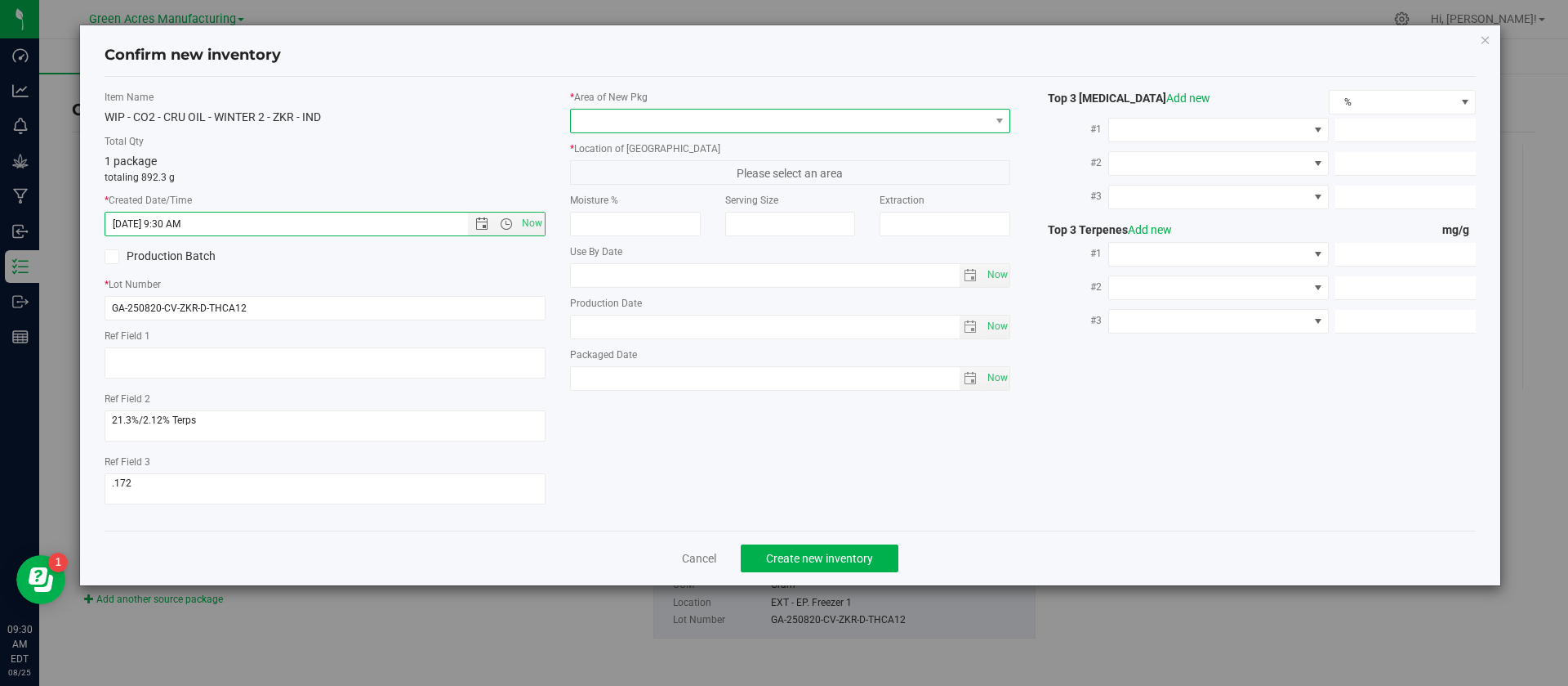
click at [649, 115] on span at bounding box center [780, 120] width 419 height 22
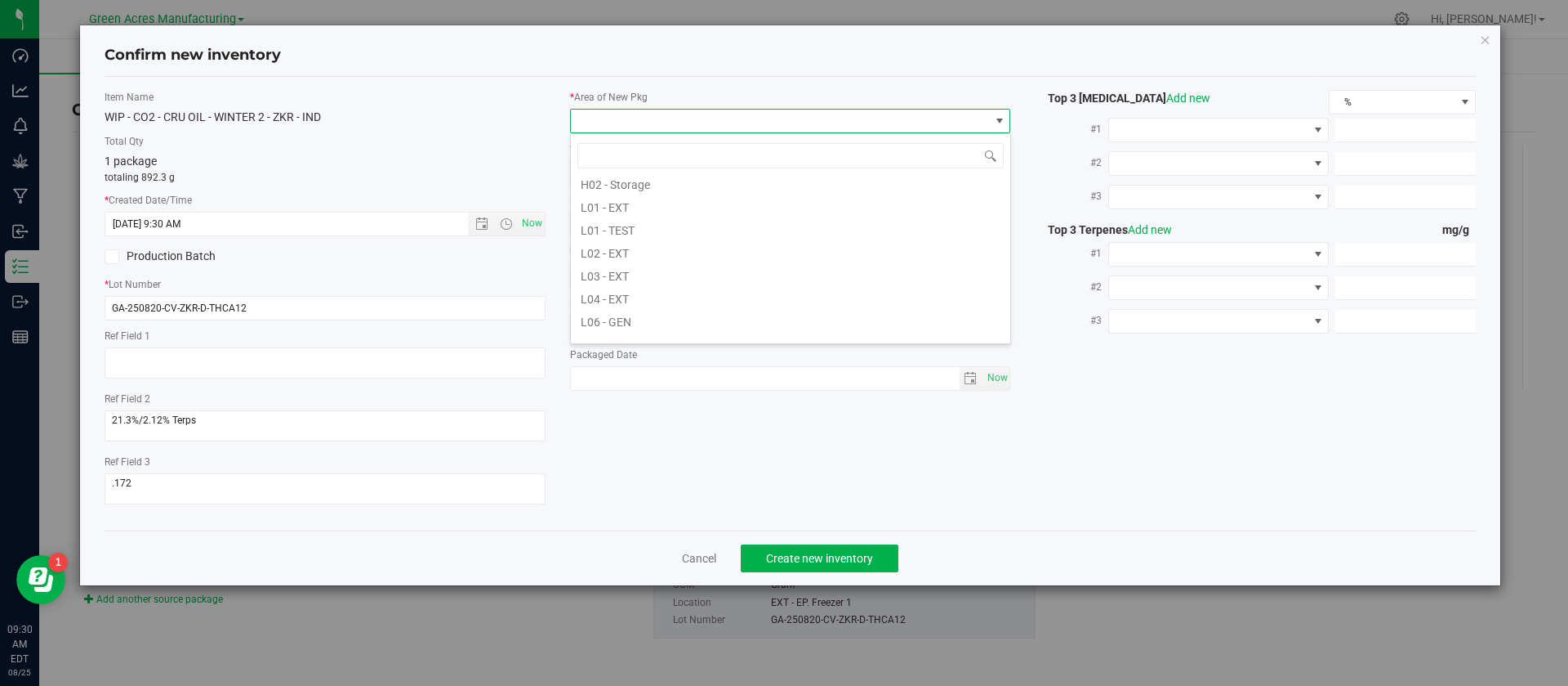
scroll to position [295, 0]
click at [644, 251] on li "L03 - EXT" at bounding box center [791, 259] width 440 height 22
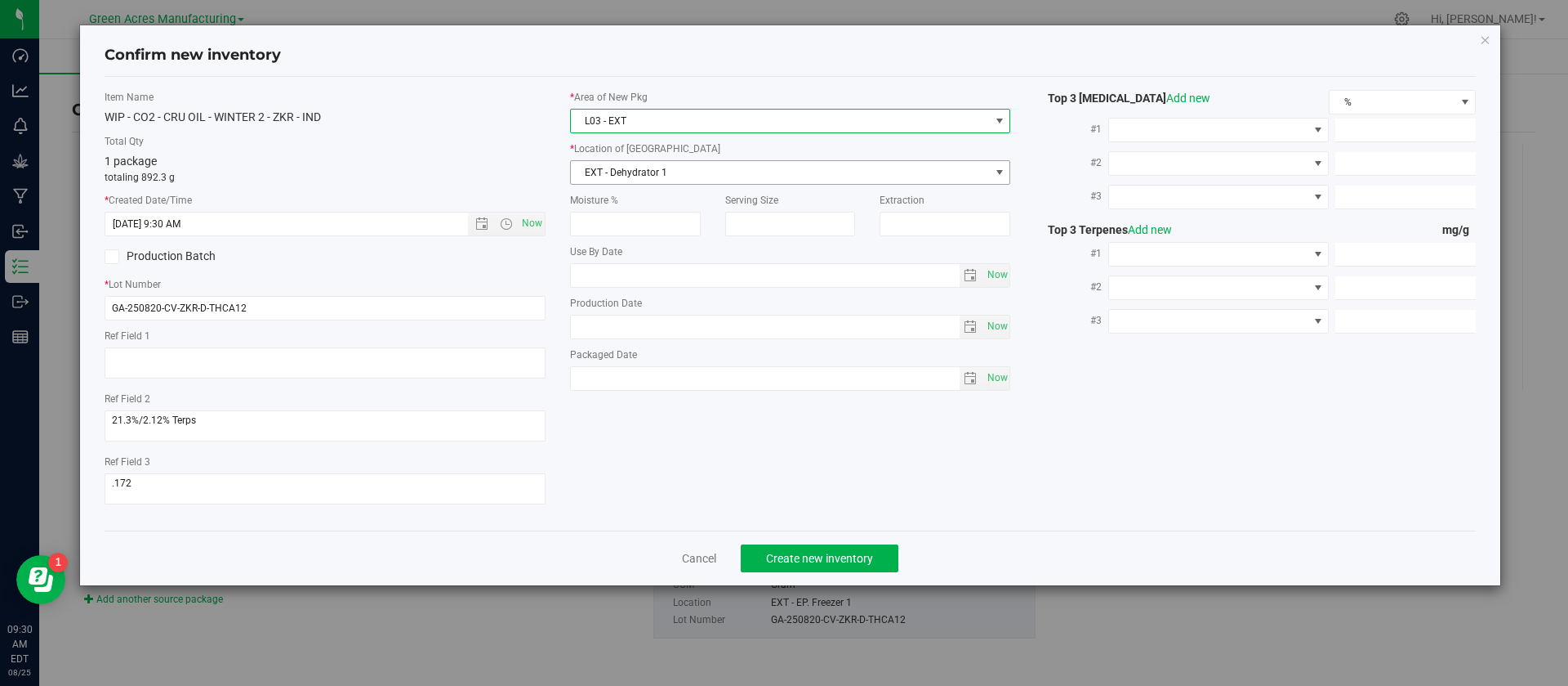
click at [627, 174] on span "EXT - Dehydrator 1" at bounding box center [780, 172] width 419 height 22
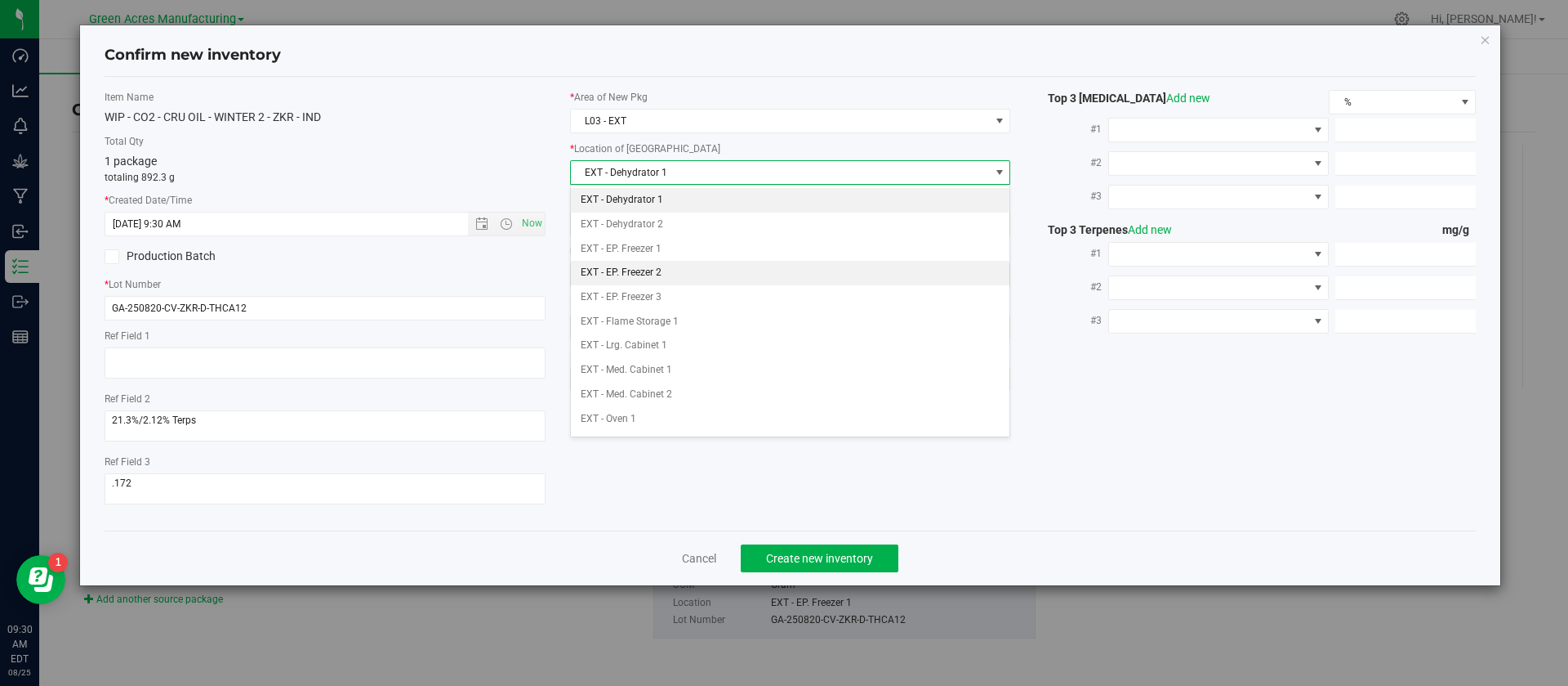
click at [627, 269] on li "EXT - EP. Freezer 2" at bounding box center [791, 272] width 440 height 24
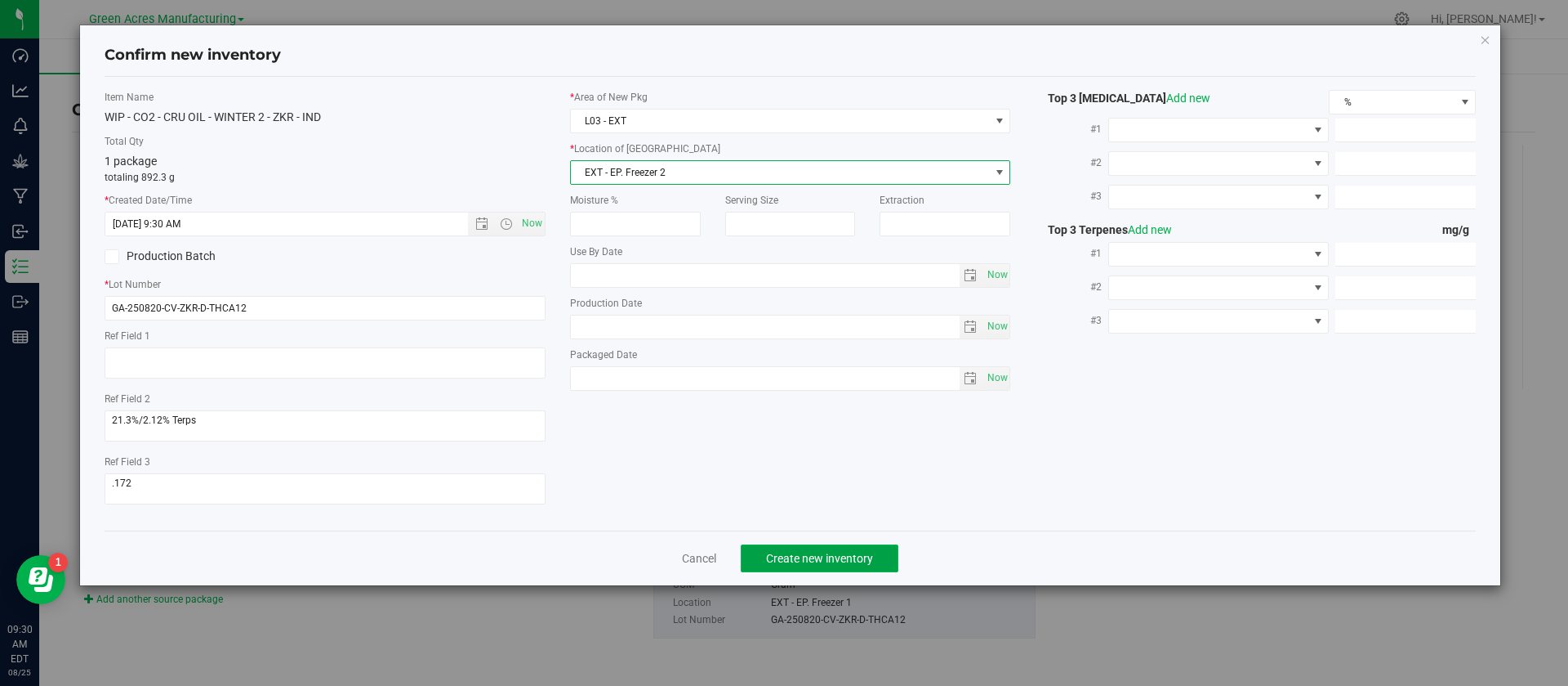
click at [794, 559] on span "Create new inventory" at bounding box center [819, 558] width 107 height 13
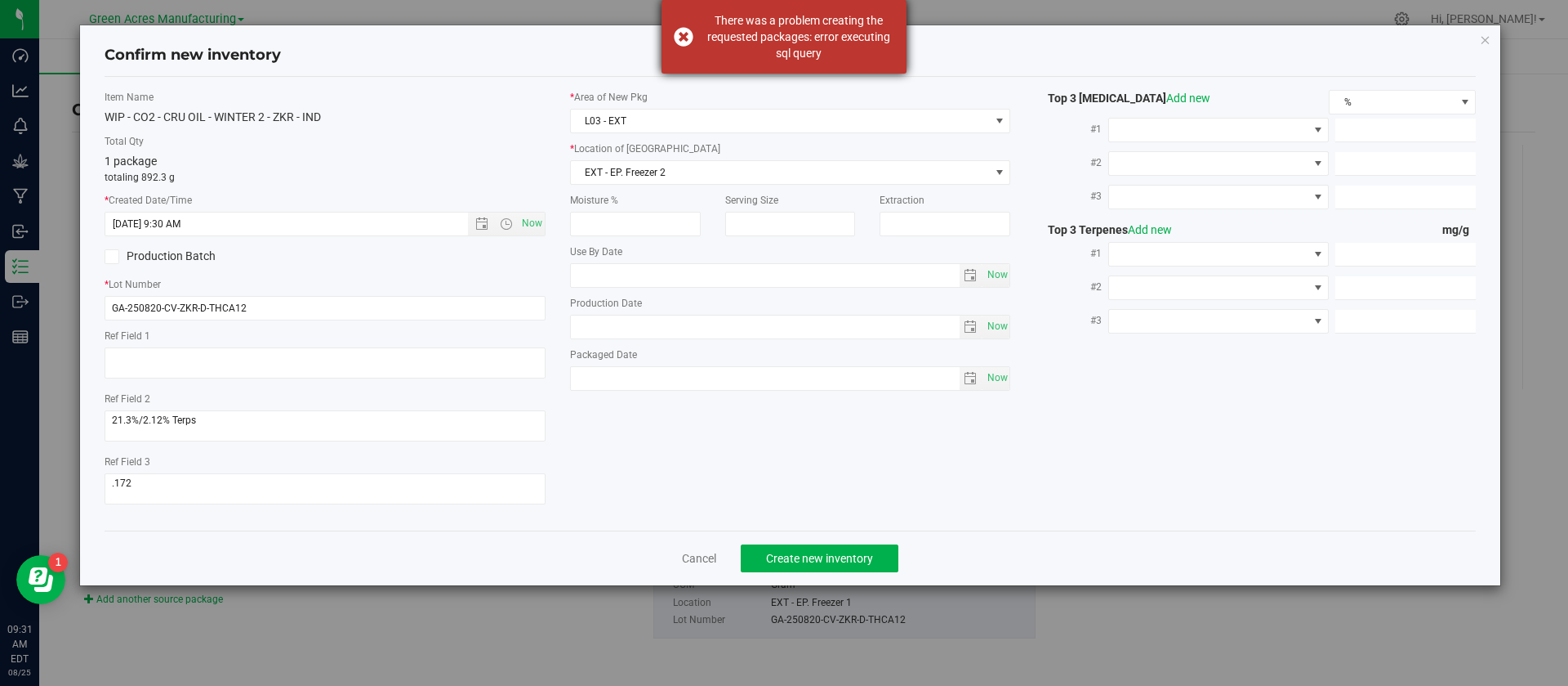
click at [837, 54] on div "There was a problem creating the requested packages: error executing sql query" at bounding box center [799, 37] width 192 height 49
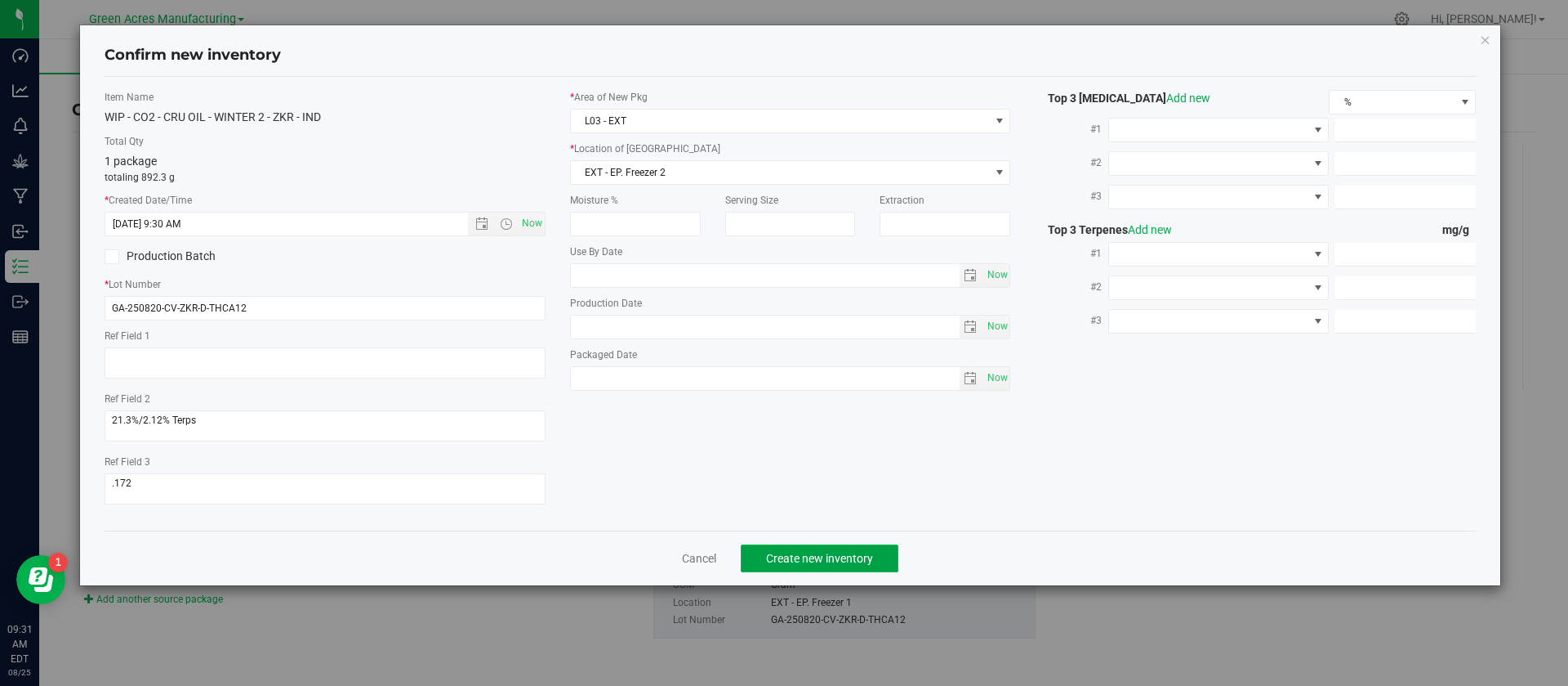
click at [812, 558] on span "Create new inventory" at bounding box center [819, 558] width 107 height 13
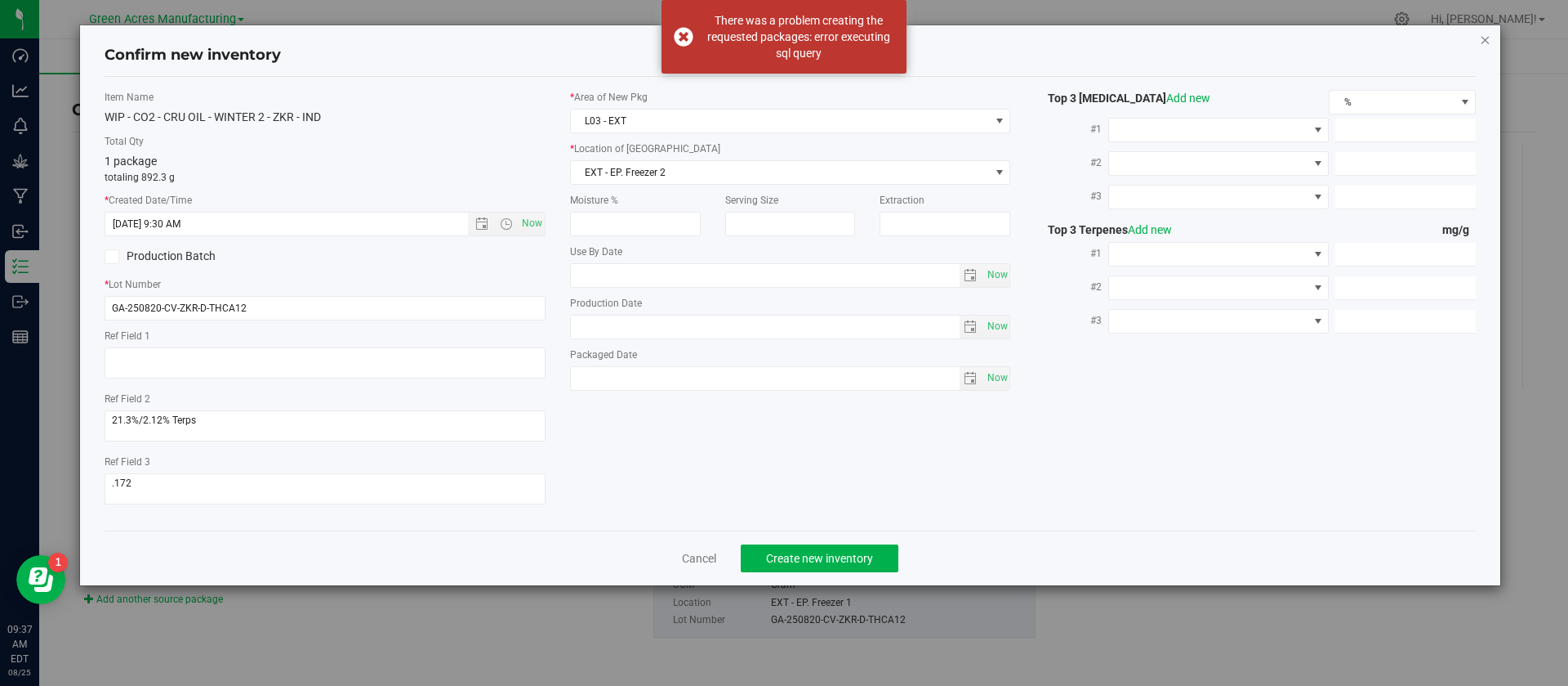
click at [1487, 37] on icon "button" at bounding box center [1485, 40] width 12 height 20
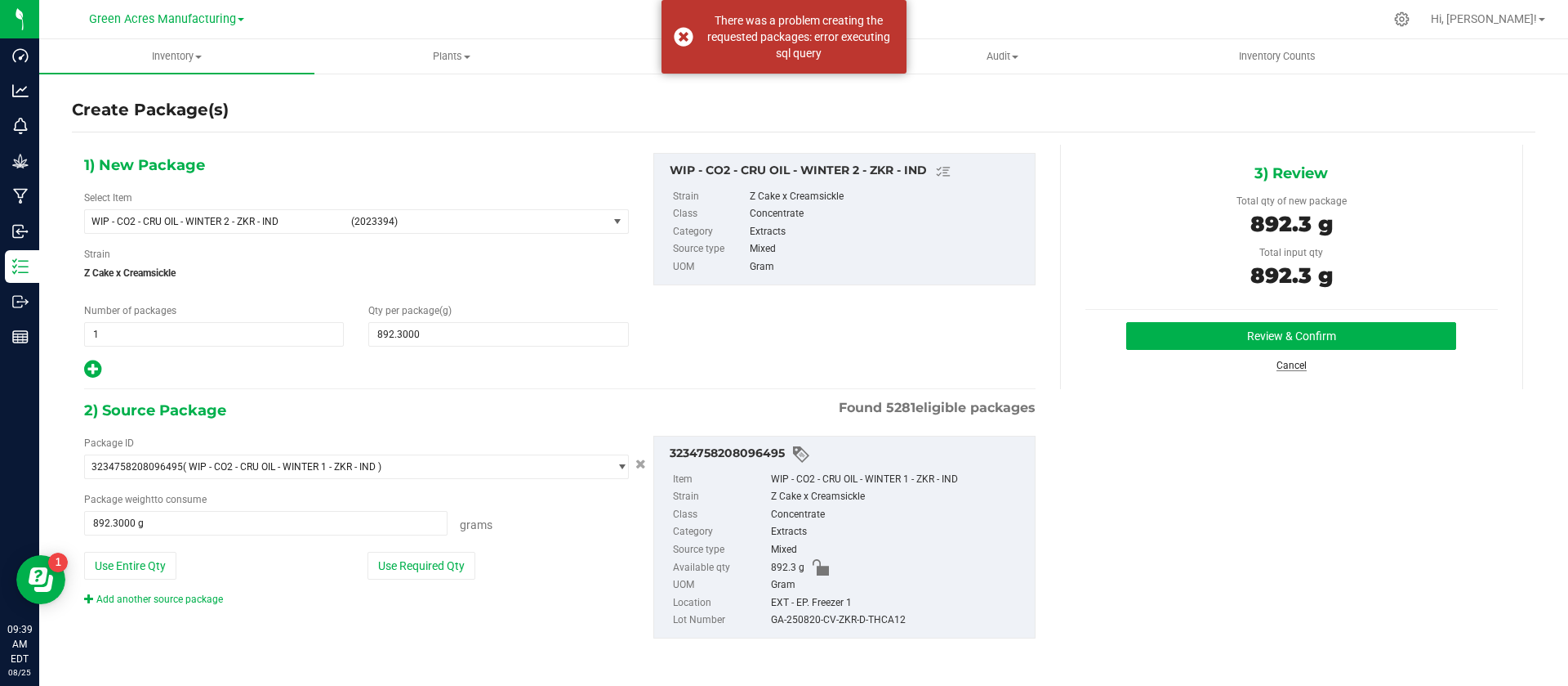
click at [1293, 364] on link "Cancel" at bounding box center [1292, 365] width 31 height 12
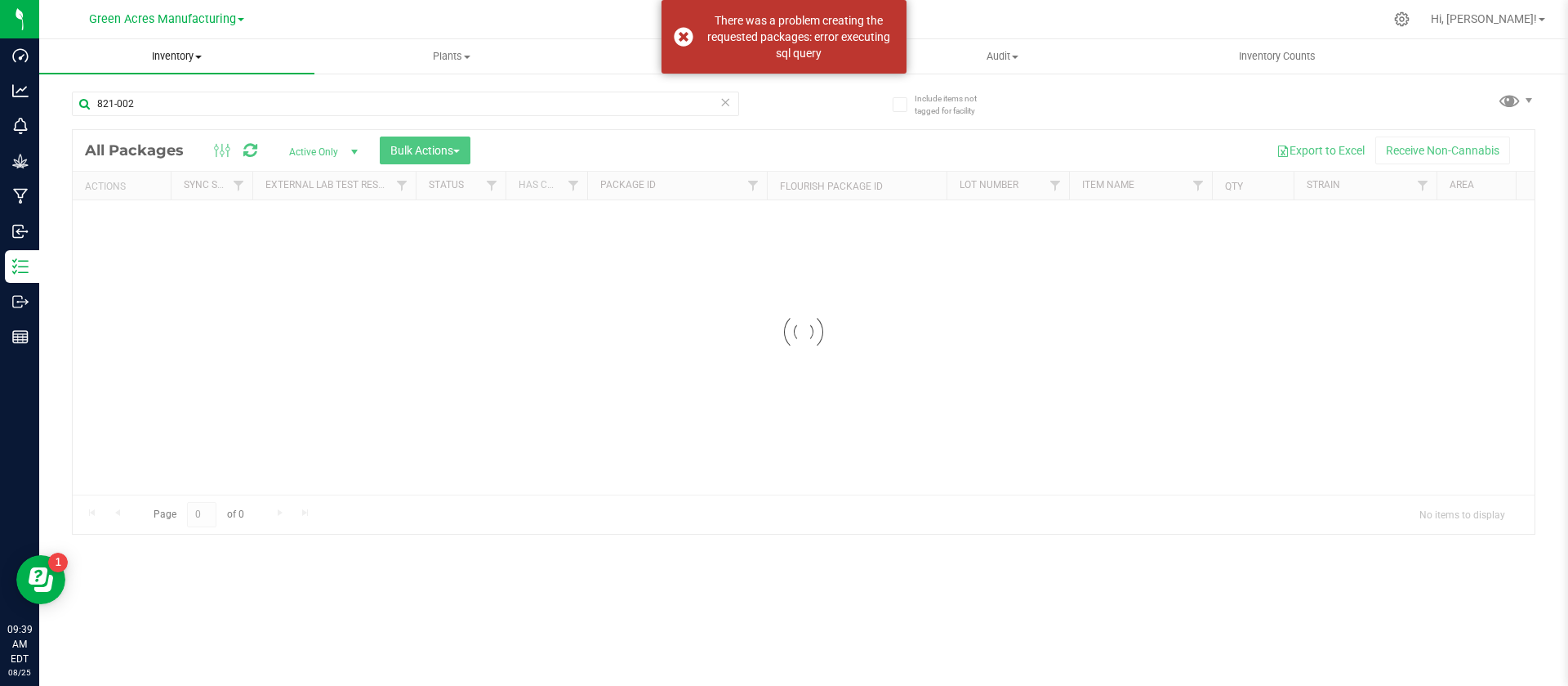
click at [158, 57] on span "Inventory" at bounding box center [177, 57] width 276 height 14
click at [81, 87] on ul "All packages All inventory Waste log Create inventory From packages From bill o…" at bounding box center [177, 148] width 276 height 147
click at [162, 56] on span "Inventory" at bounding box center [177, 57] width 276 height 14
click at [127, 97] on span "All packages" at bounding box center [95, 98] width 112 height 13
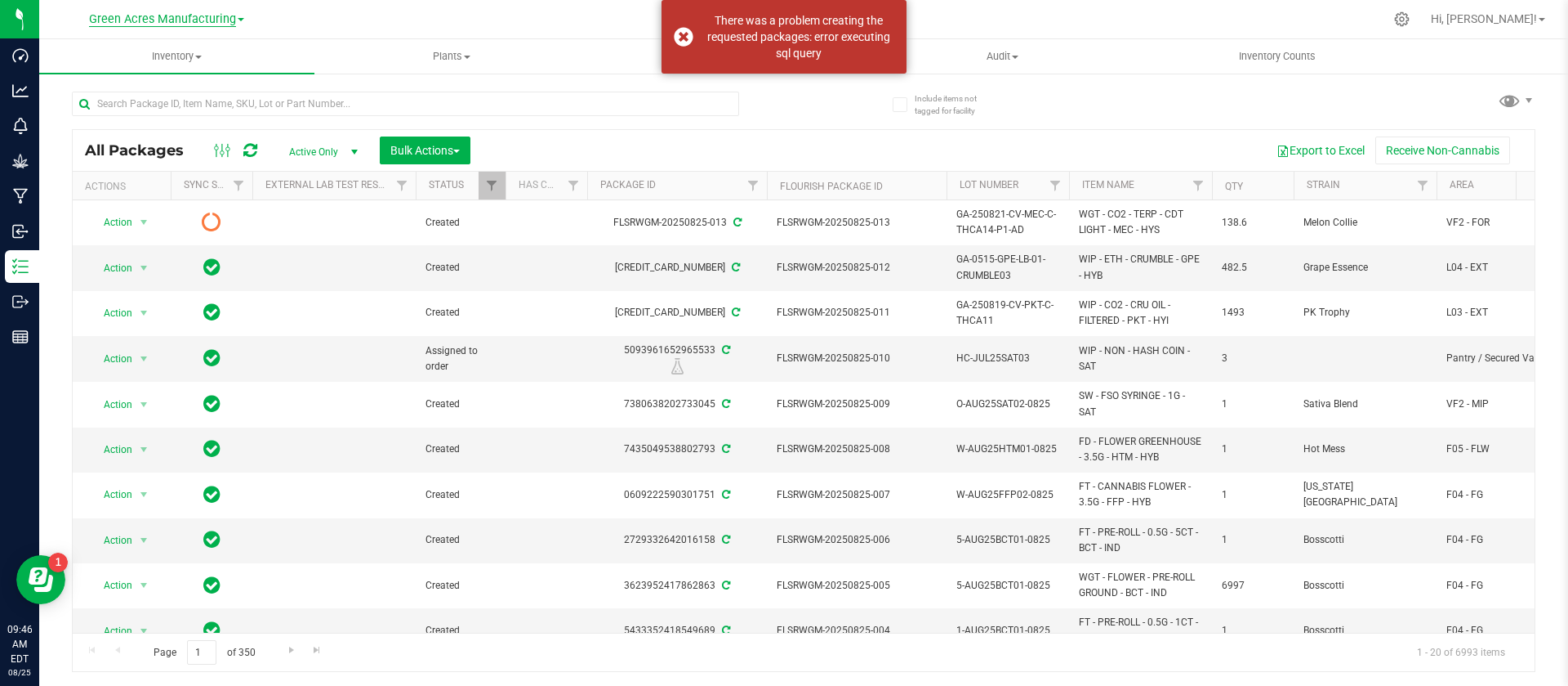
click at [153, 13] on span "Green Acres Manufacturing" at bounding box center [162, 20] width 147 height 14
click at [148, 65] on link "Green Acres Cultivation" at bounding box center [167, 57] width 239 height 22
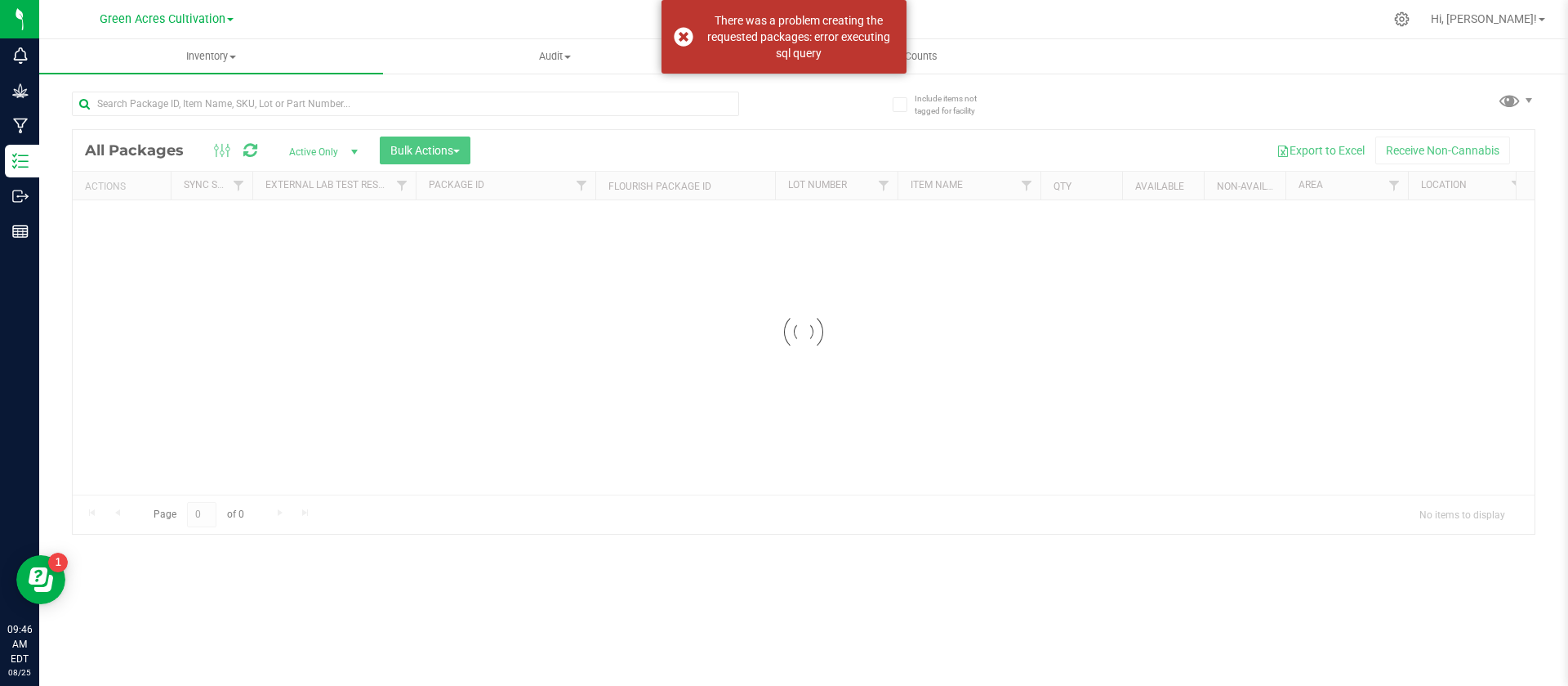
click at [145, 85] on div at bounding box center [437, 103] width 731 height 52
click at [145, 100] on input "text" at bounding box center [405, 103] width 667 height 24
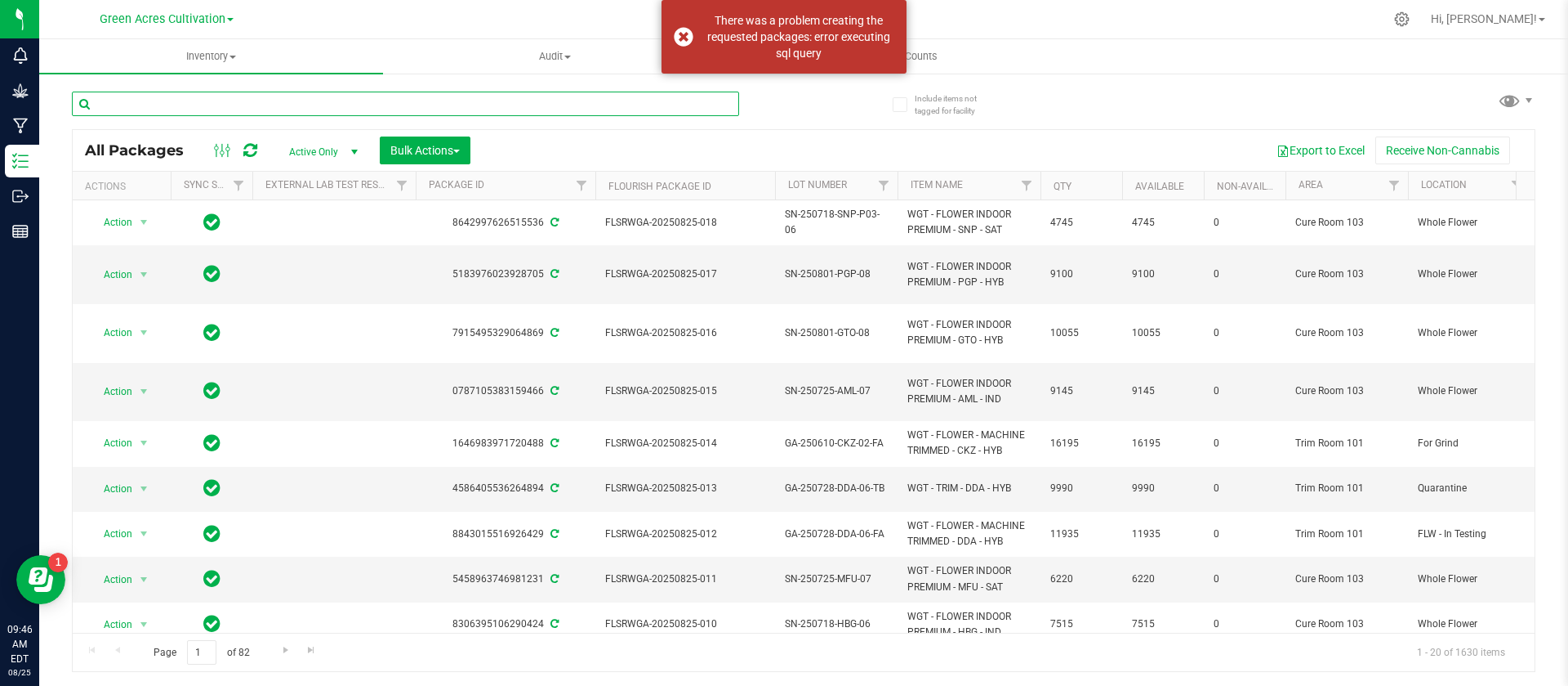
paste input "FLSRWGA-20250211-140"
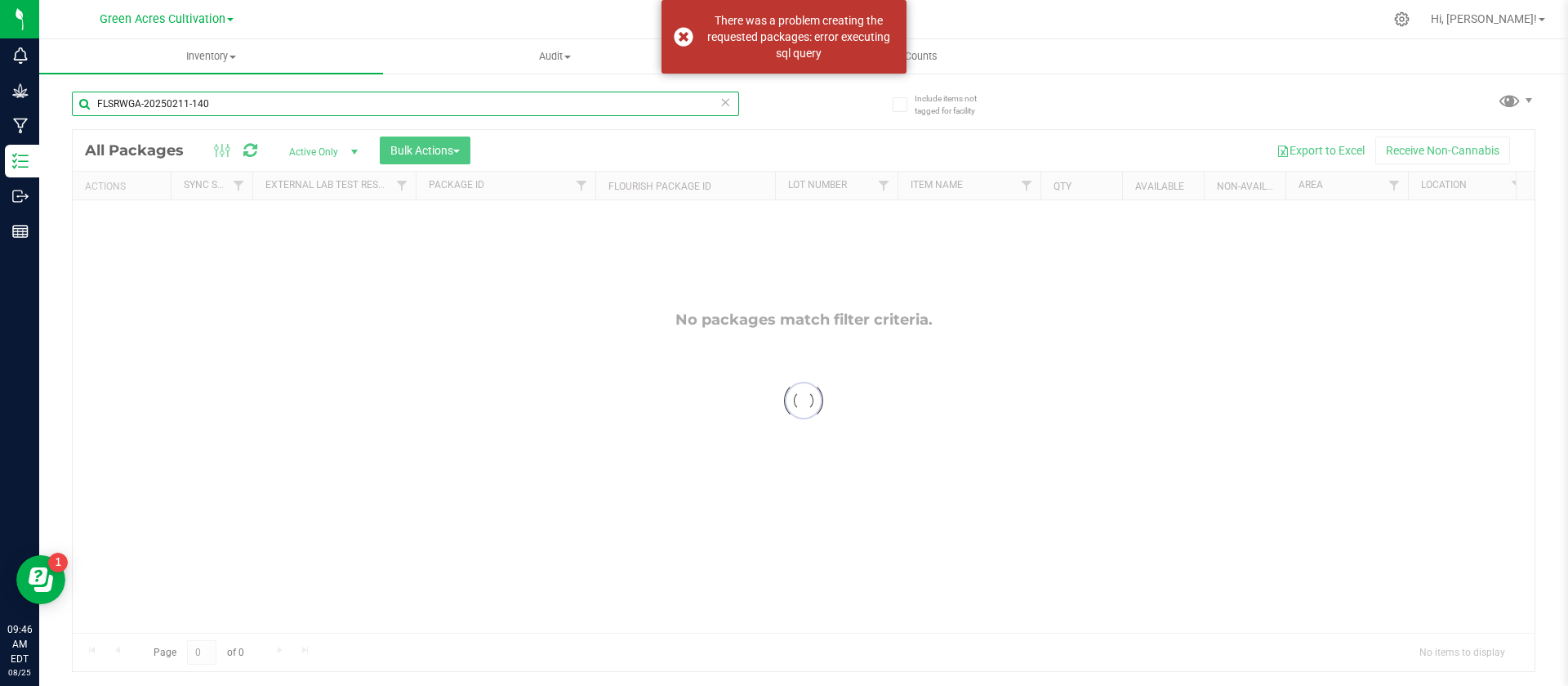
click at [145, 100] on input "FLSRWGA-20250211-140" at bounding box center [405, 103] width 667 height 24
type input "FLSRWGA-20250211-140"
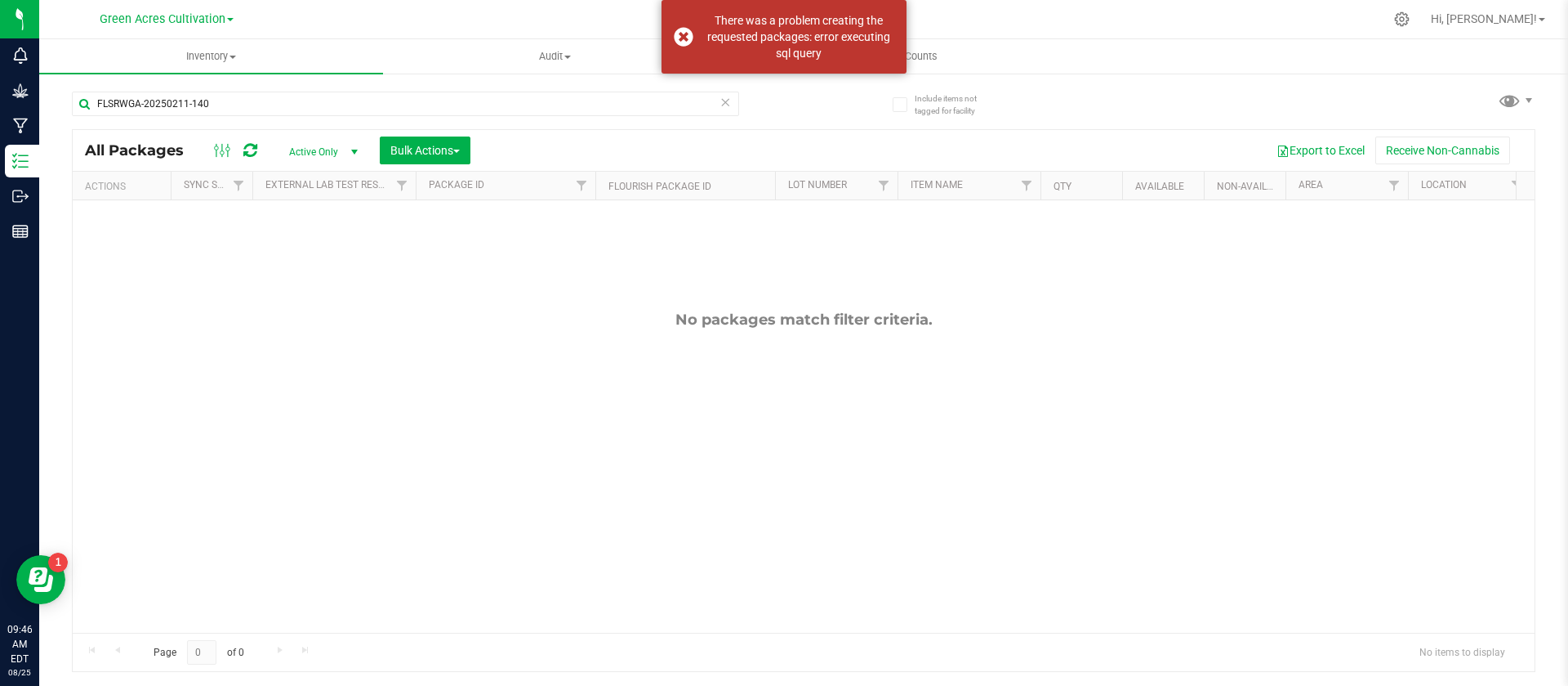
click at [302, 154] on span "Active Only" at bounding box center [320, 152] width 90 height 22
click at [304, 251] on li "All" at bounding box center [320, 251] width 88 height 24
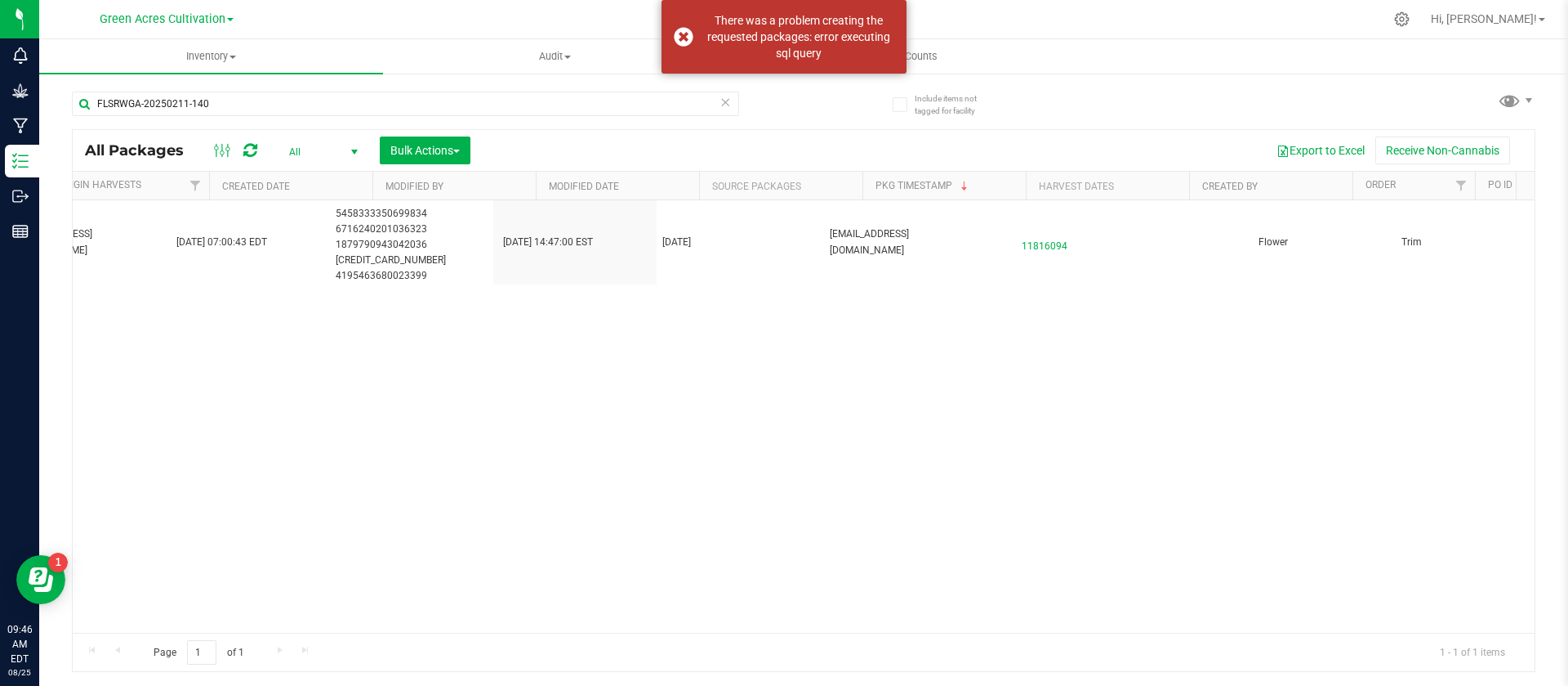
scroll to position [0, 2535]
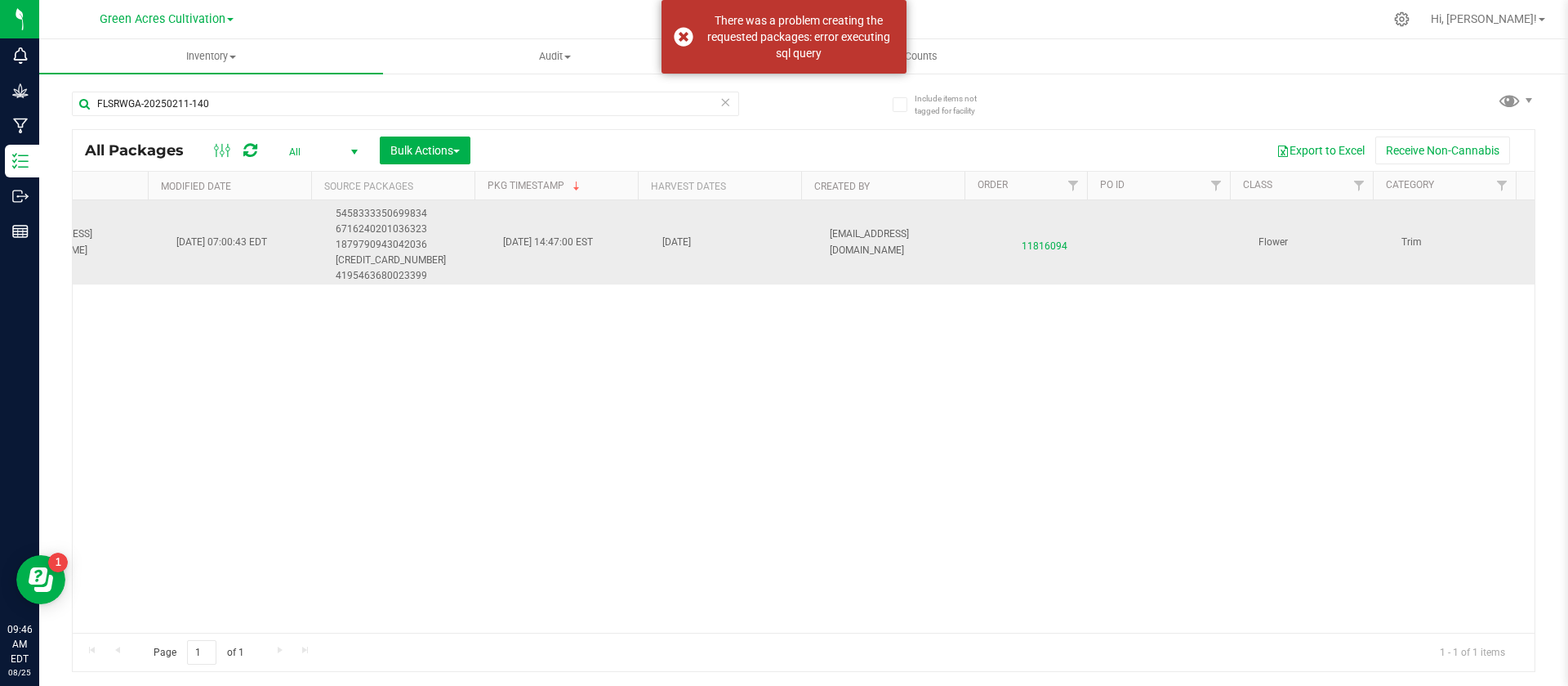
click at [1013, 252] on span "11816094" at bounding box center [1045, 242] width 103 height 23
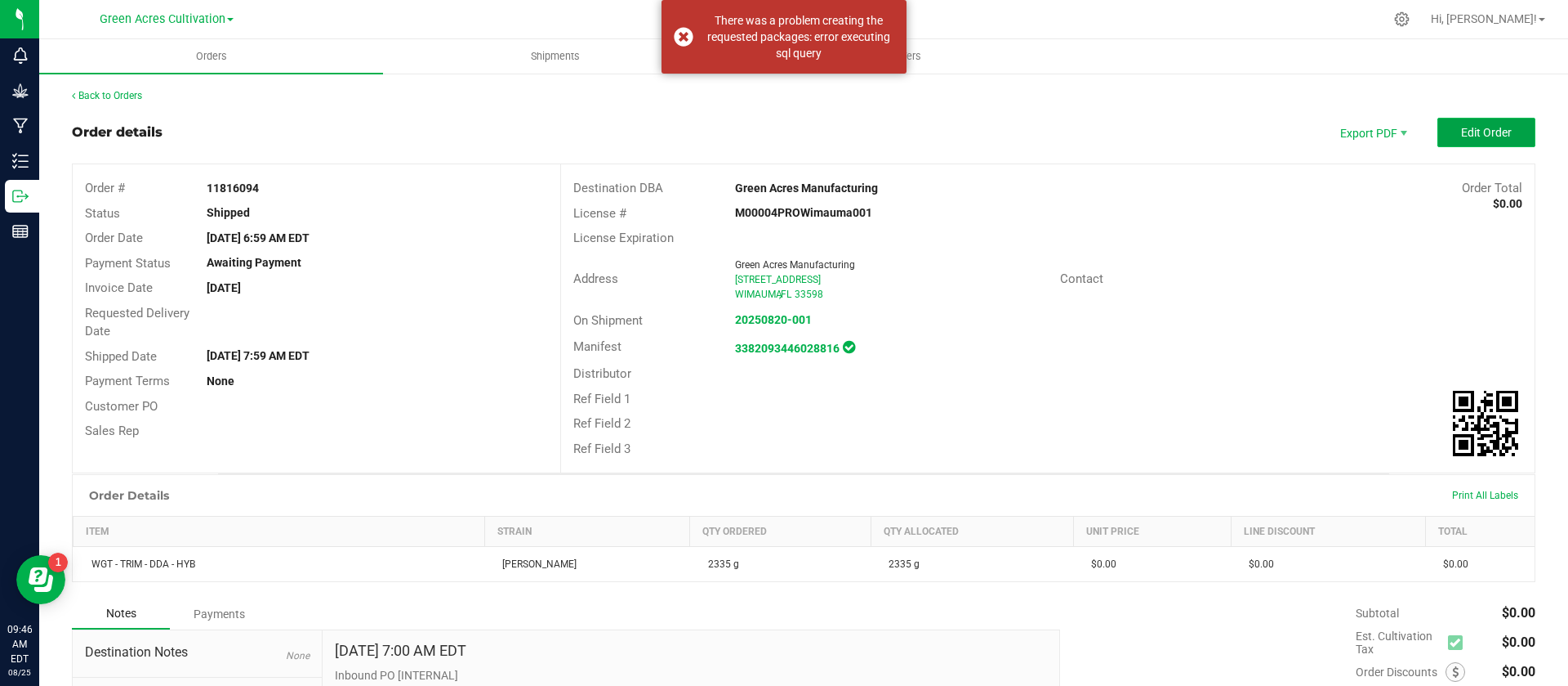
click at [1438, 129] on button "Edit Order" at bounding box center [1486, 132] width 98 height 30
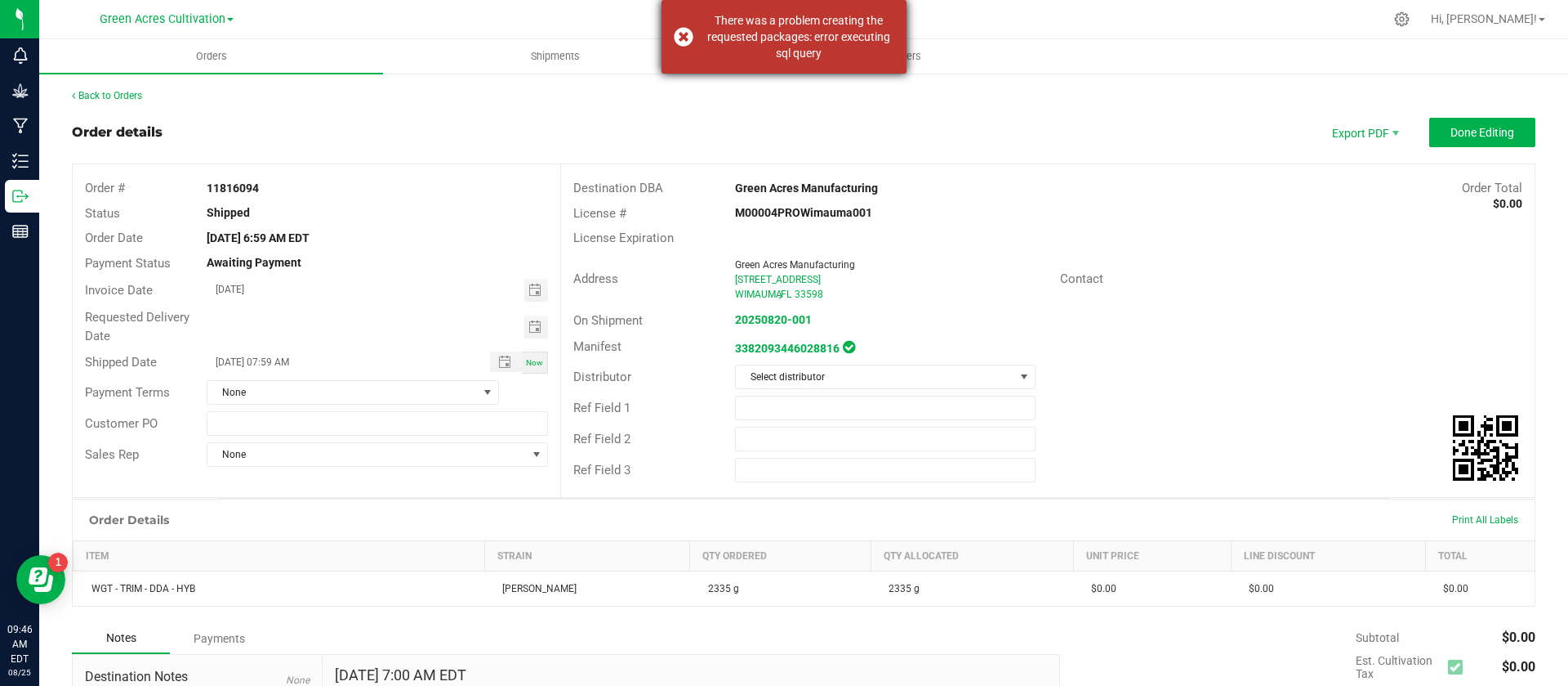
click at [678, 28] on div "There was a problem creating the requested packages: error executing sql query" at bounding box center [784, 37] width 245 height 74
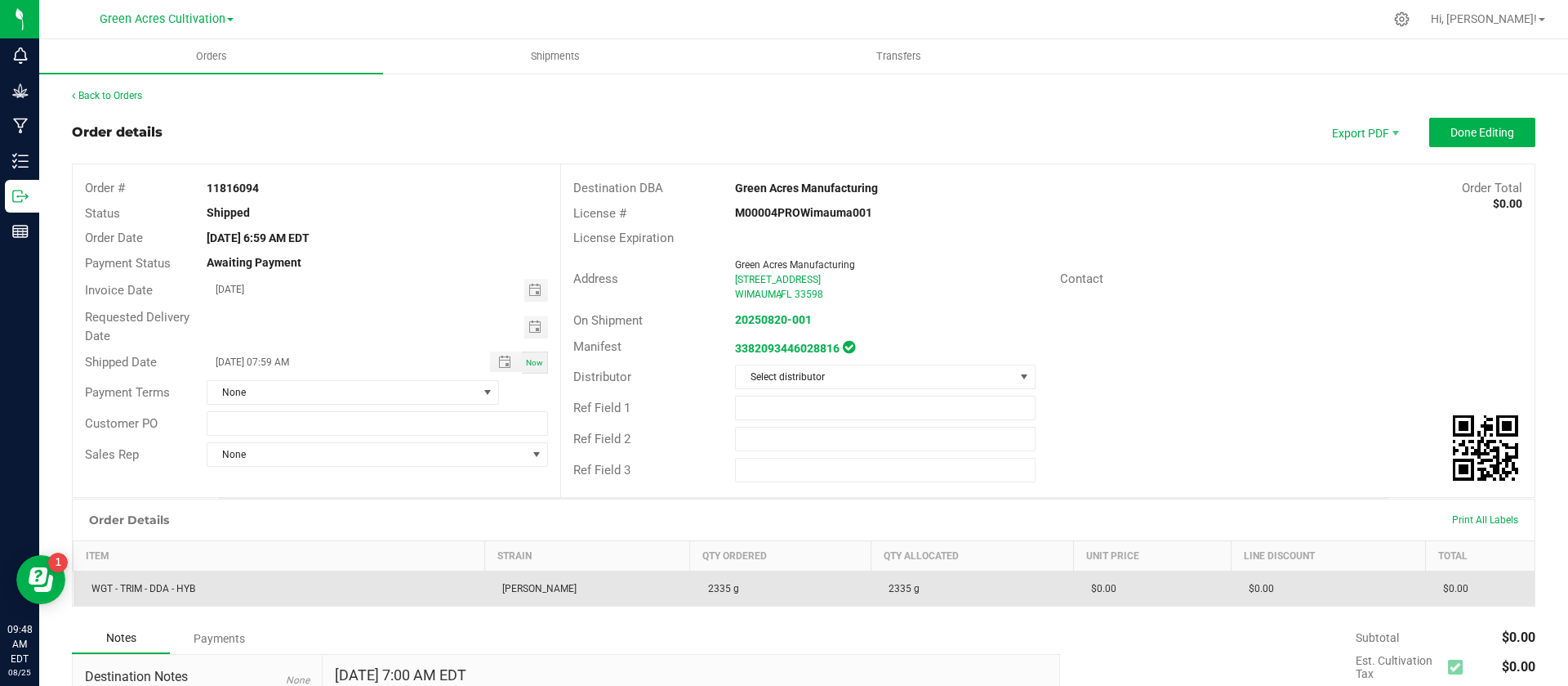
click at [1494, 583] on td "$0.00" at bounding box center [1480, 588] width 109 height 35
click at [1270, 596] on td "$0.00" at bounding box center [1327, 588] width 195 height 35
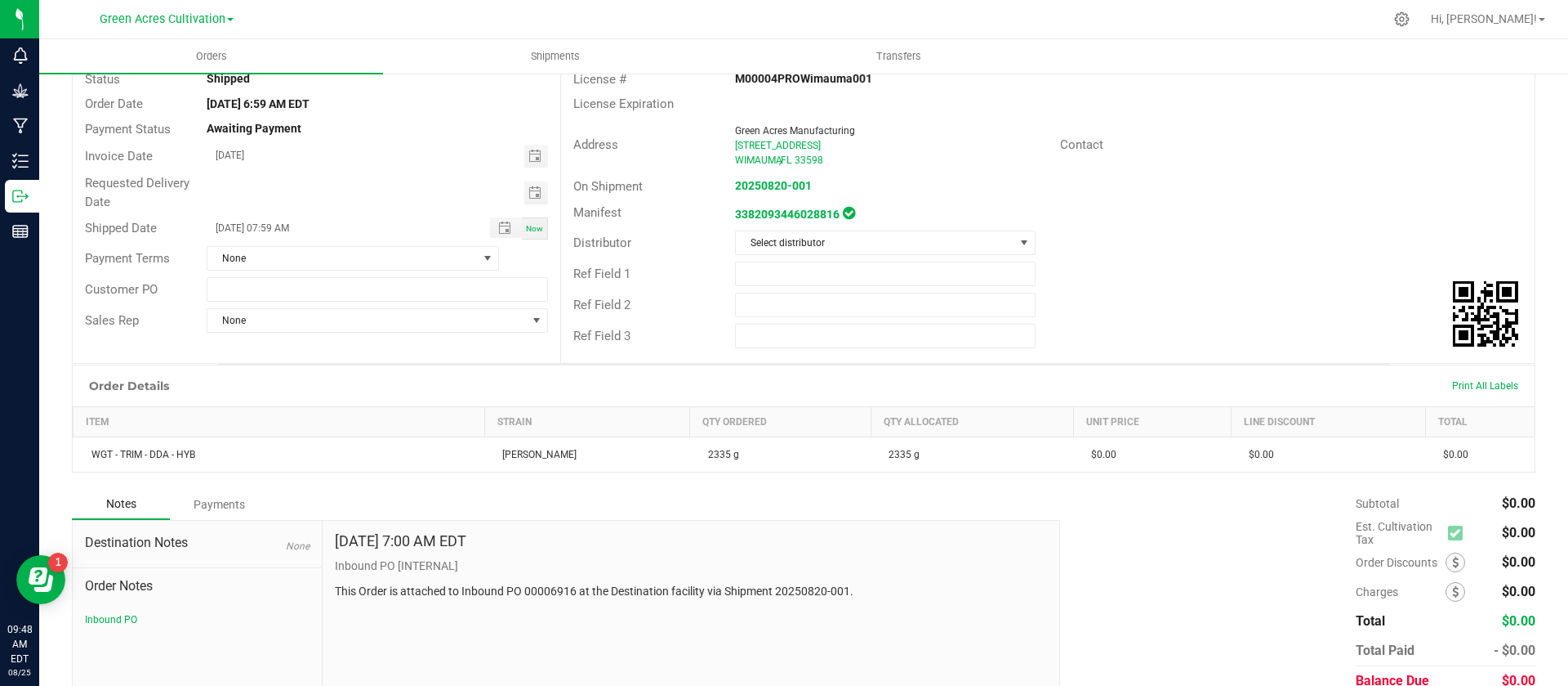
scroll to position [205, 0]
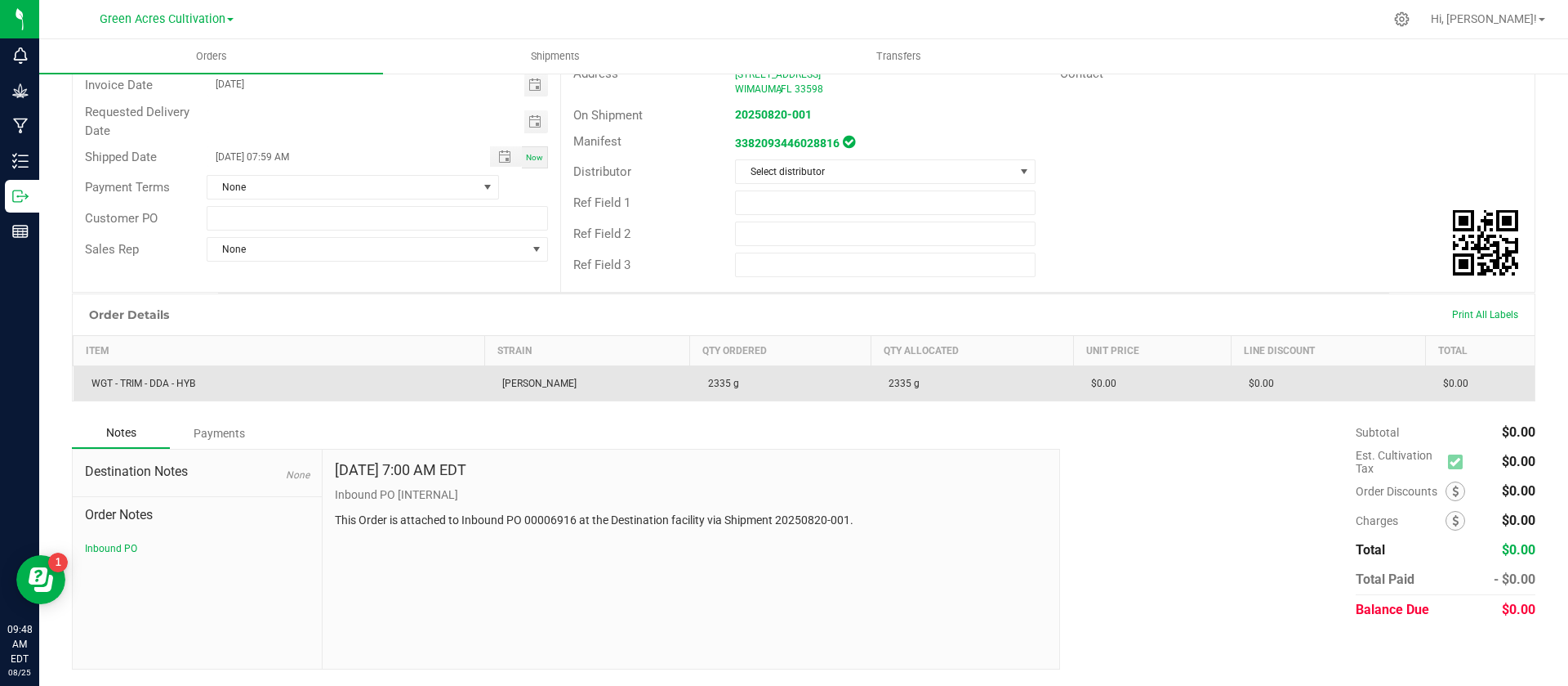
click at [828, 386] on td "2335 g" at bounding box center [781, 383] width 181 height 35
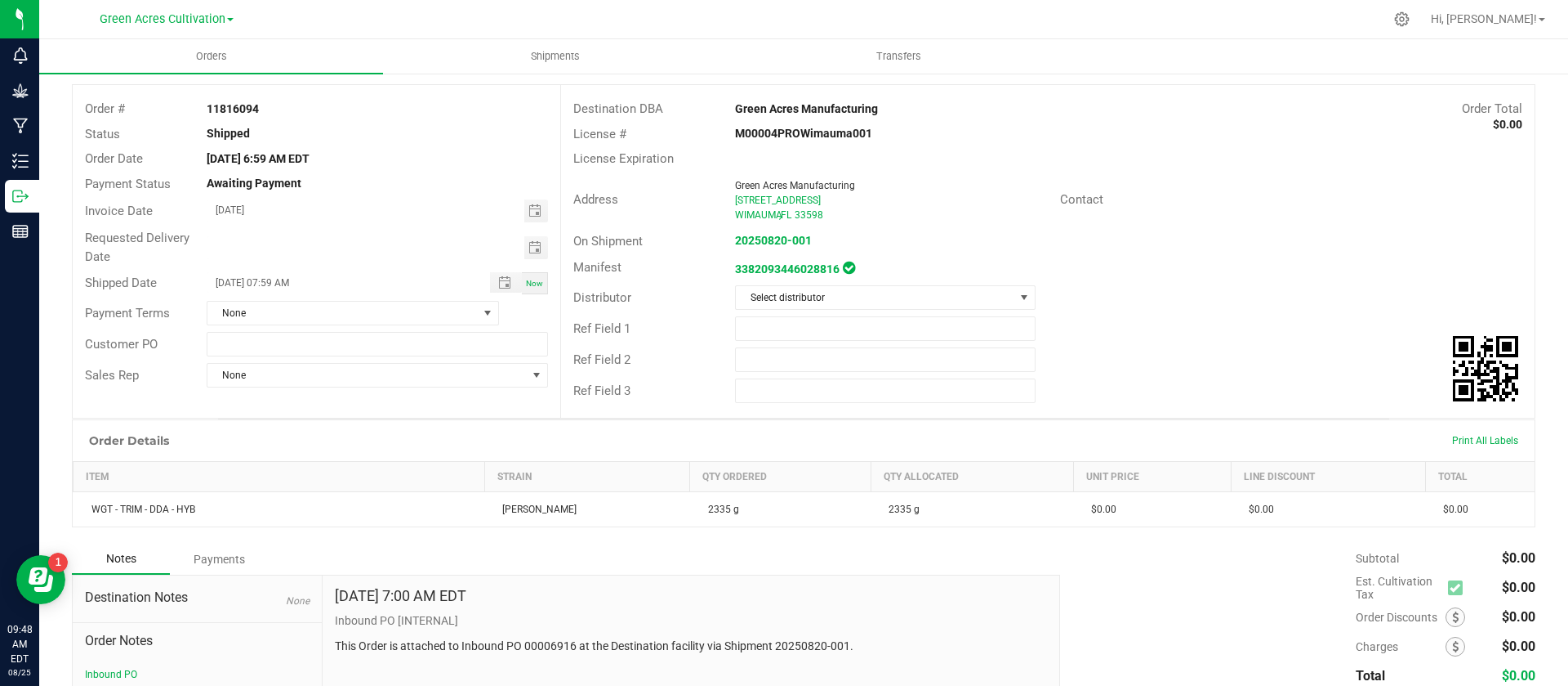
scroll to position [0, 0]
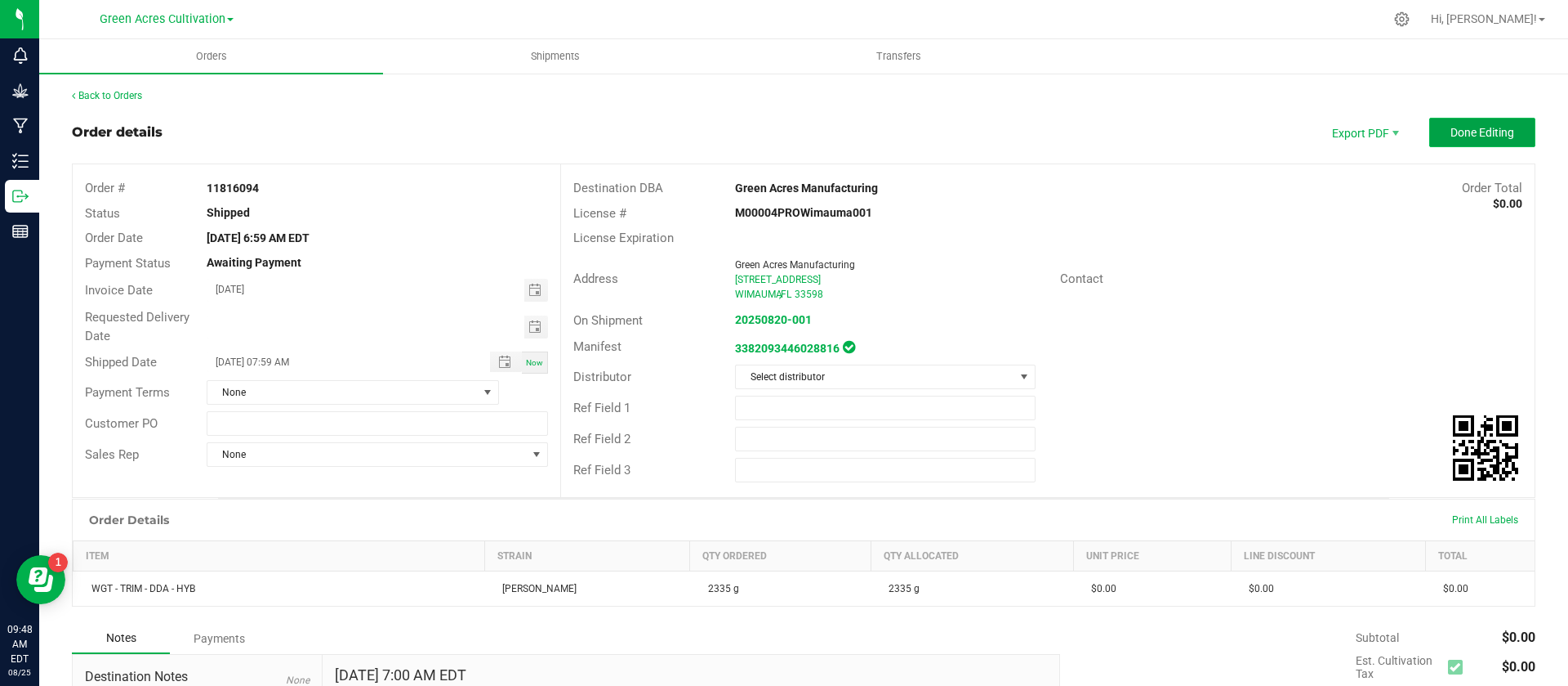
click at [1450, 130] on span "Done Editing" at bounding box center [1482, 132] width 64 height 13
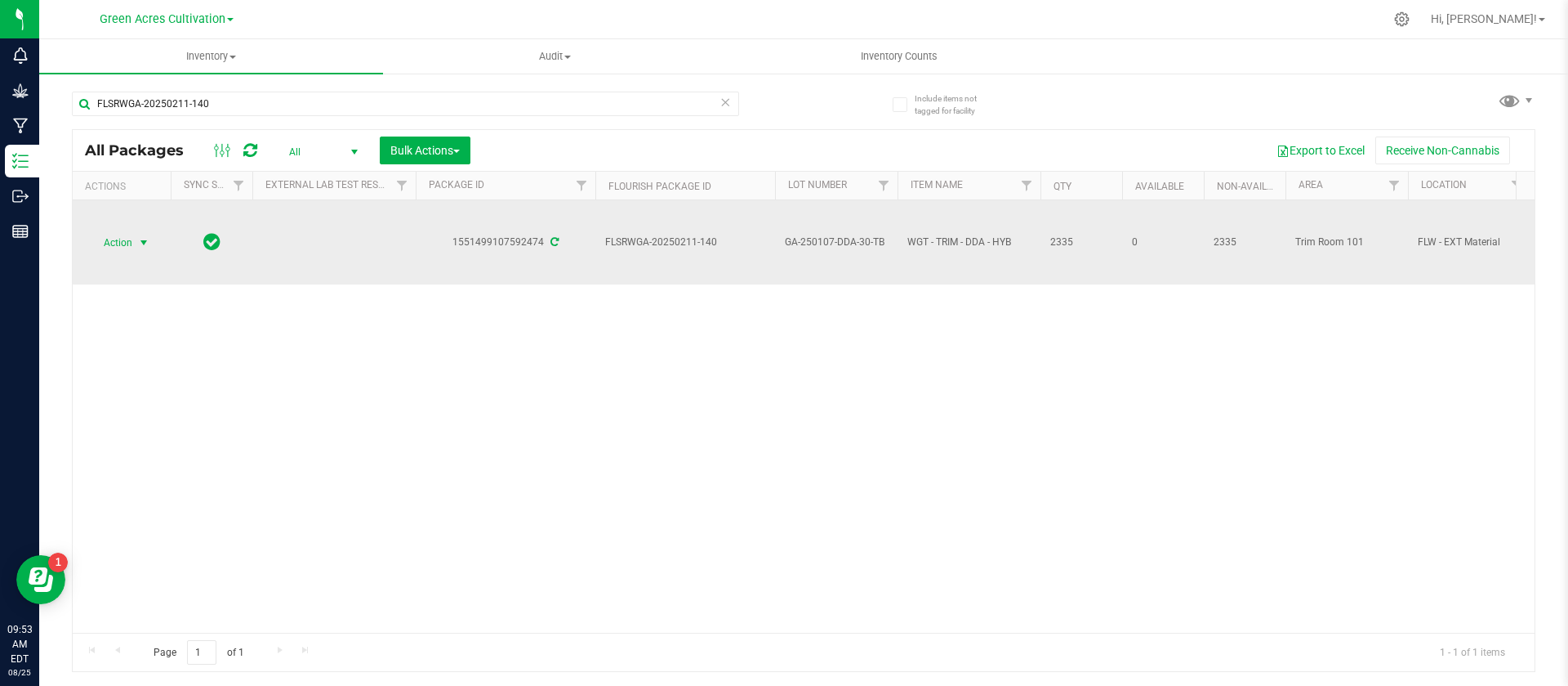
click at [122, 242] on span "Action" at bounding box center [110, 242] width 44 height 22
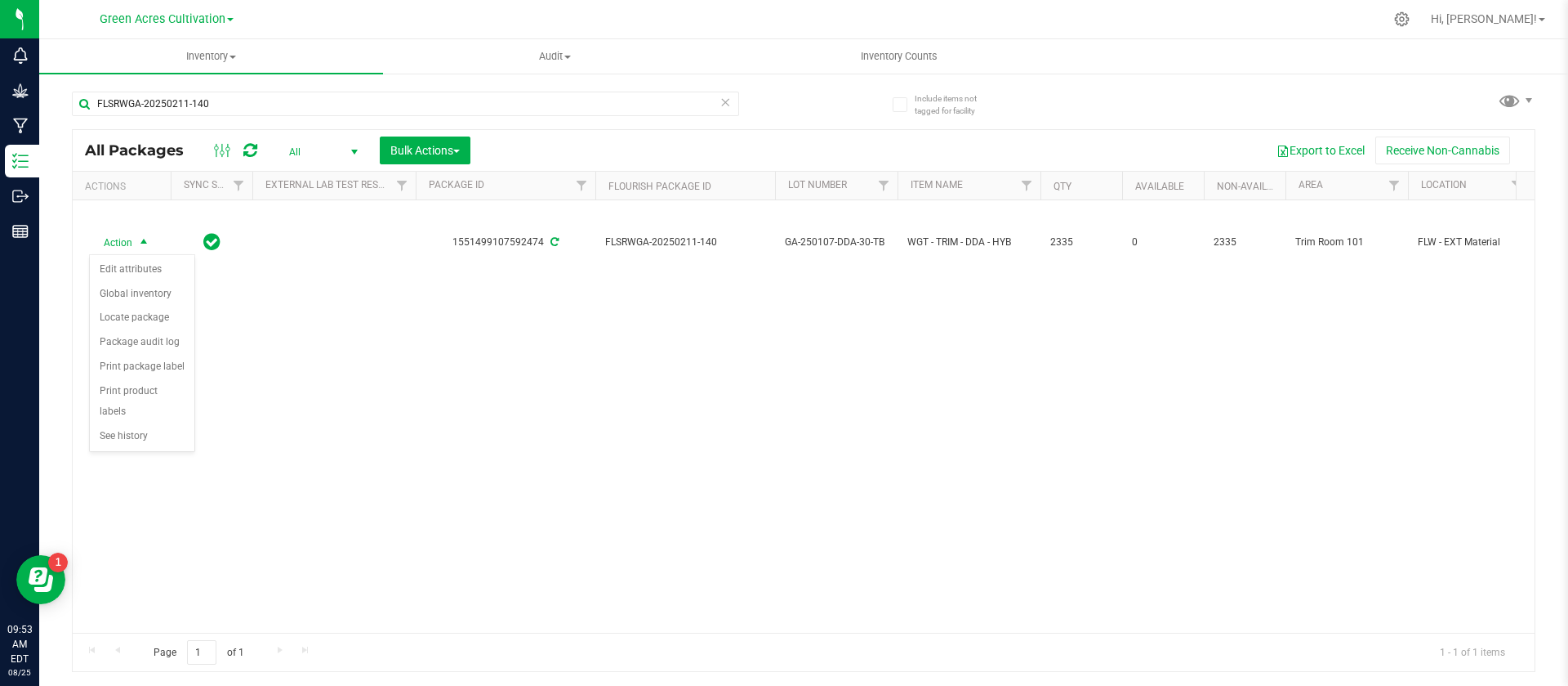
click at [380, 342] on div "Action Action Edit attributes Global inventory Locate package Package audit log…" at bounding box center [803, 416] width 1462 height 432
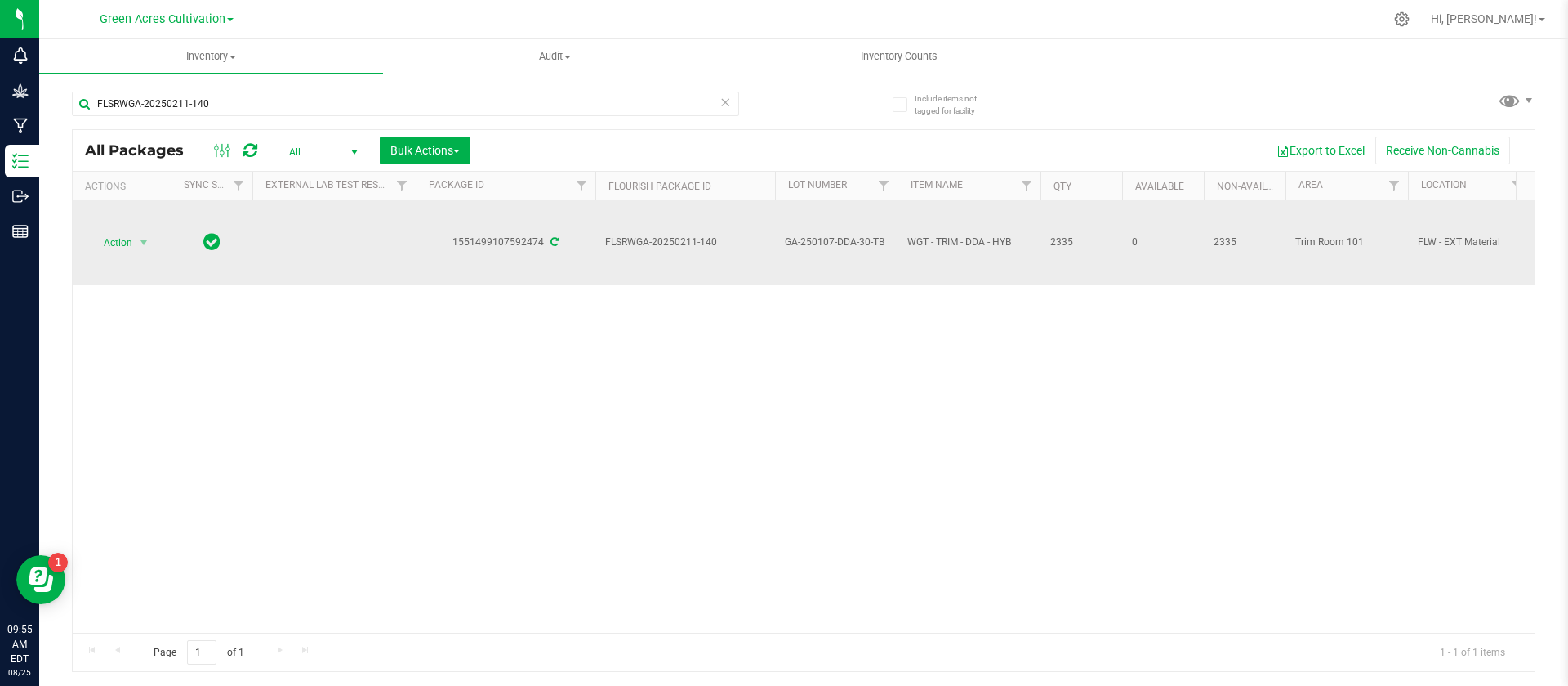
click at [944, 241] on span "WGT - TRIM - DDA - HYB" at bounding box center [968, 242] width 123 height 15
copy tr "WGT - TRIM - DDA - HYB"
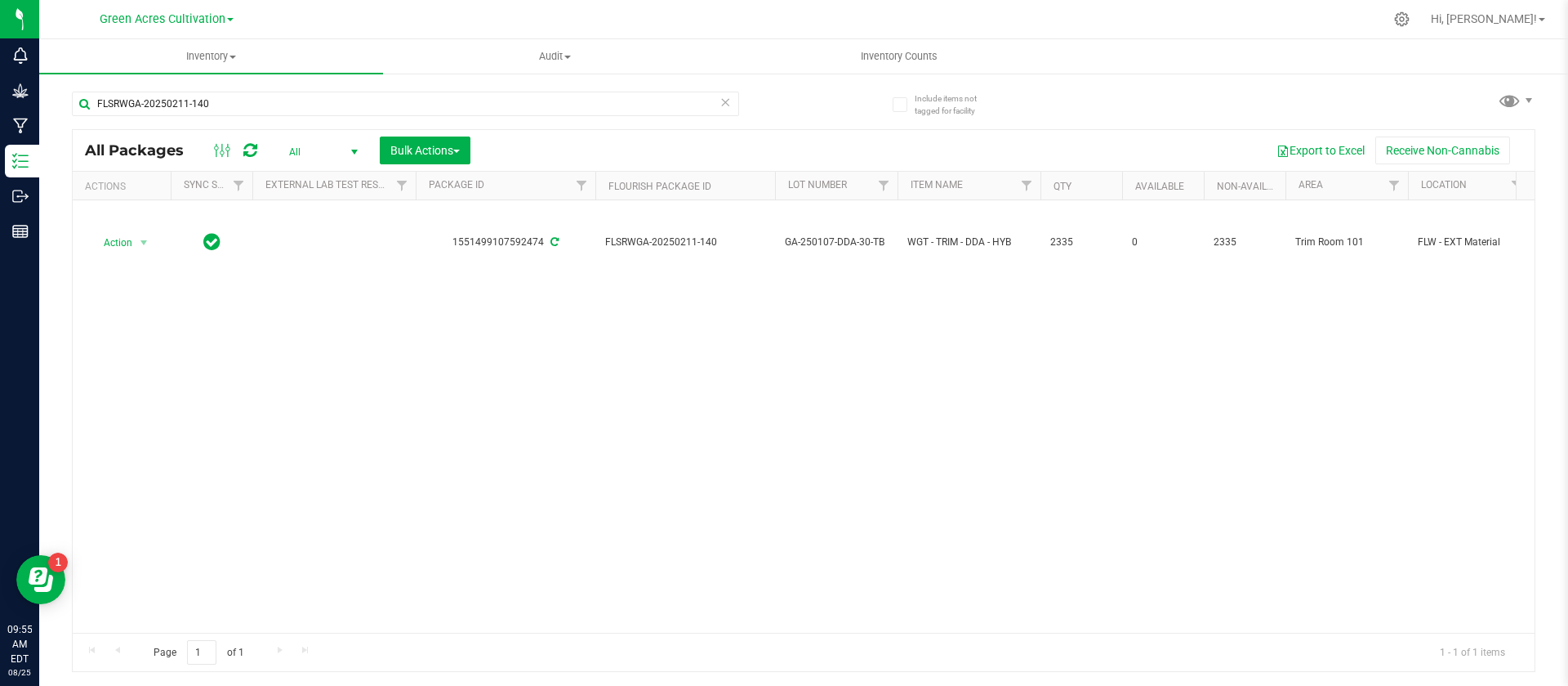
click at [769, 359] on div "Action Action Edit attributes Global inventory Locate package Package audit log…" at bounding box center [803, 416] width 1462 height 432
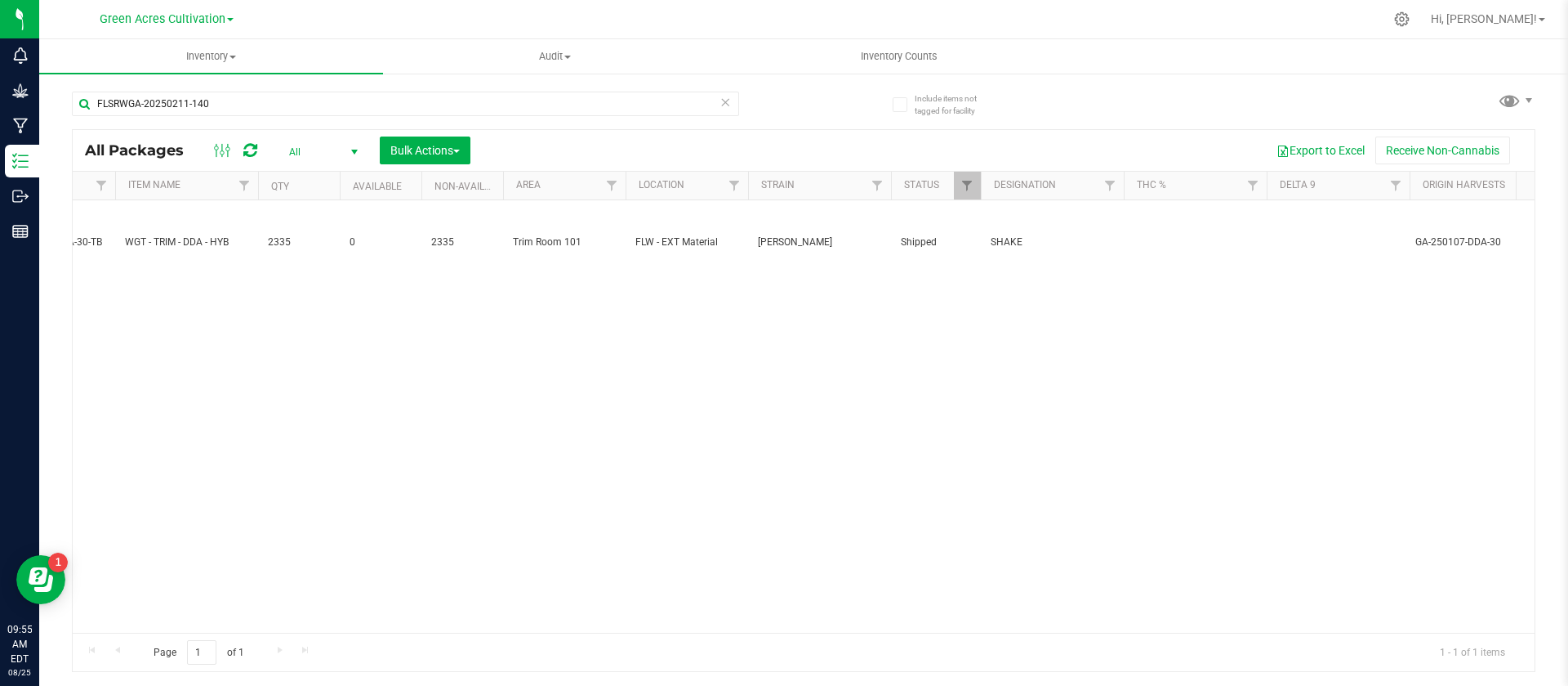
scroll to position [0, 794]
click at [840, 679] on div "Inventory All packages All inventory Waste log Create inventory Audit Inventory…" at bounding box center [804, 363] width 1529 height 646
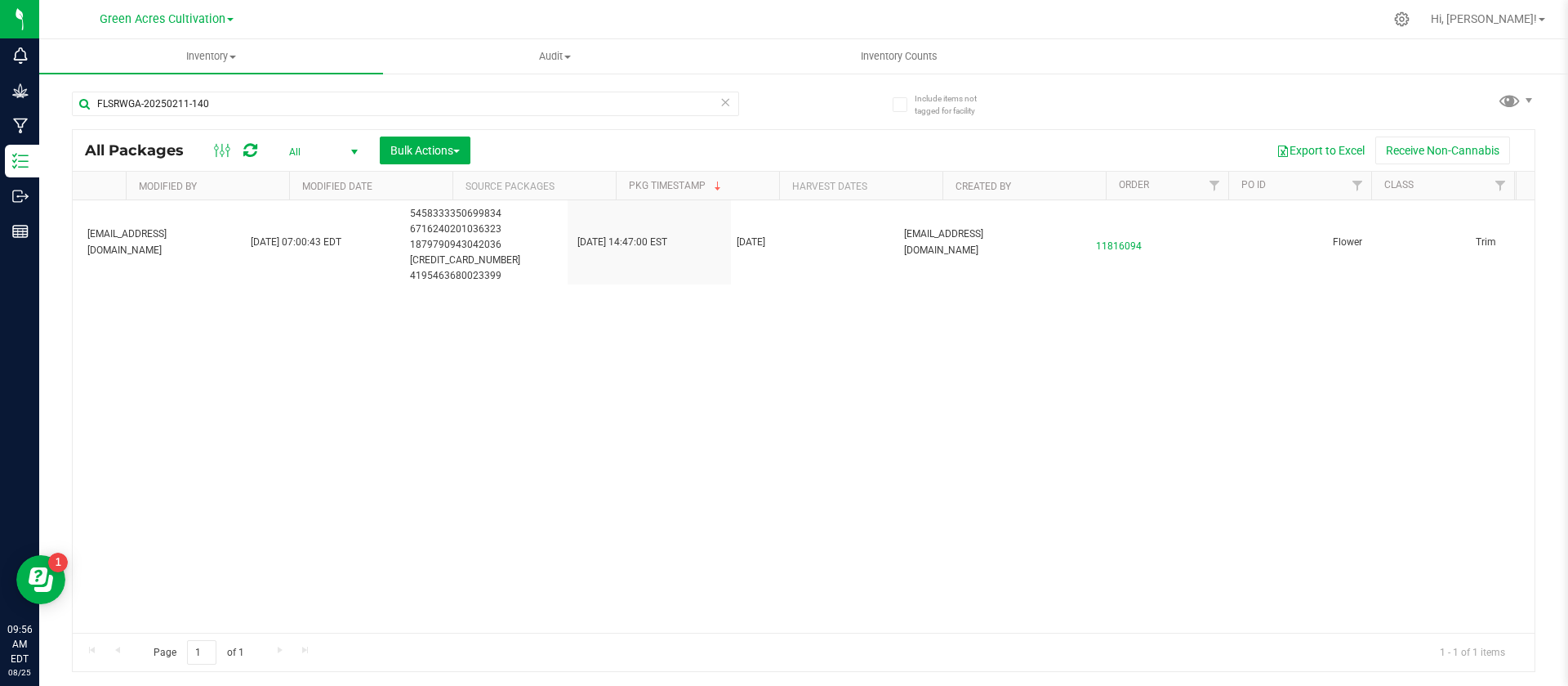
scroll to position [0, 2441]
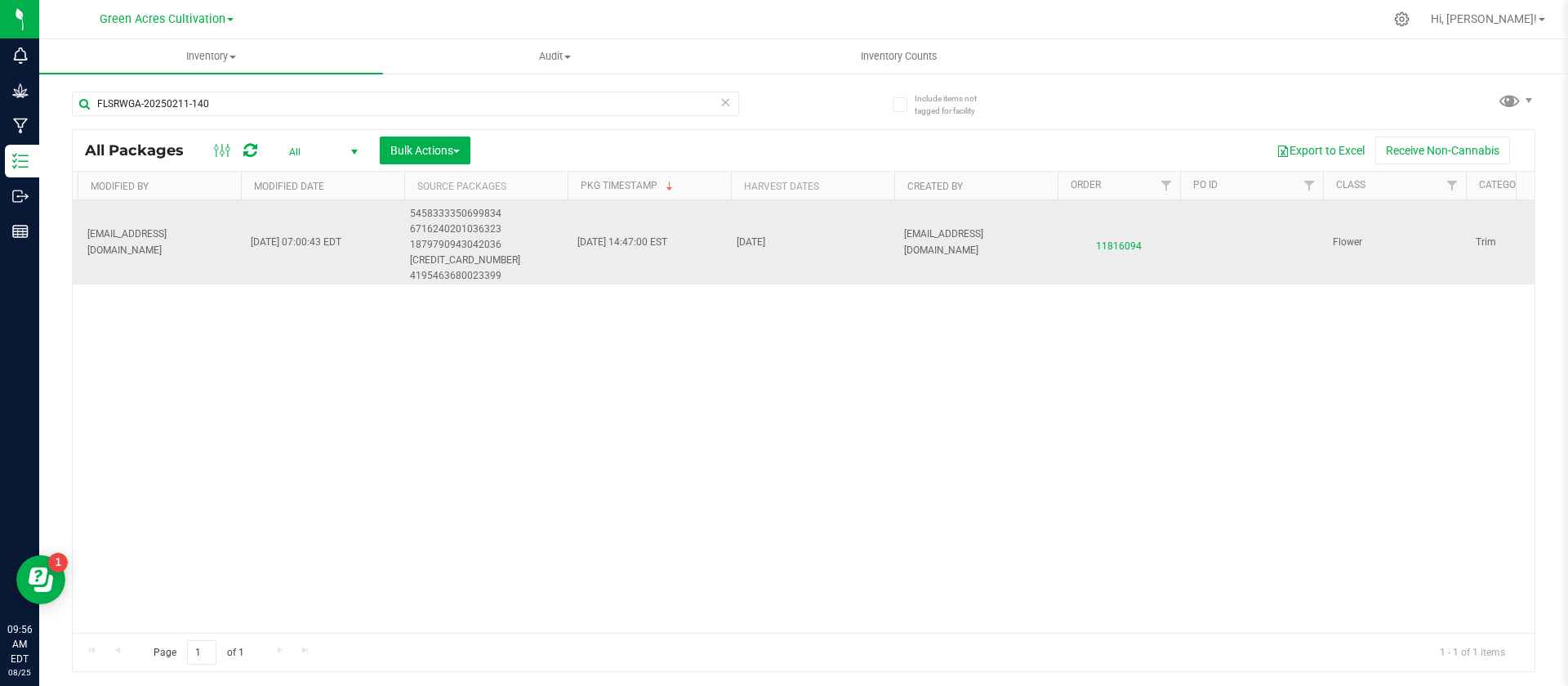
click at [1124, 250] on span "11816094" at bounding box center [1118, 242] width 103 height 23
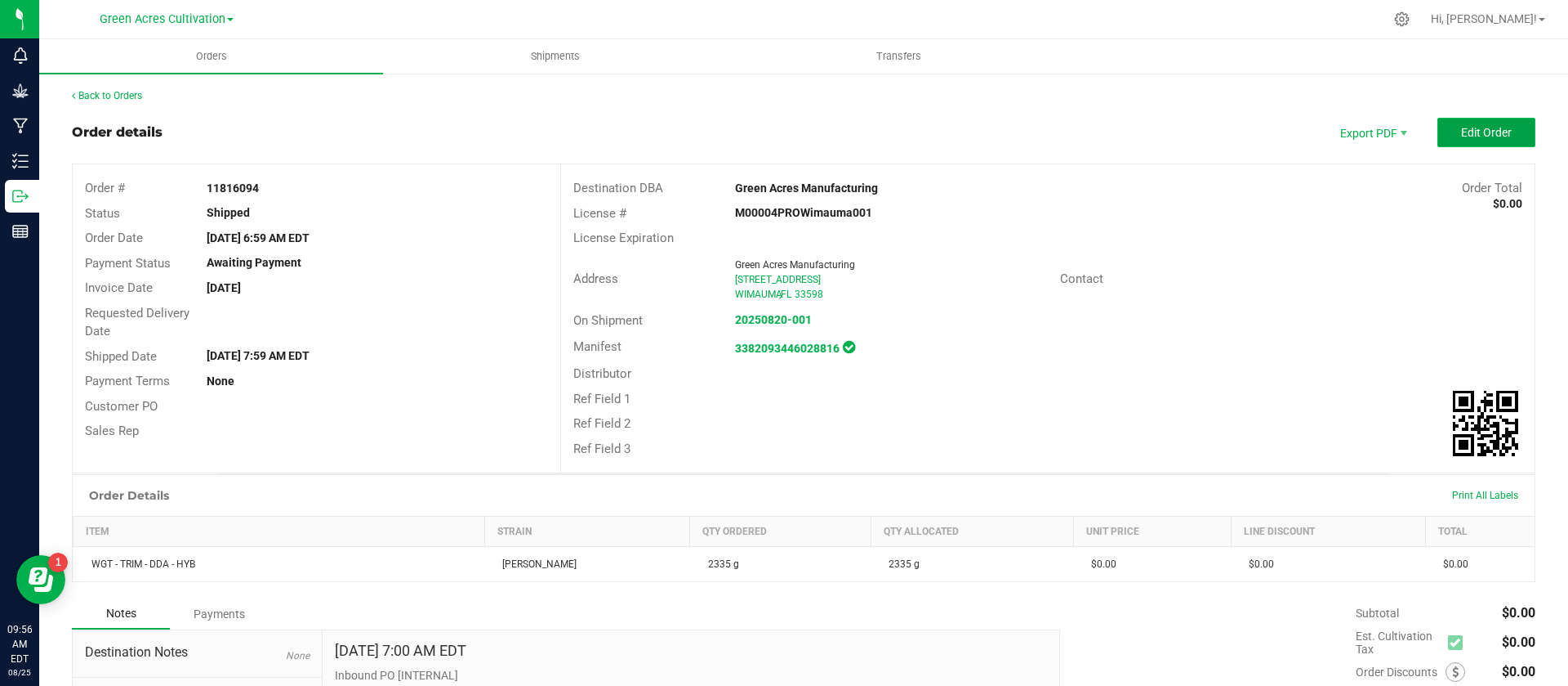
click at [1438, 134] on button "Edit Order" at bounding box center [1486, 132] width 98 height 30
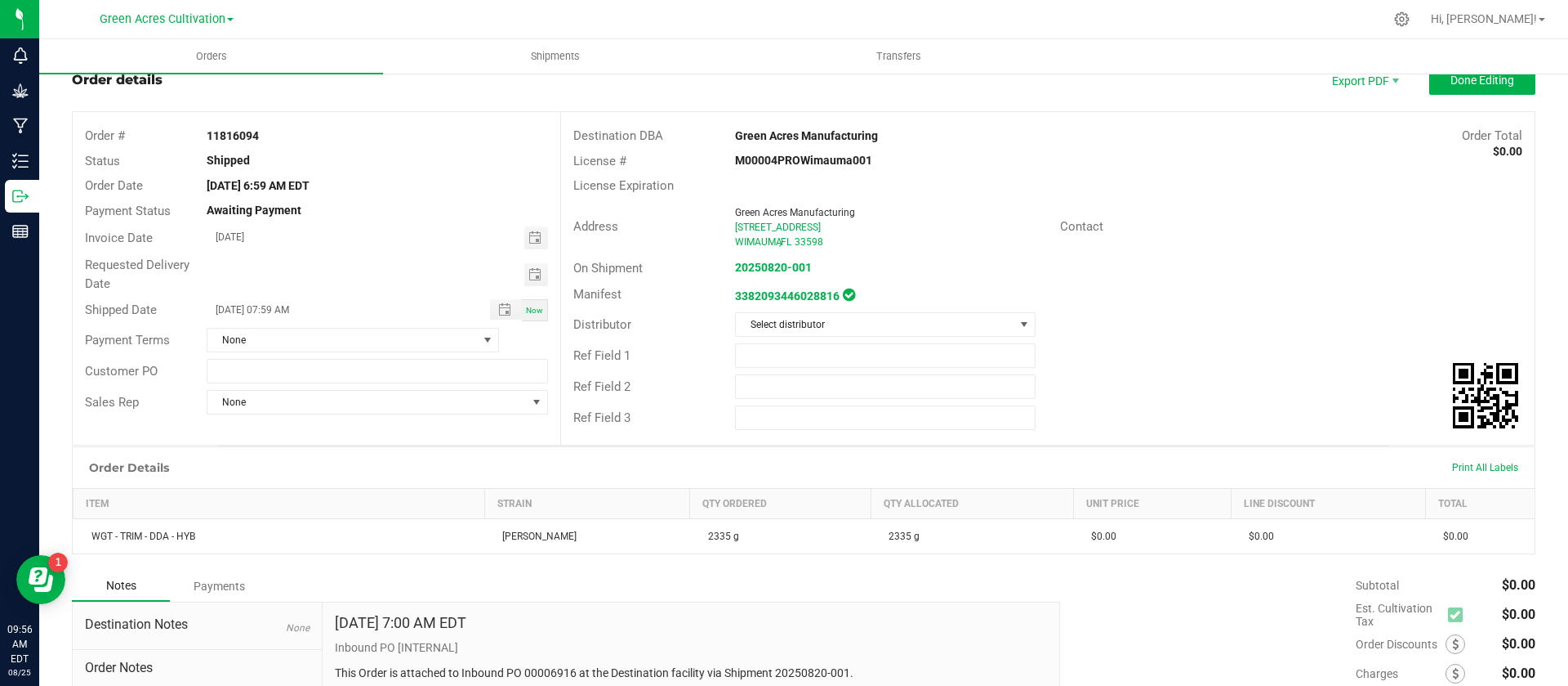
scroll to position [44, 0]
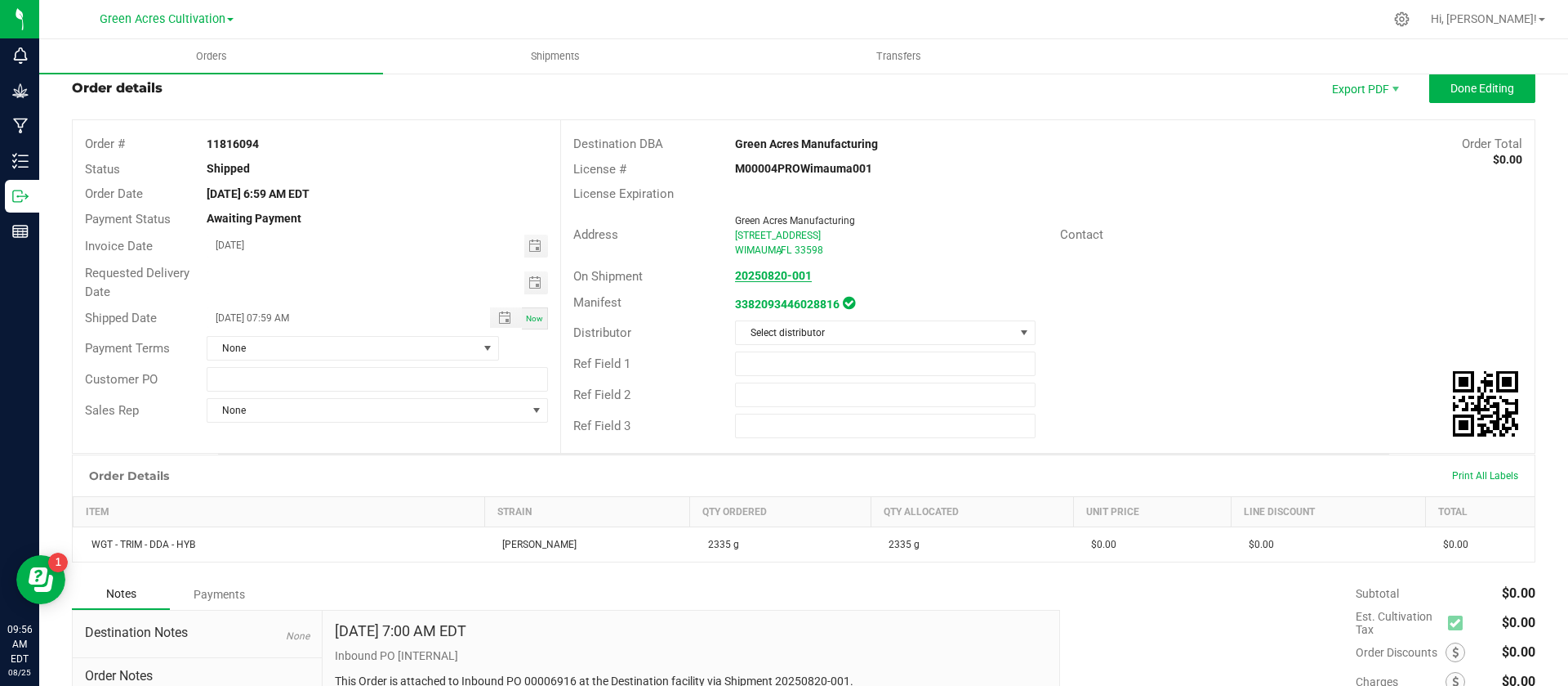
click at [784, 280] on strong "20250820-001" at bounding box center [774, 275] width 77 height 13
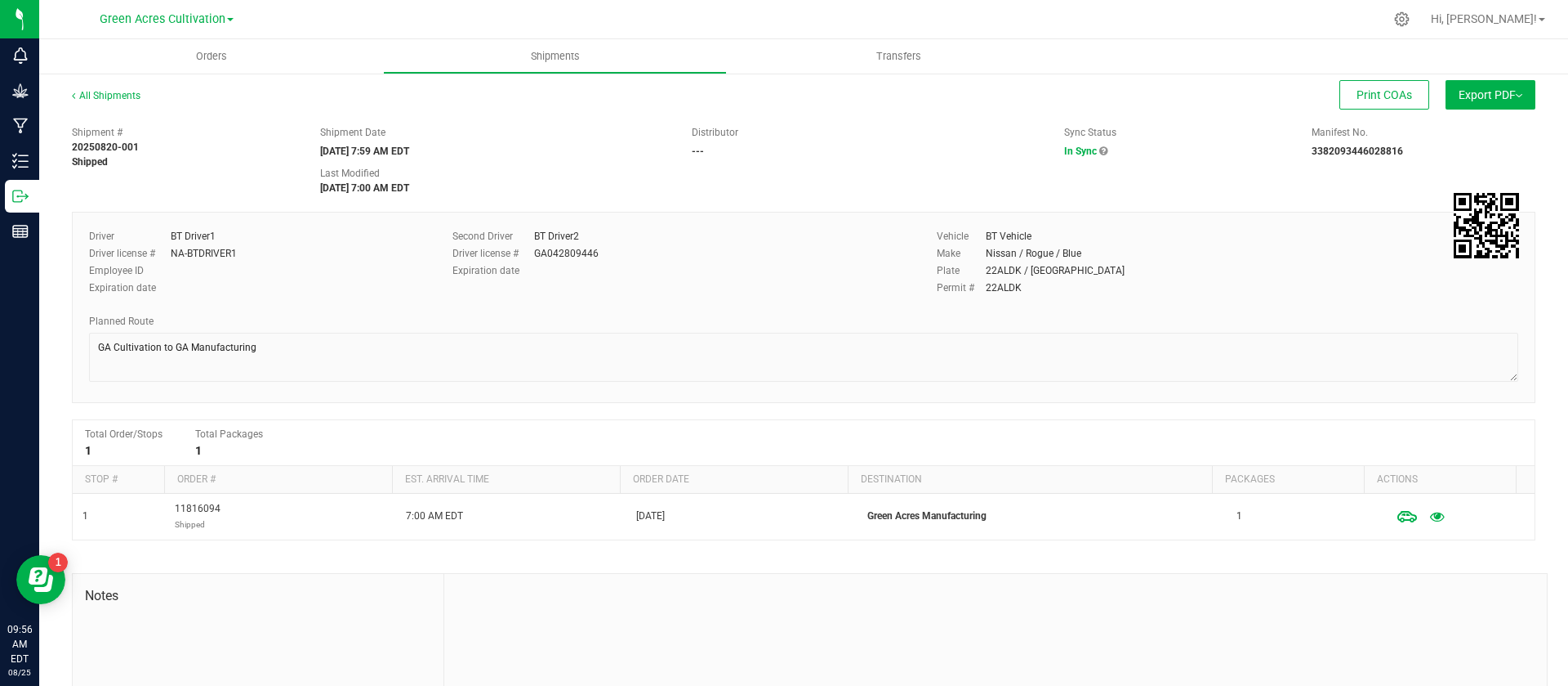
scroll to position [125, 0]
